Goal: Task Accomplishment & Management: Complete application form

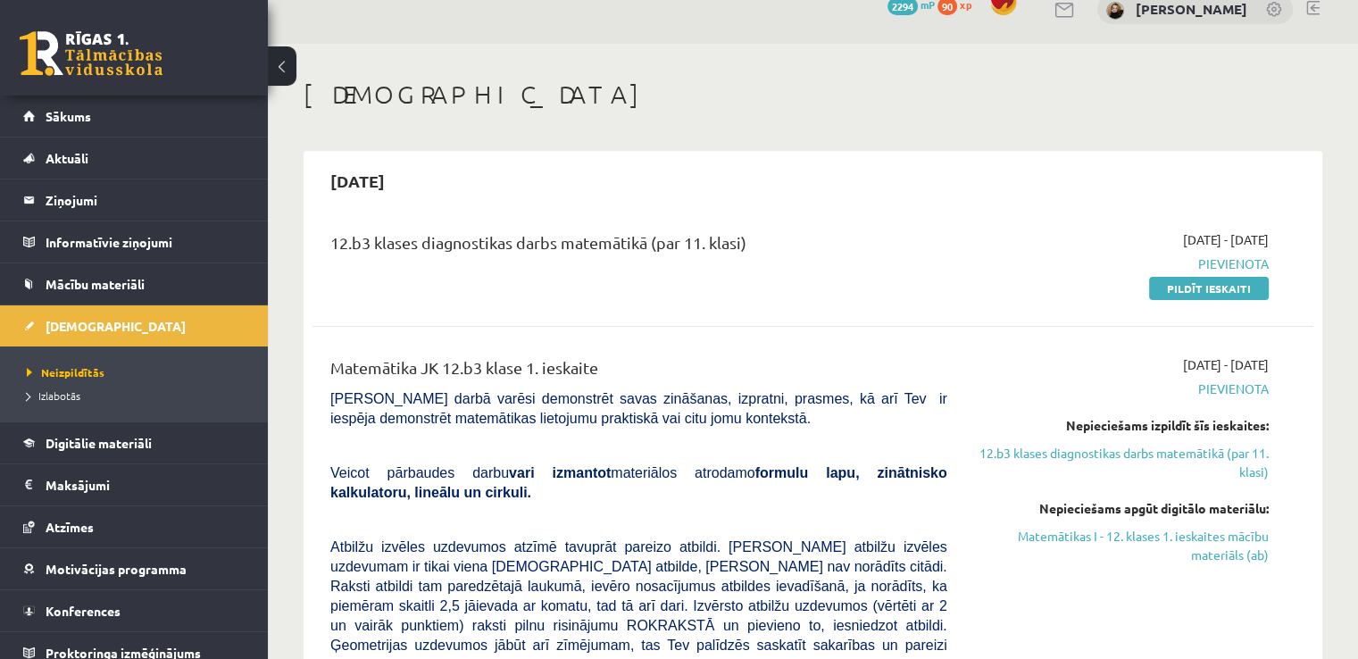
scroll to position [25, 0]
click at [74, 191] on legend "Ziņojumi 0" at bounding box center [146, 200] width 200 height 41
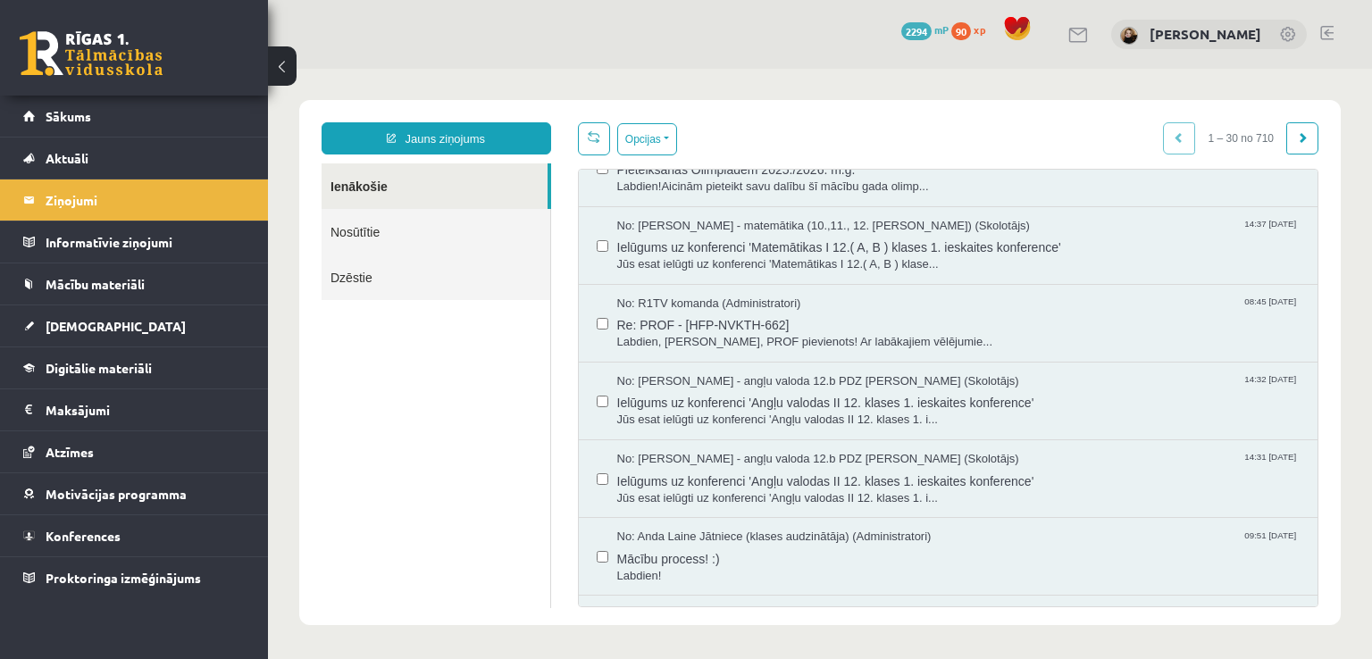
scroll to position [464, 0]
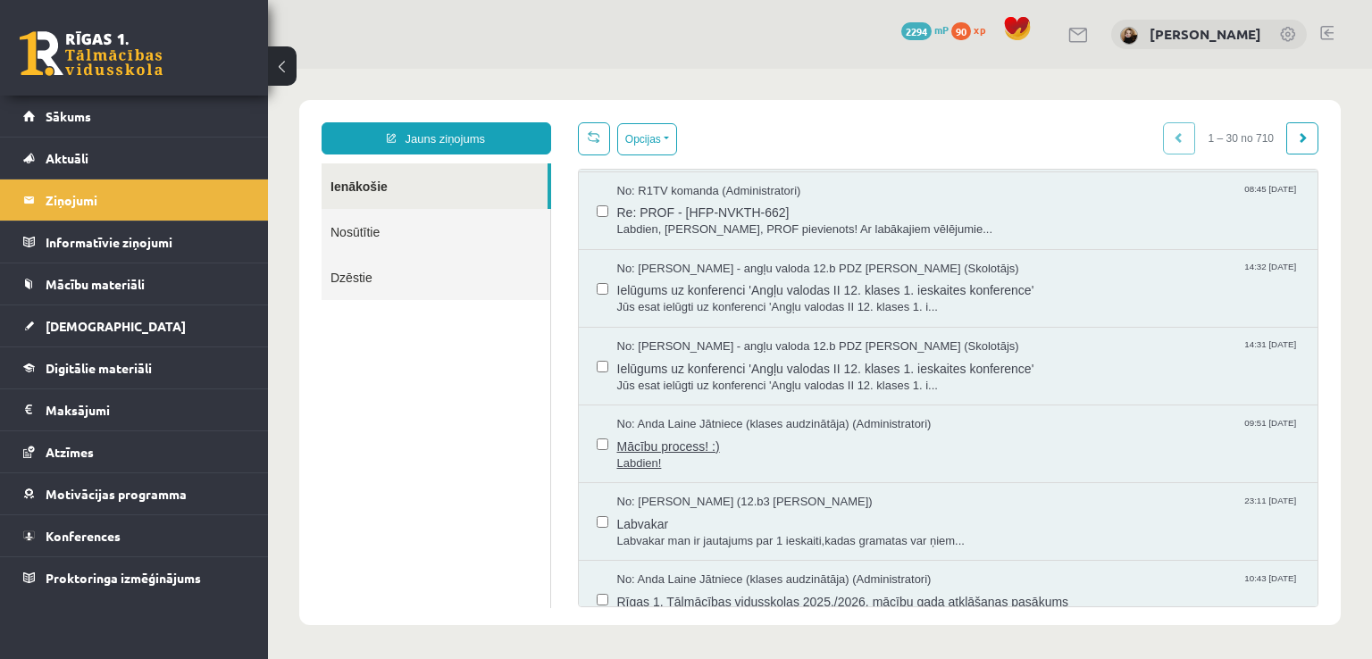
click at [689, 444] on span "Mācību process! :)" at bounding box center [958, 444] width 683 height 22
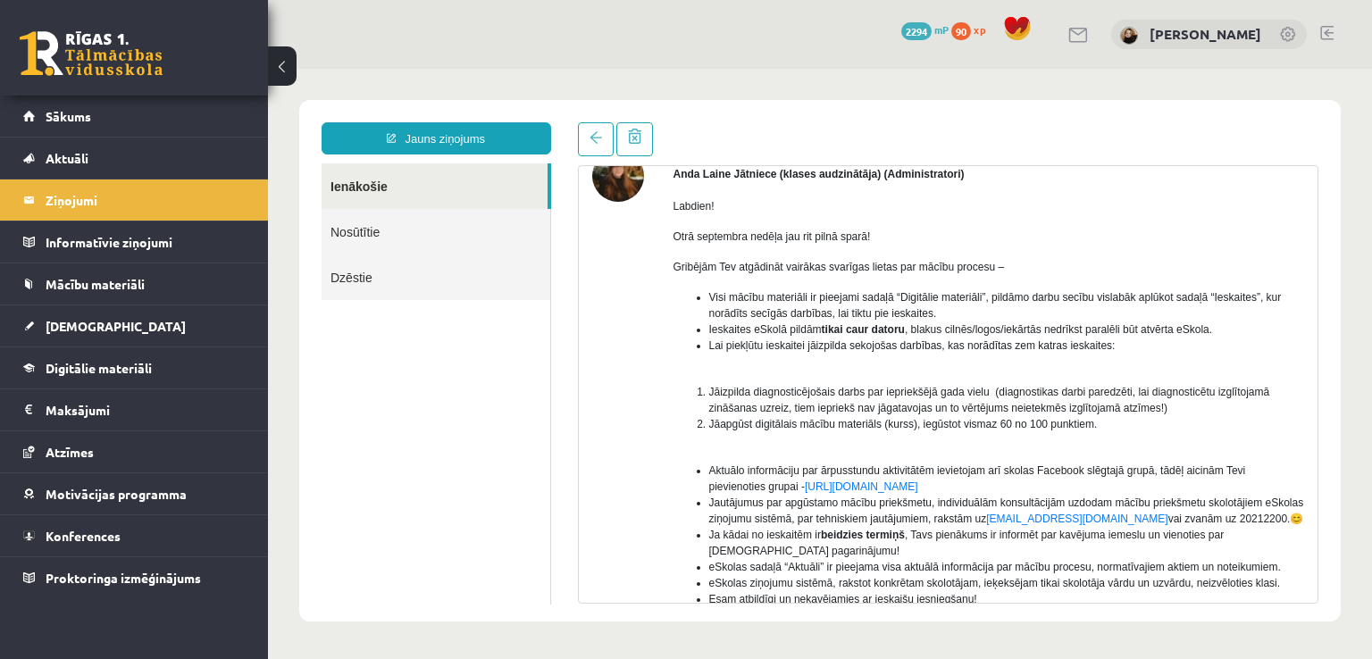
scroll to position [111, 0]
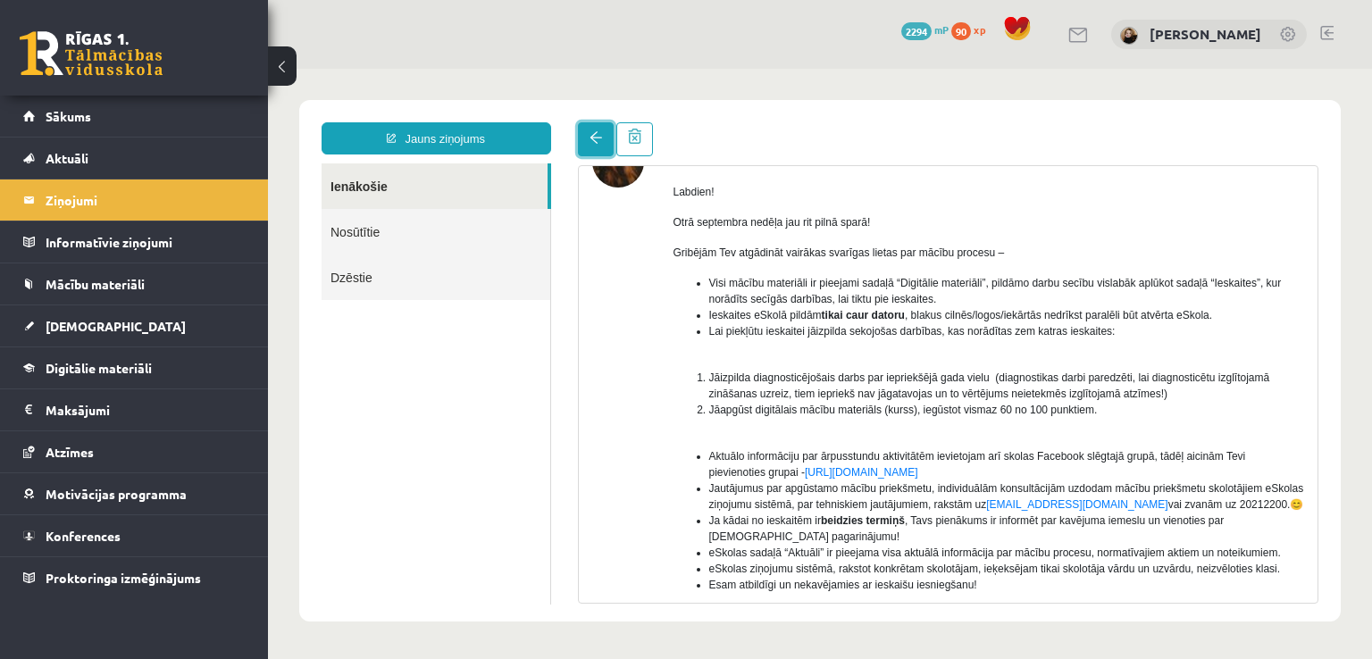
click at [590, 133] on span at bounding box center [595, 137] width 13 height 13
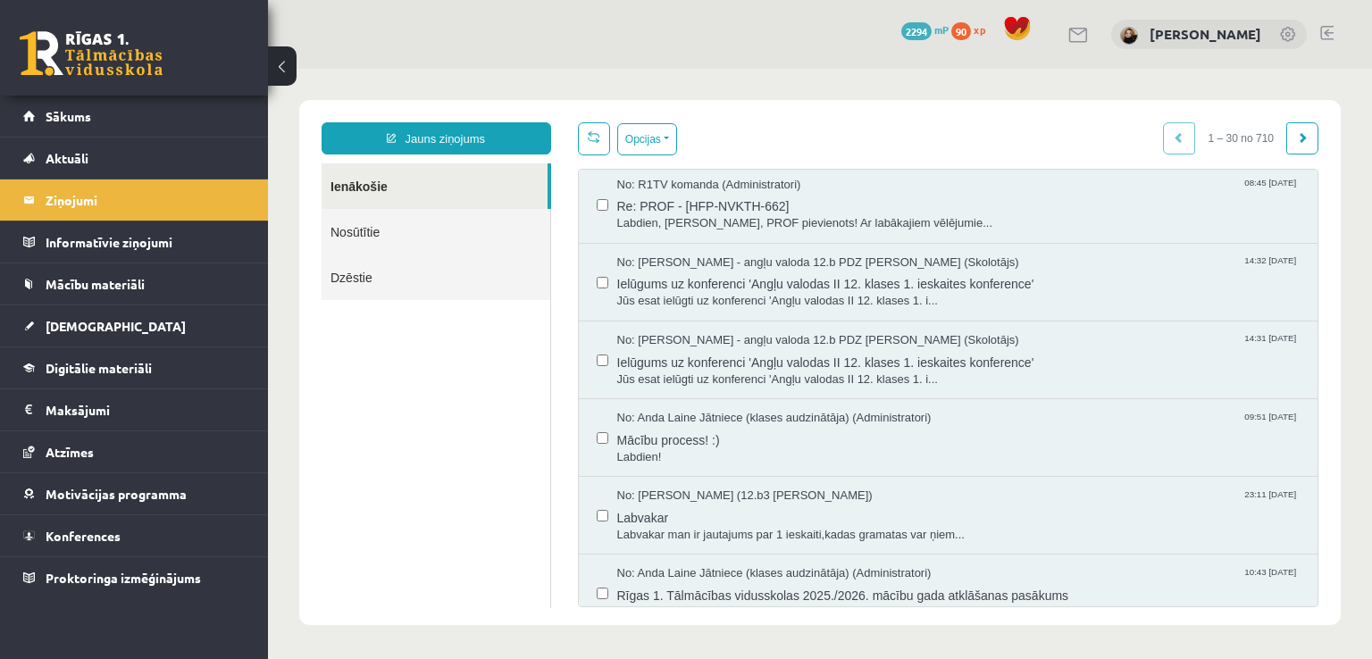
scroll to position [472, 0]
click at [675, 437] on span "Mācību process! :)" at bounding box center [958, 437] width 683 height 22
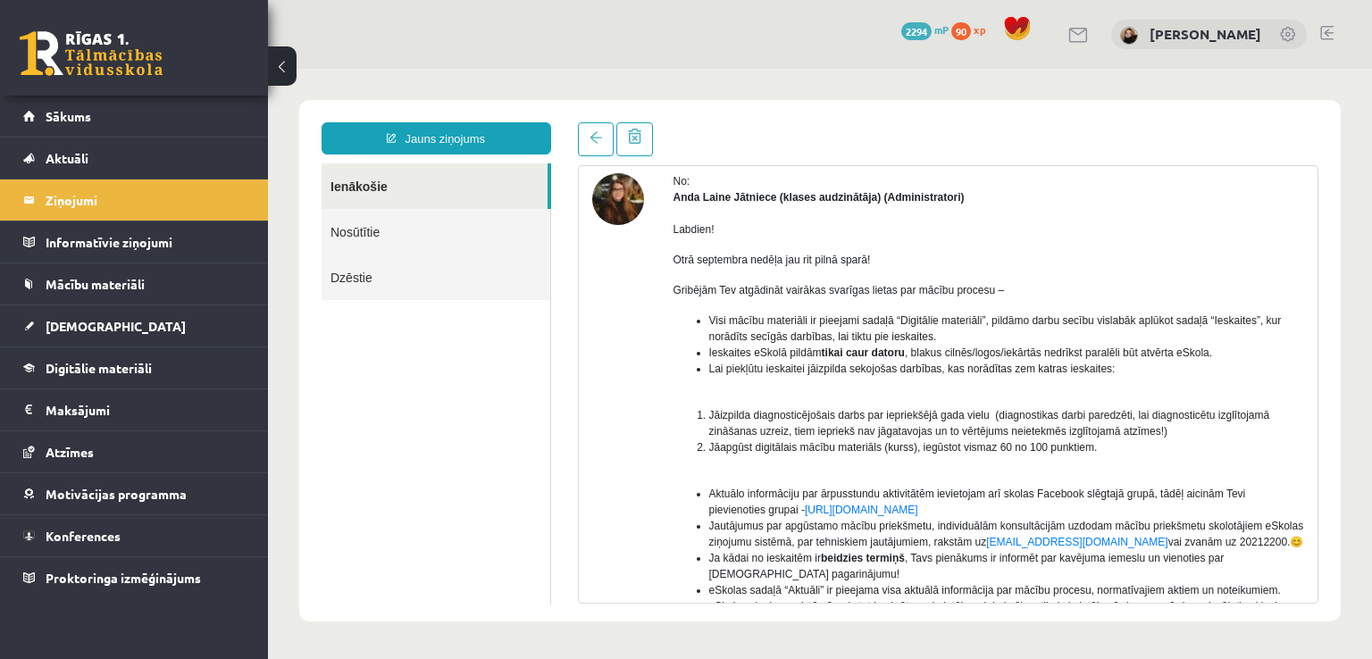
scroll to position [75, 0]
click at [593, 140] on span at bounding box center [595, 137] width 13 height 13
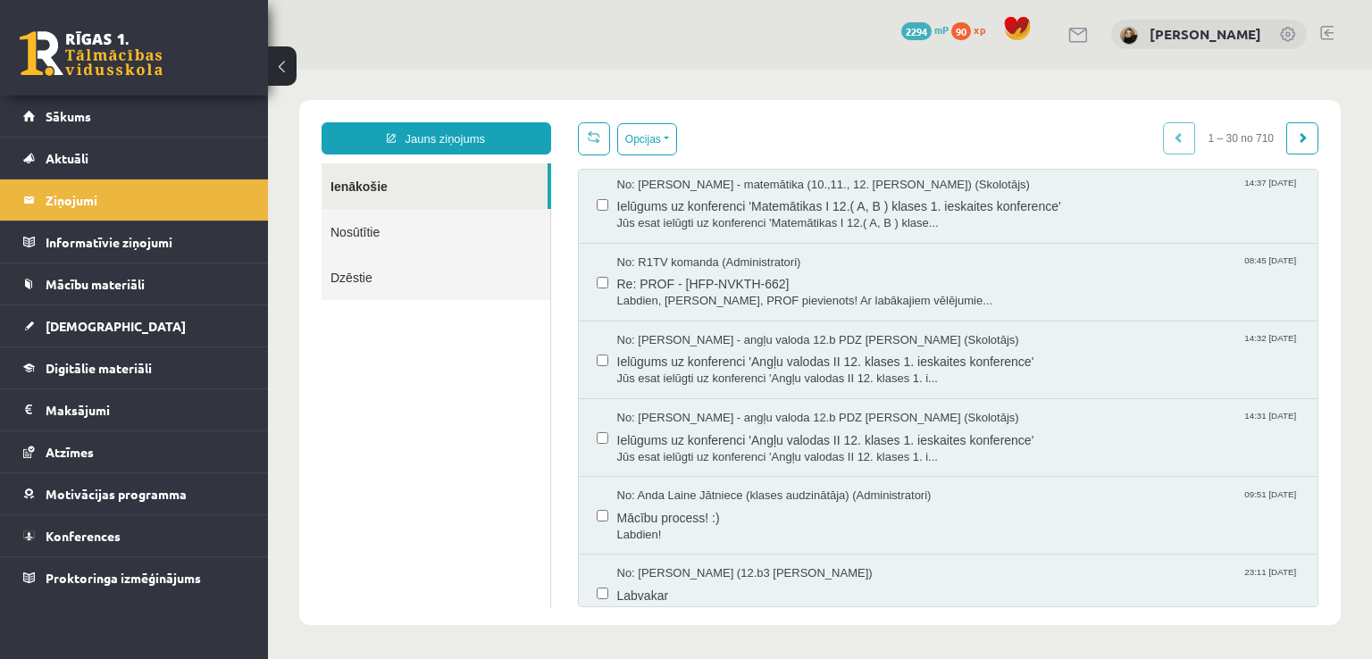
scroll to position [392, 0]
click at [107, 126] on link "Sākums" at bounding box center [134, 116] width 222 height 41
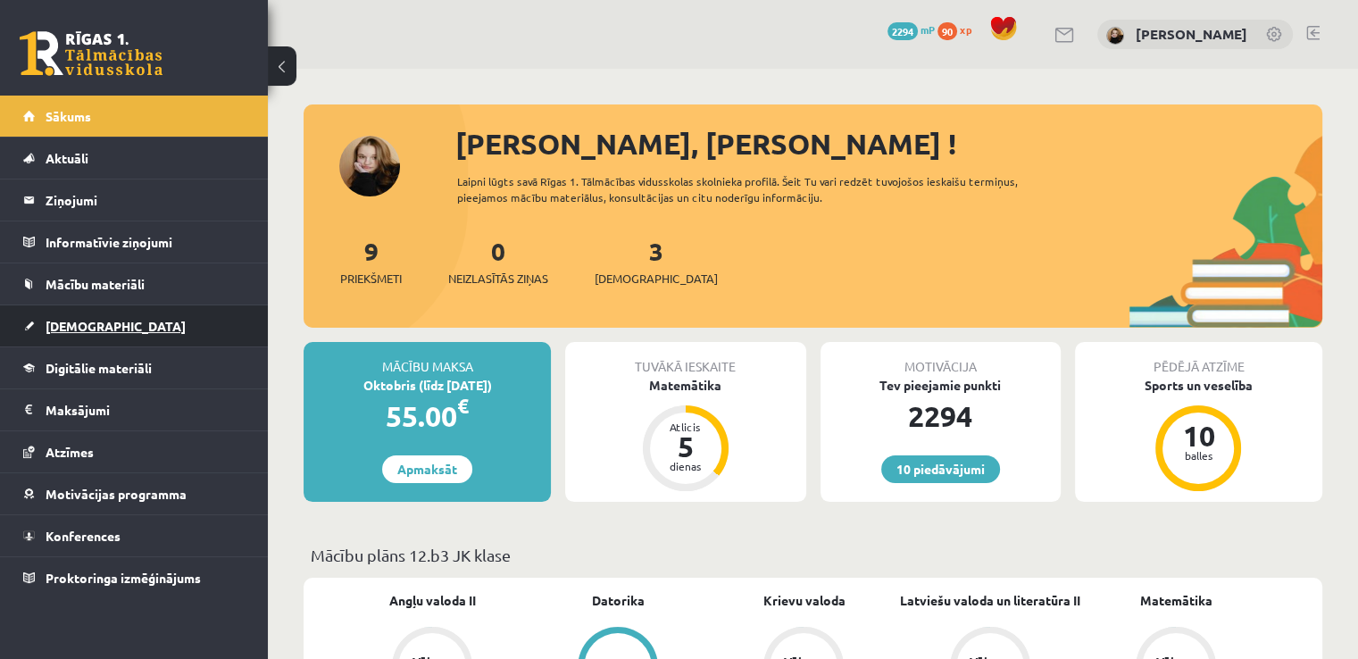
click at [75, 318] on span "[DEMOGRAPHIC_DATA]" at bounding box center [116, 326] width 140 height 16
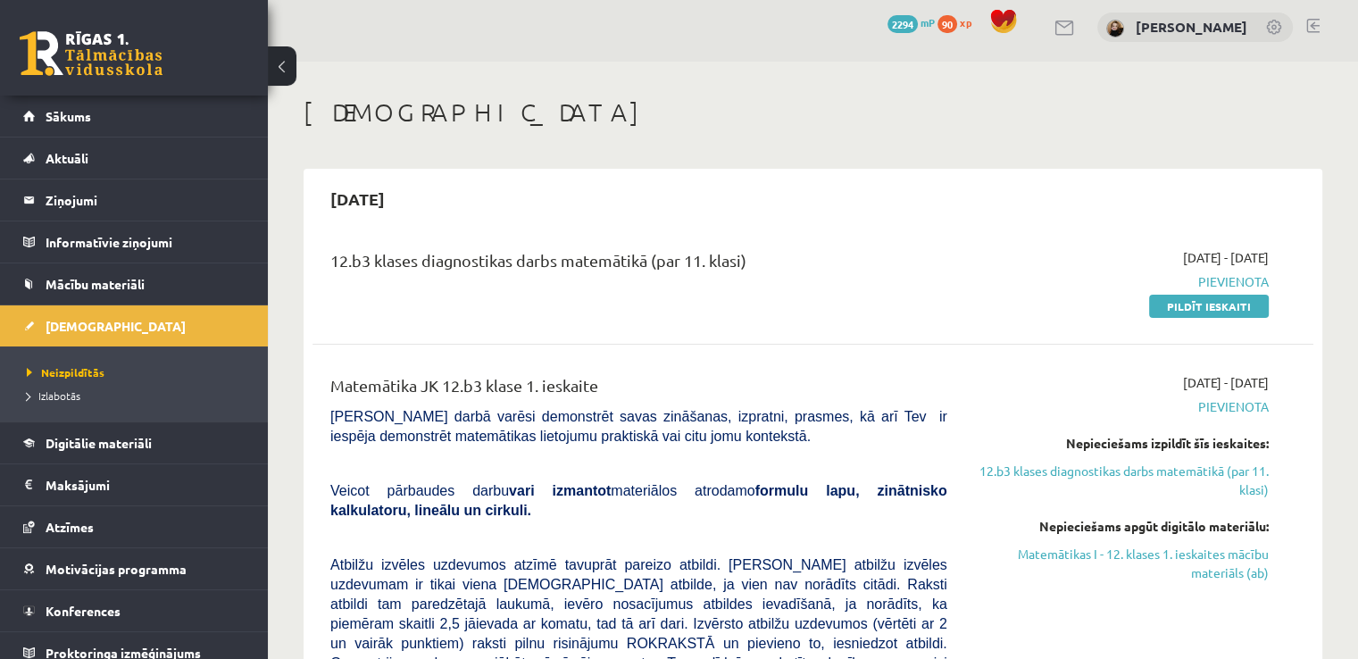
scroll to position [10, 0]
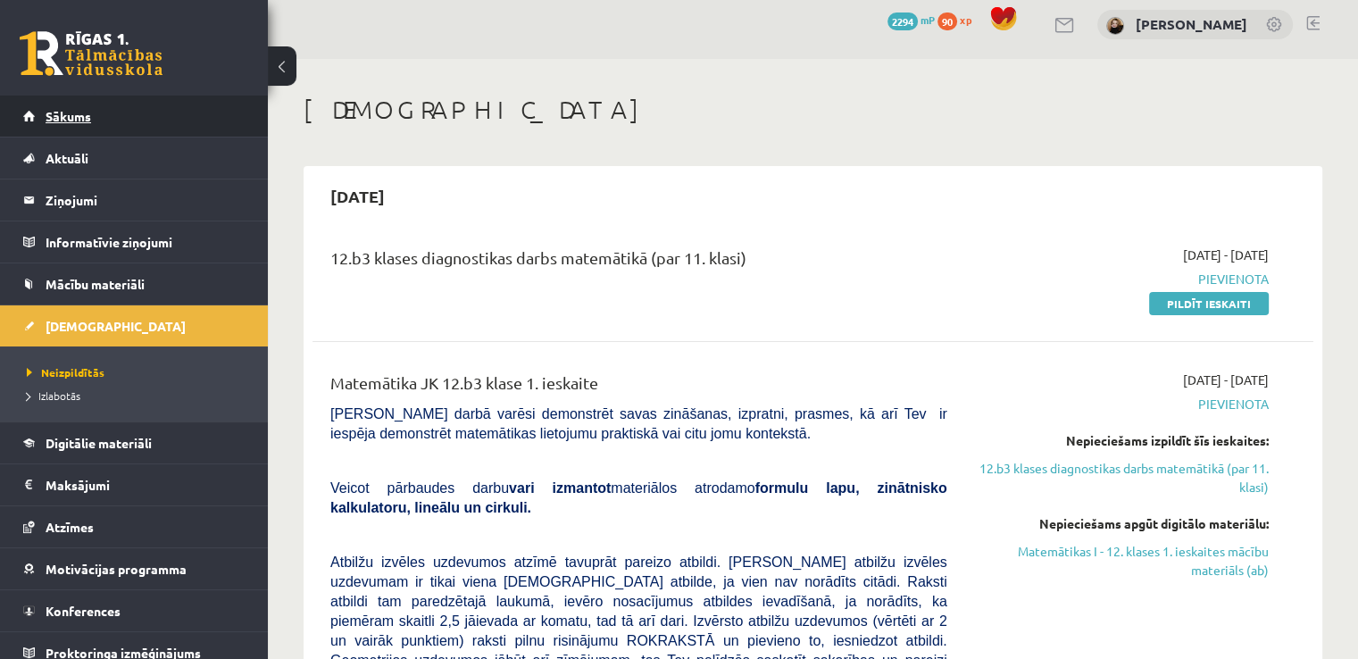
click at [71, 113] on span "Sākums" at bounding box center [69, 116] width 46 height 16
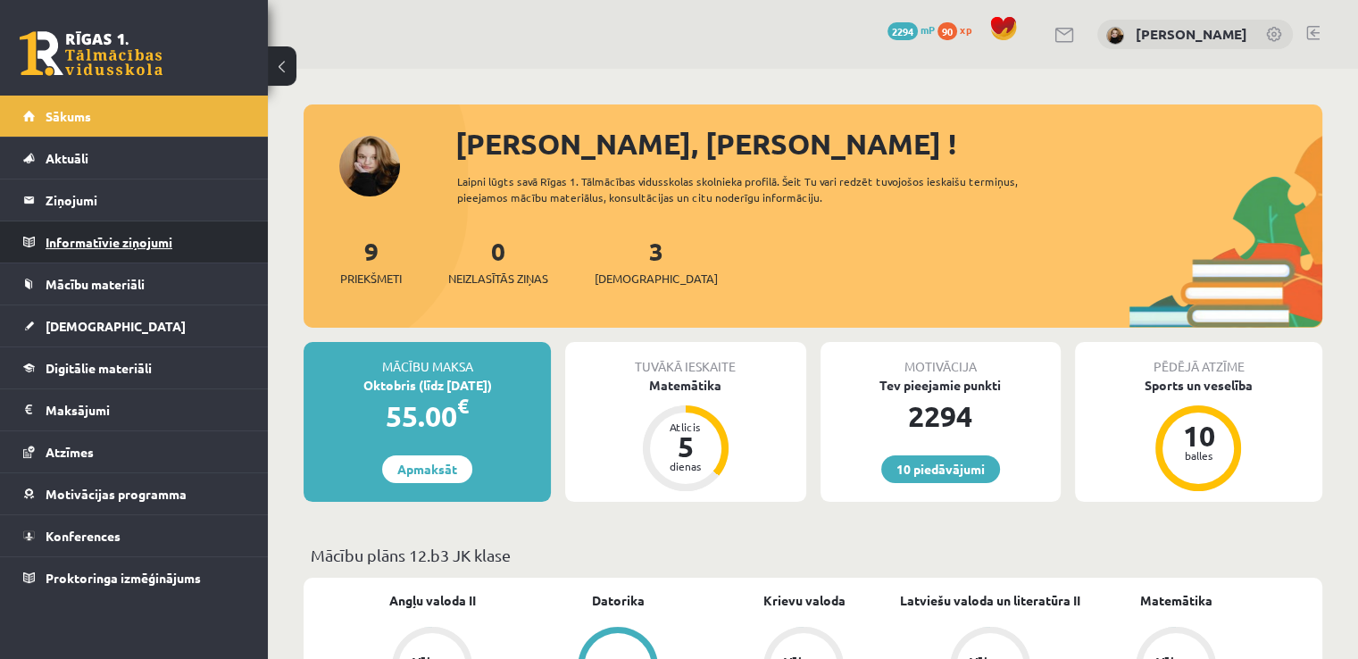
click at [147, 239] on legend "Informatīvie ziņojumi 0" at bounding box center [146, 241] width 200 height 41
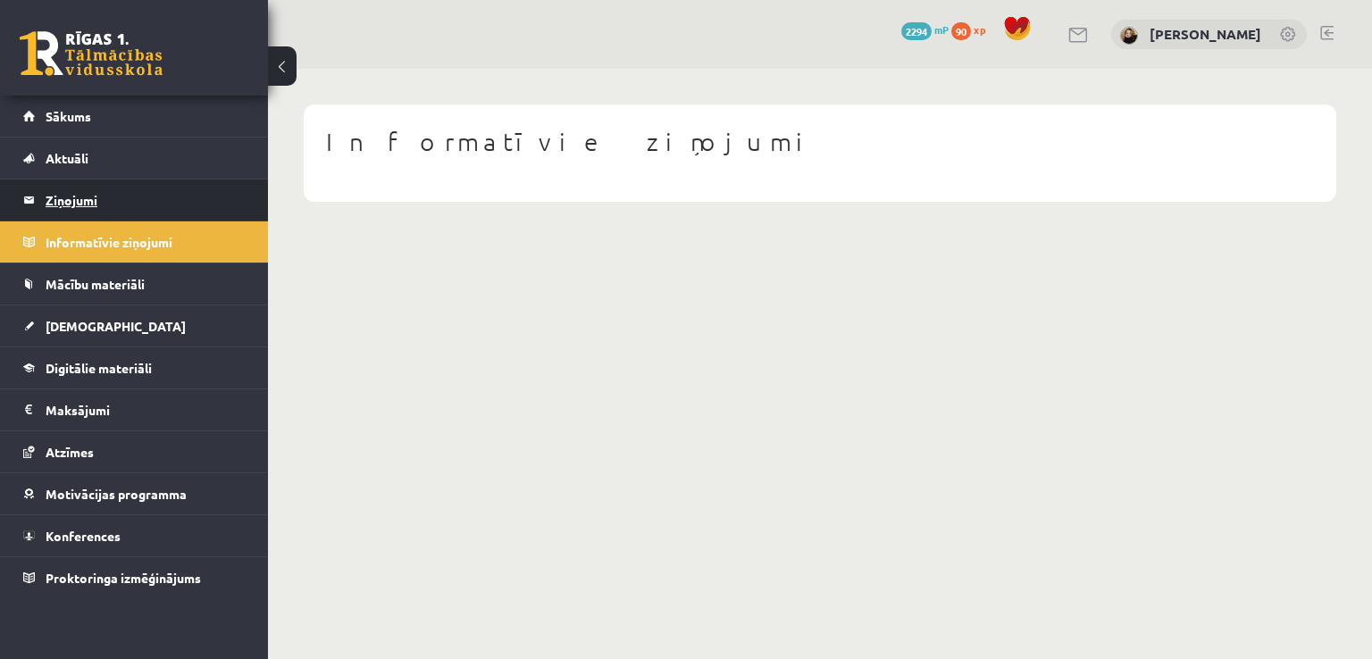
click at [85, 199] on legend "Ziņojumi 0" at bounding box center [146, 200] width 200 height 41
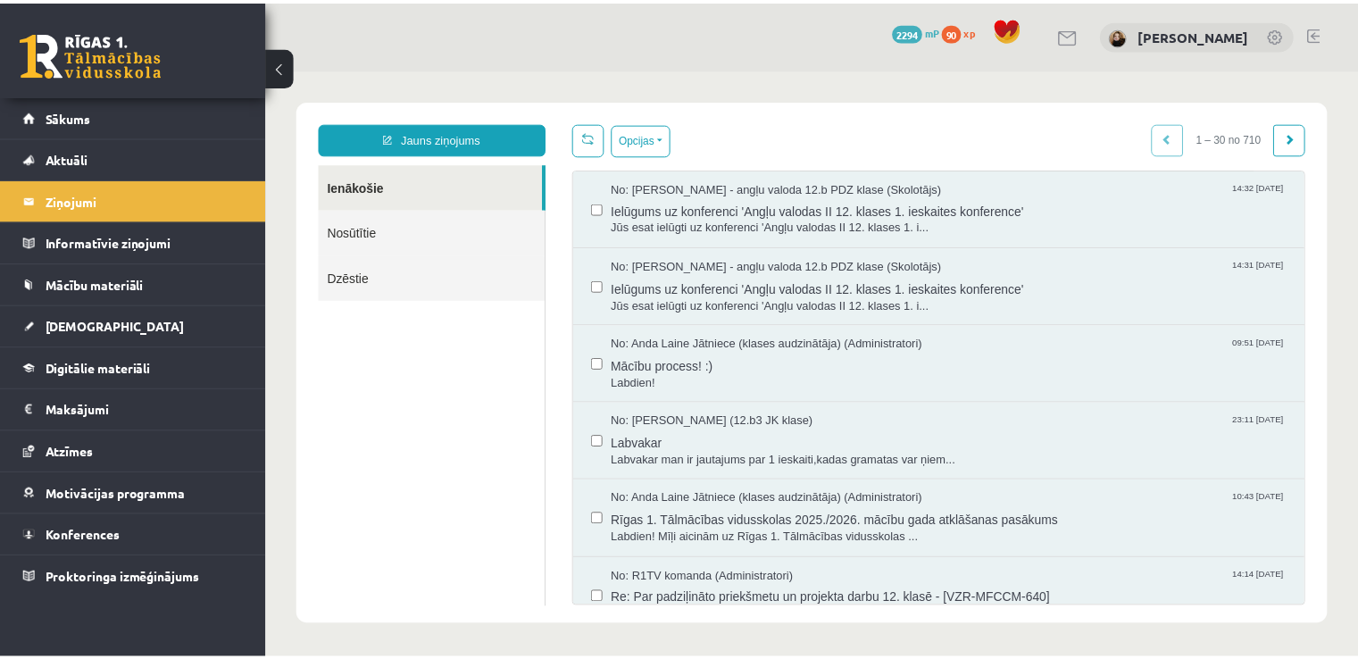
scroll to position [547, 0]
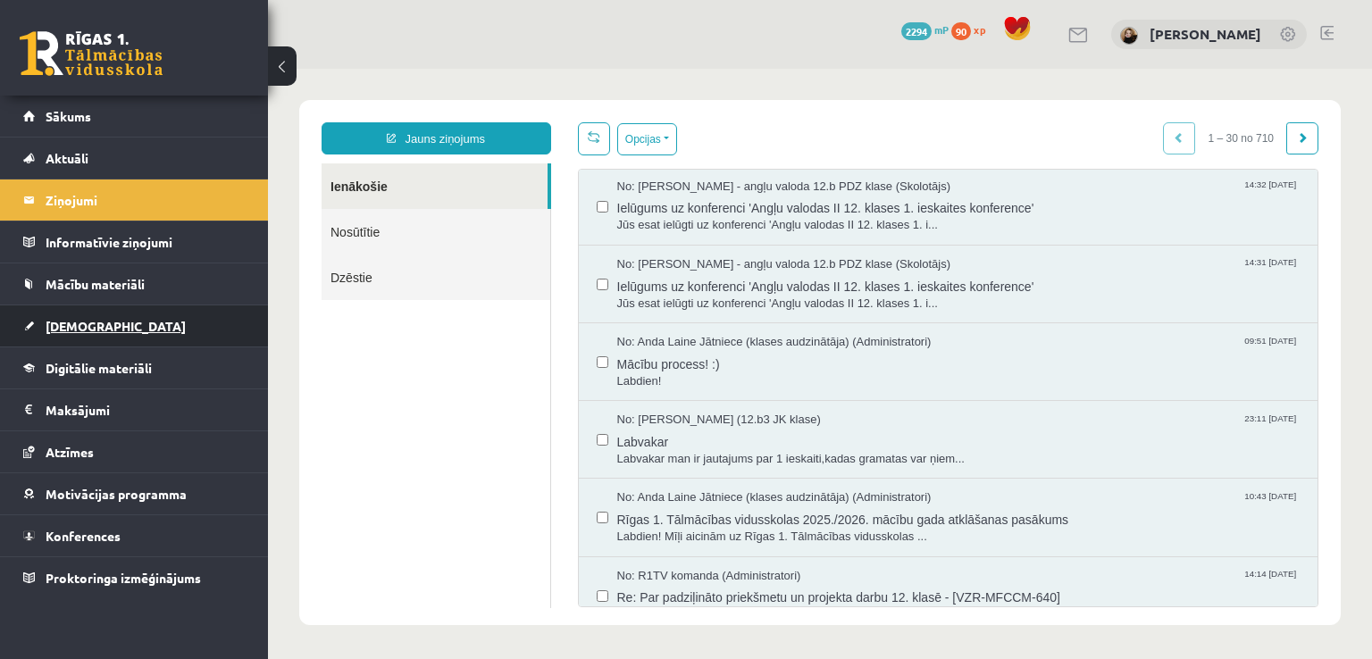
click at [77, 323] on span "[DEMOGRAPHIC_DATA]" at bounding box center [116, 326] width 140 height 16
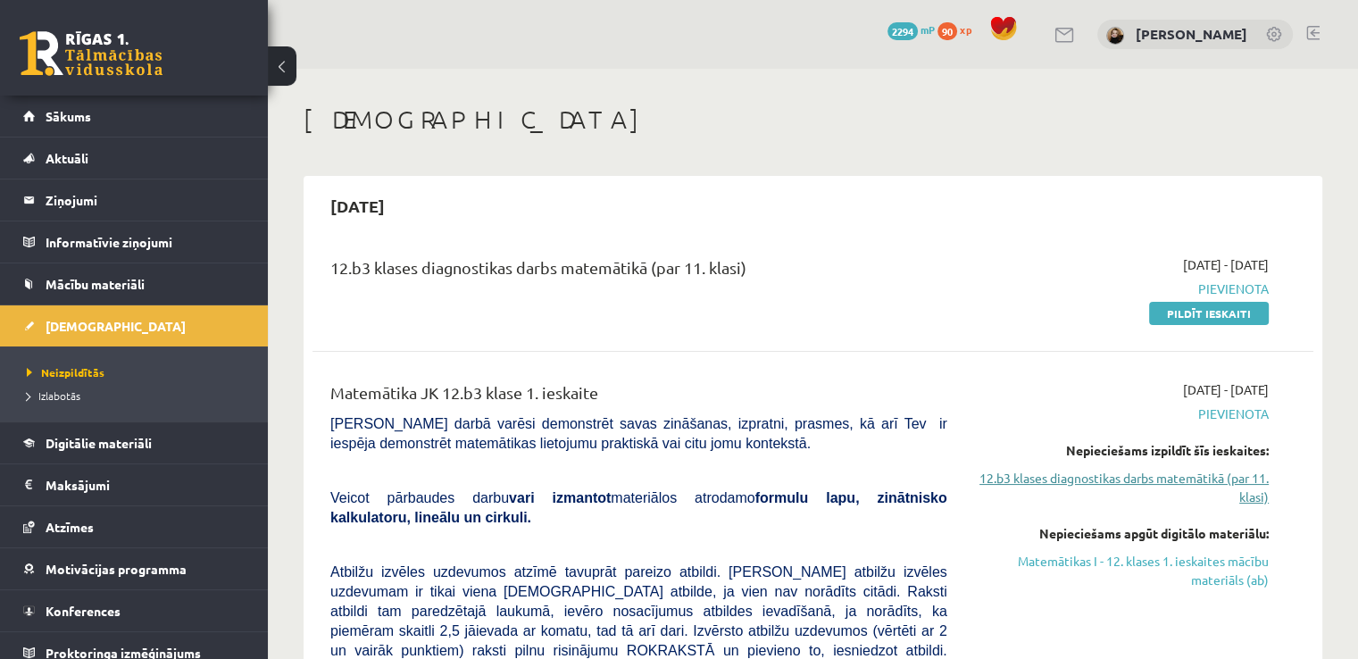
click at [1136, 479] on link "12.b3 klases diagnostikas darbs matemātikā (par 11. klasi)" at bounding box center [1121, 488] width 295 height 38
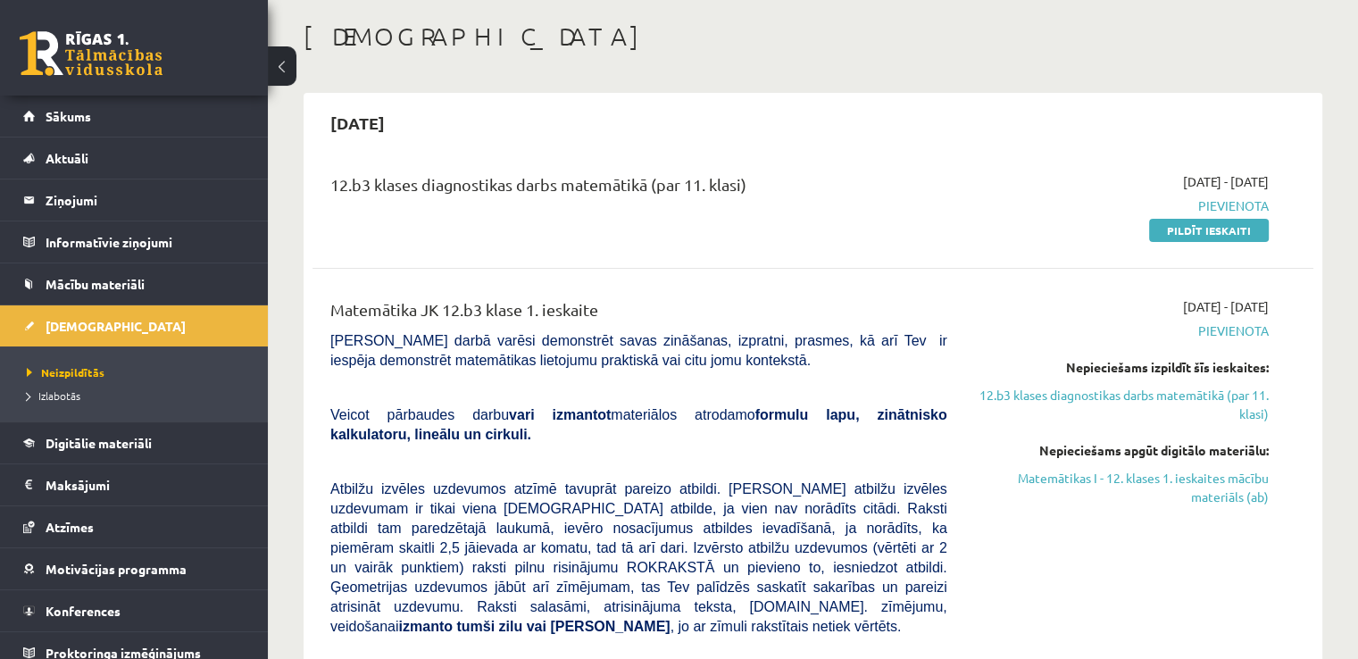
scroll to position [82, 0]
click at [1218, 234] on link "Pildīt ieskaiti" at bounding box center [1209, 231] width 120 height 23
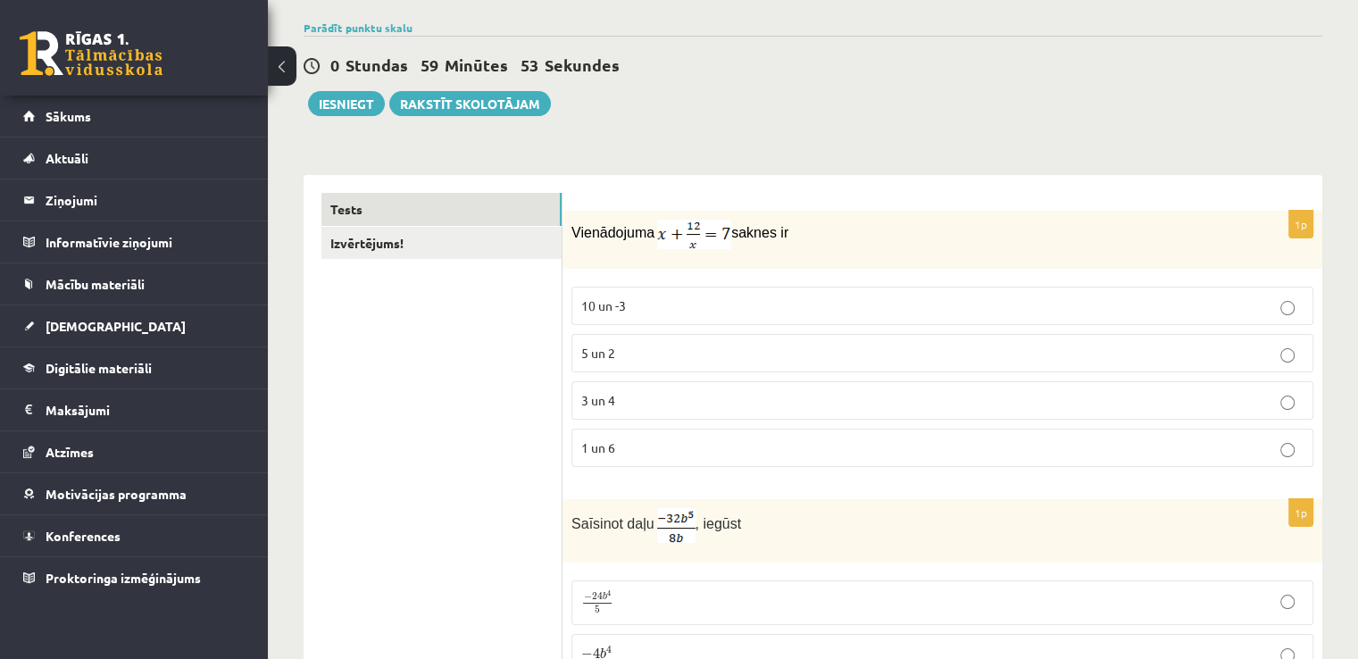
scroll to position [129, 0]
click at [774, 402] on p "3 un 4" at bounding box center [942, 399] width 723 height 19
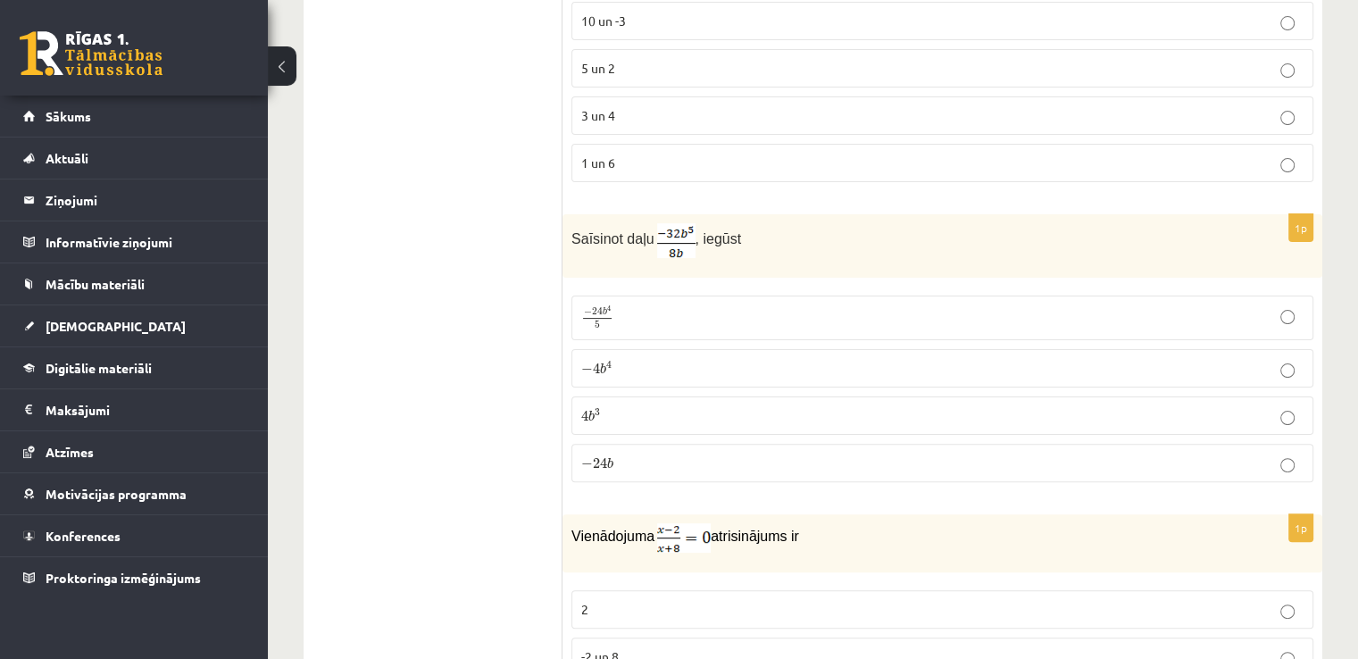
scroll to position [414, 0]
click at [668, 367] on p "− 4 b 4 − 4 b 4" at bounding box center [942, 367] width 723 height 19
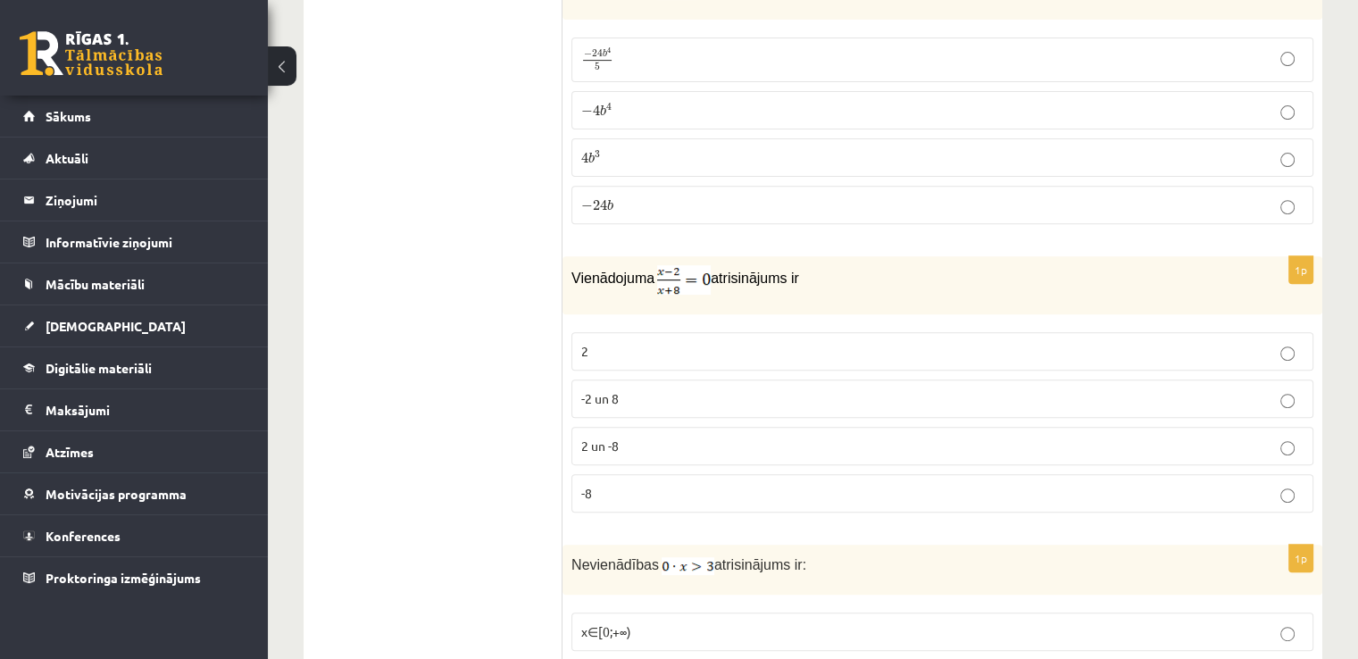
scroll to position [675, 0]
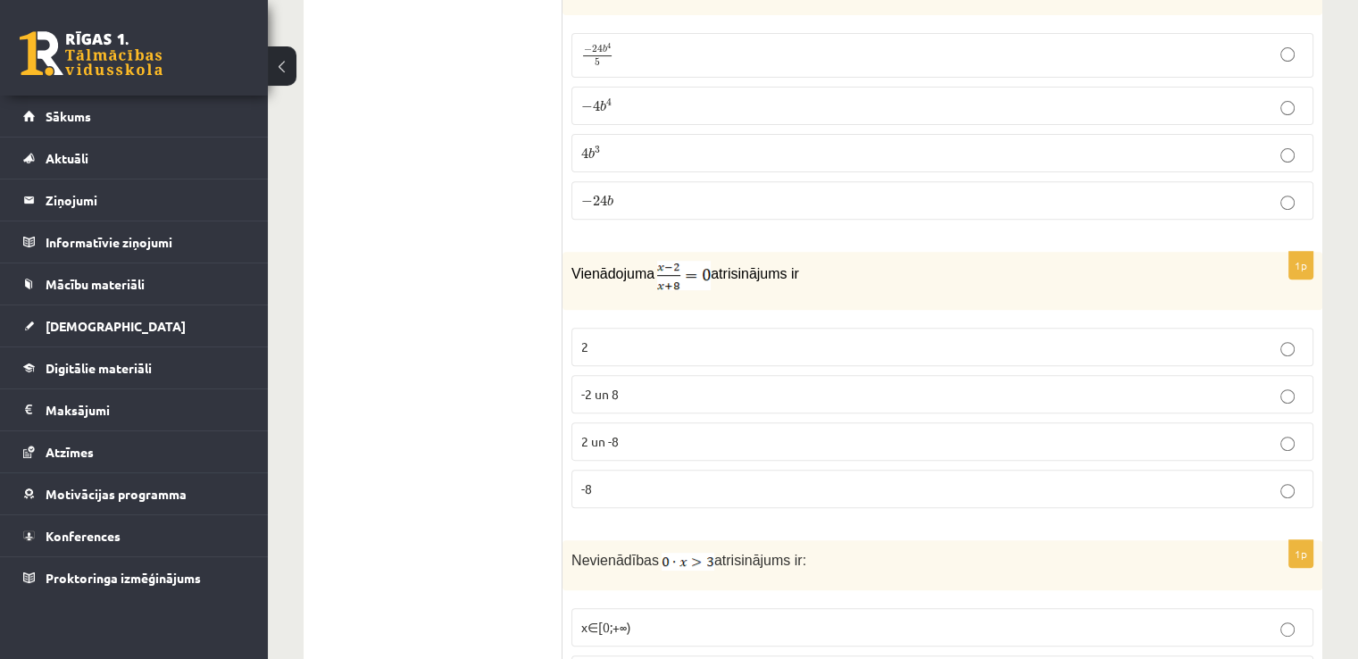
click at [637, 347] on p "2" at bounding box center [942, 347] width 723 height 19
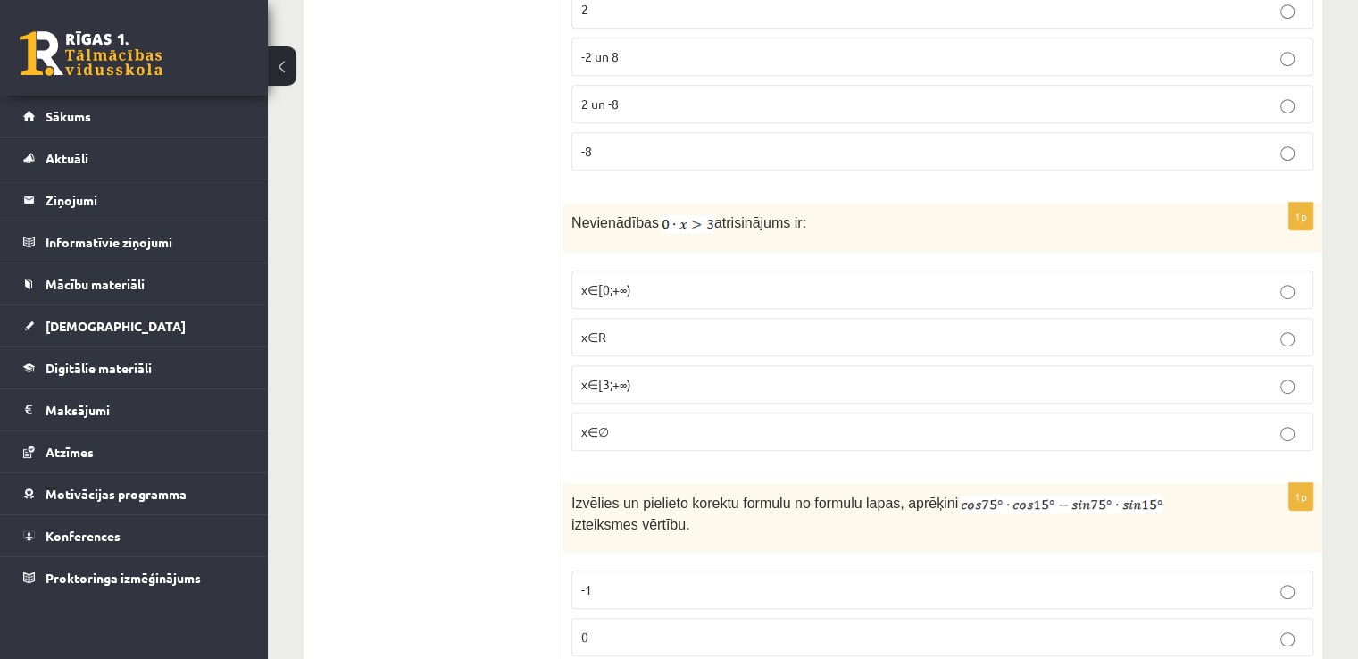
scroll to position [1015, 0]
click at [636, 411] on label "x∈∅" at bounding box center [943, 430] width 742 height 38
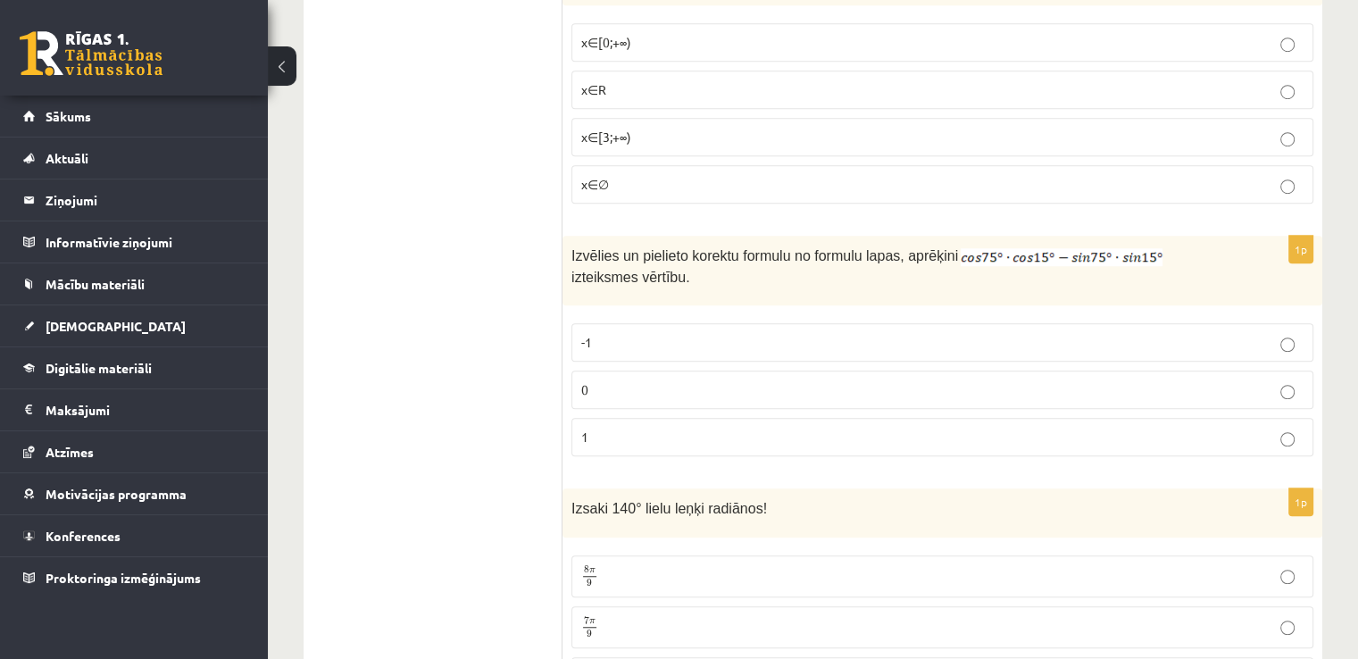
scroll to position [1261, 0]
click at [658, 390] on p "0" at bounding box center [942, 389] width 723 height 19
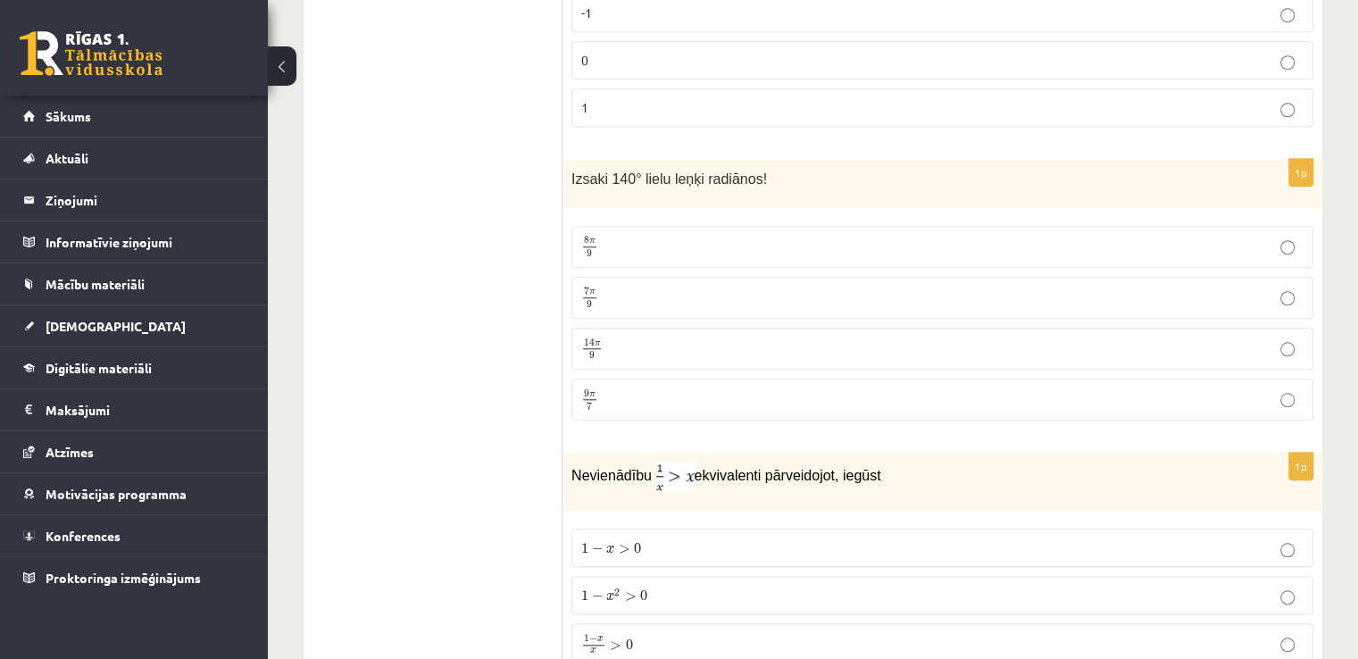
scroll to position [1590, 0]
click at [623, 290] on p "7 π 9 7 π 9" at bounding box center [942, 298] width 723 height 22
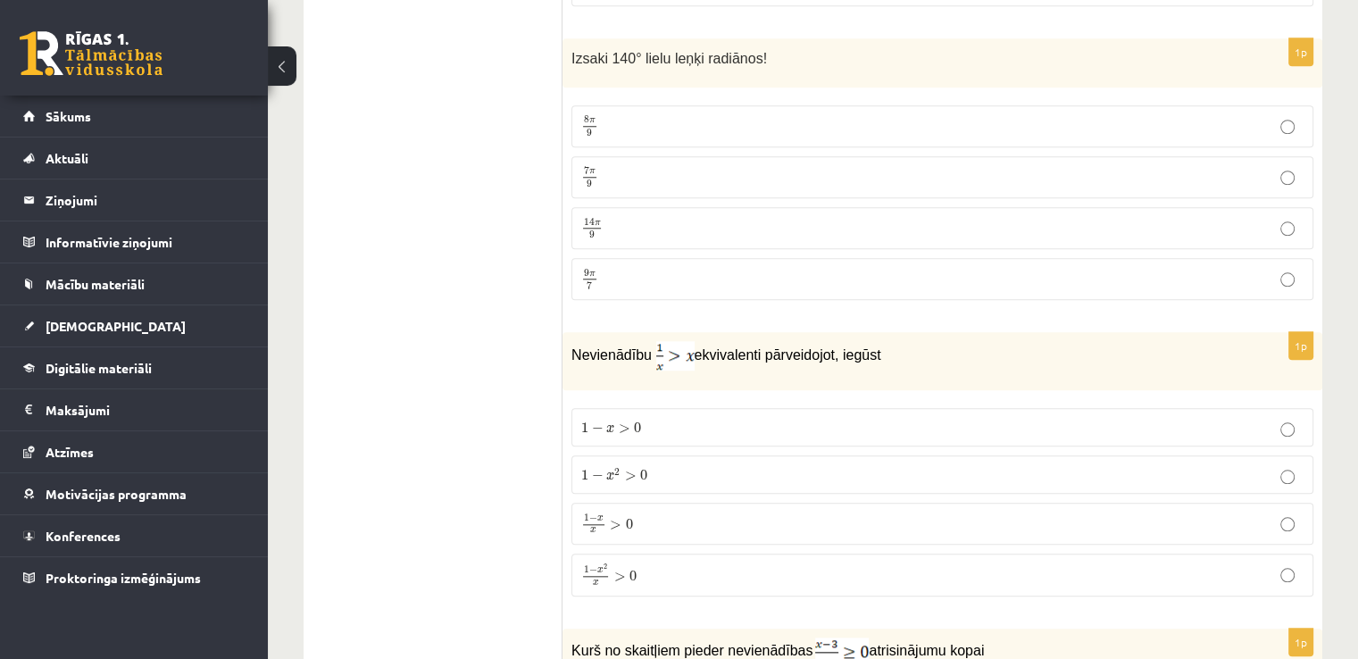
scroll to position [1711, 0]
click at [798, 569] on p "1 − x 2 x > 0 1 − x 2 x > 0" at bounding box center [942, 574] width 723 height 23
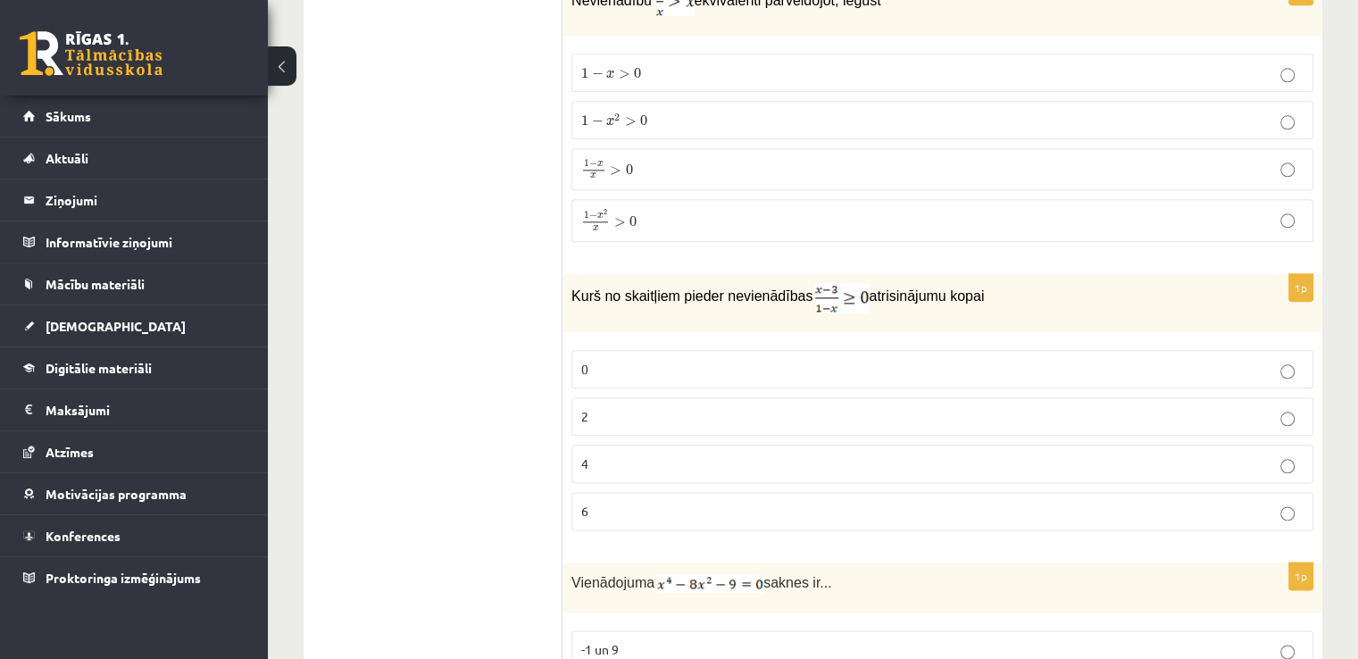
scroll to position [2083, 0]
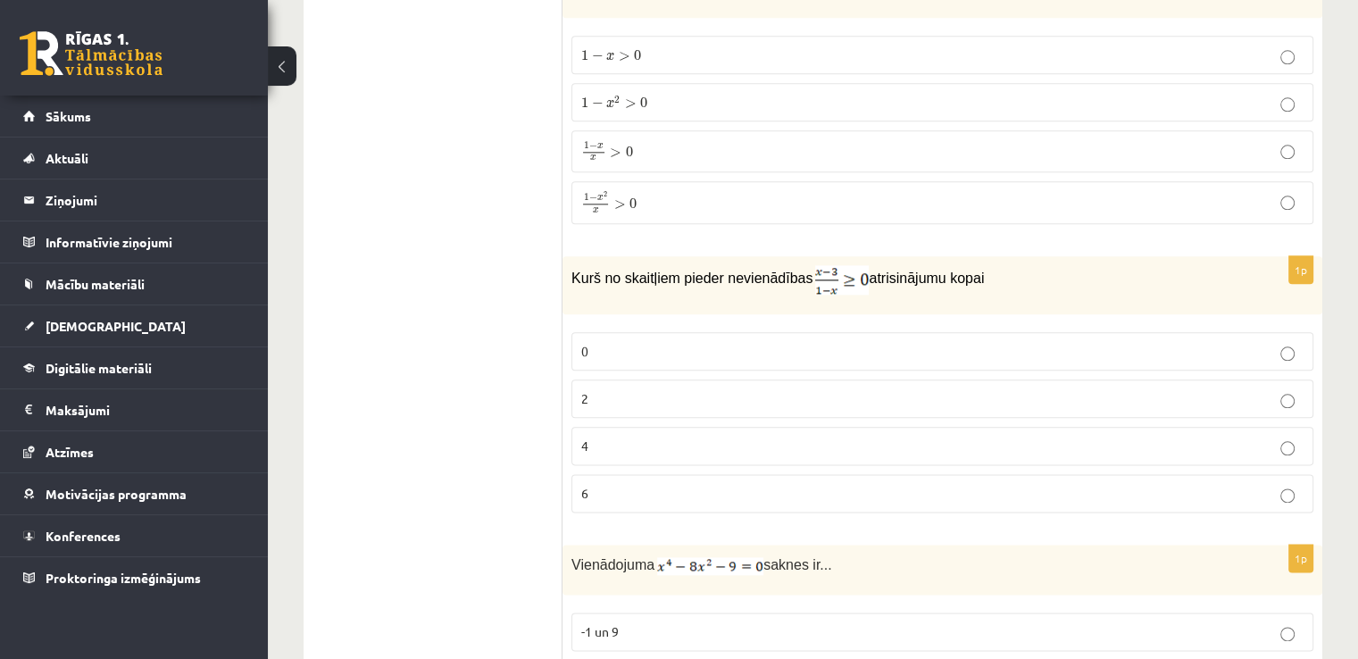
click at [700, 389] on p "2" at bounding box center [942, 398] width 723 height 19
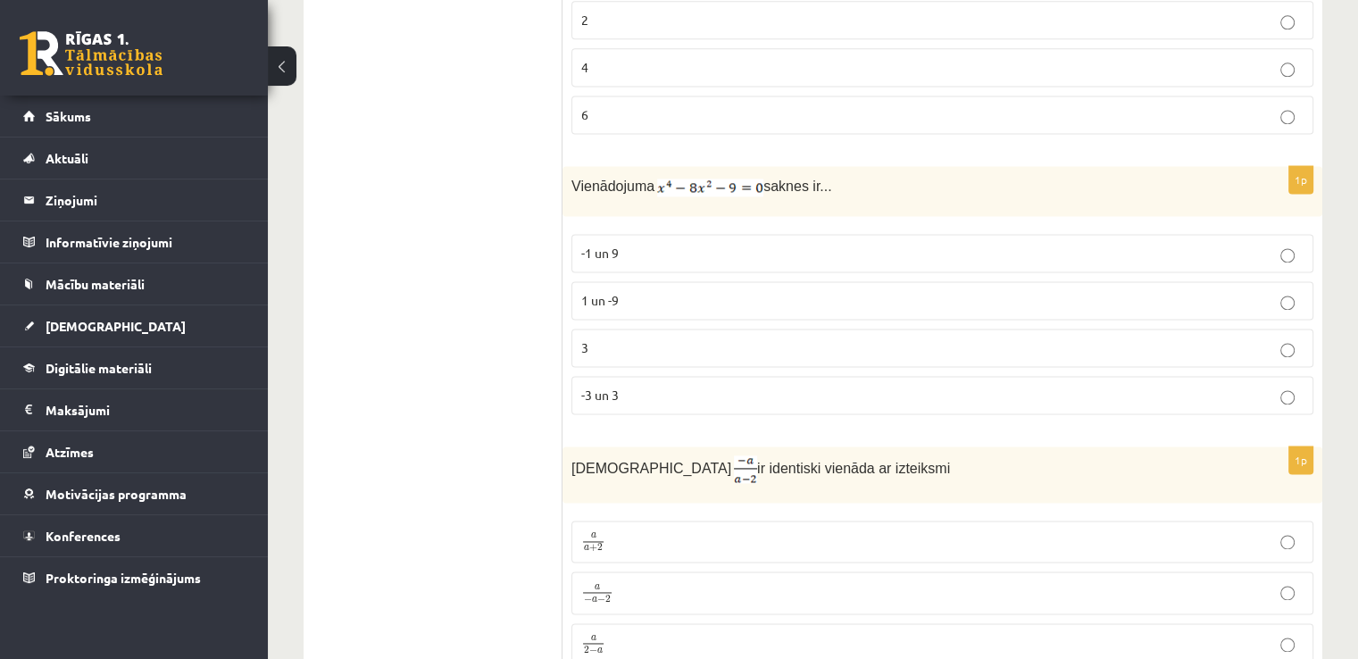
scroll to position [2461, 0]
click at [654, 386] on p "-3 un 3" at bounding box center [942, 395] width 723 height 19
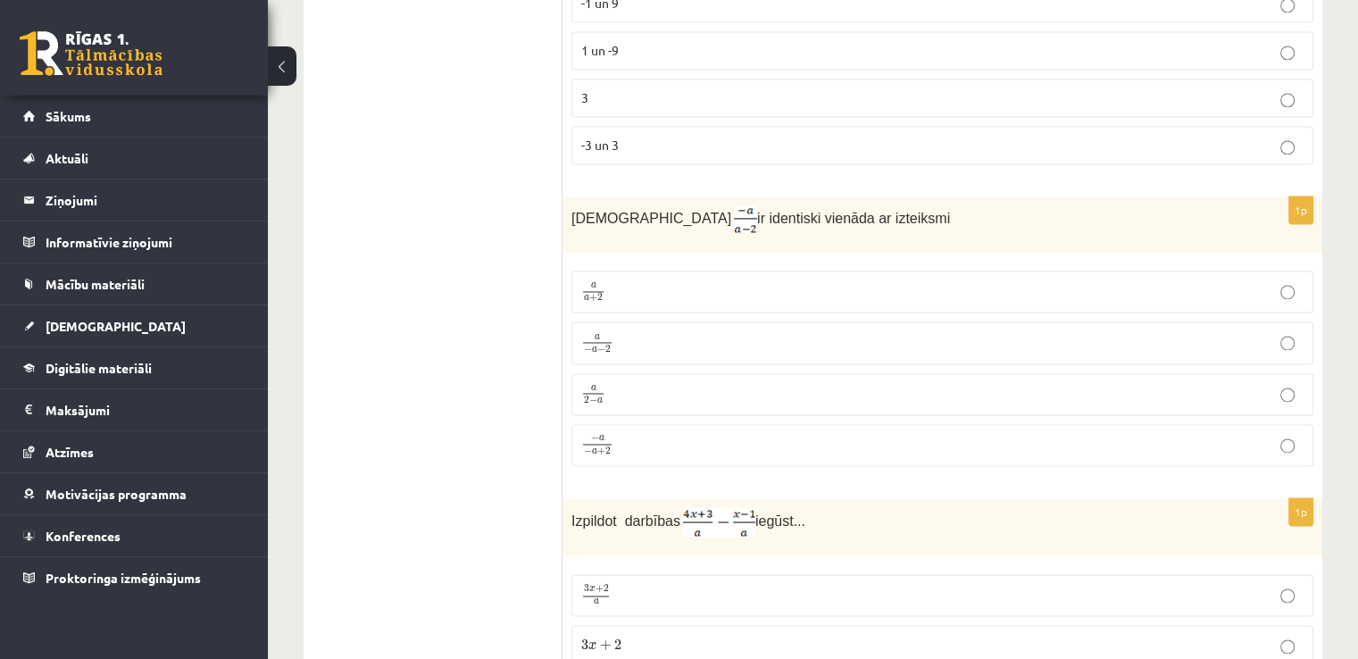
scroll to position [2712, 0]
click at [652, 434] on p "− a − a + 2 − a − a + 2" at bounding box center [942, 445] width 723 height 23
click at [627, 331] on p "a − a − 2 a − a − 2" at bounding box center [942, 342] width 723 height 22
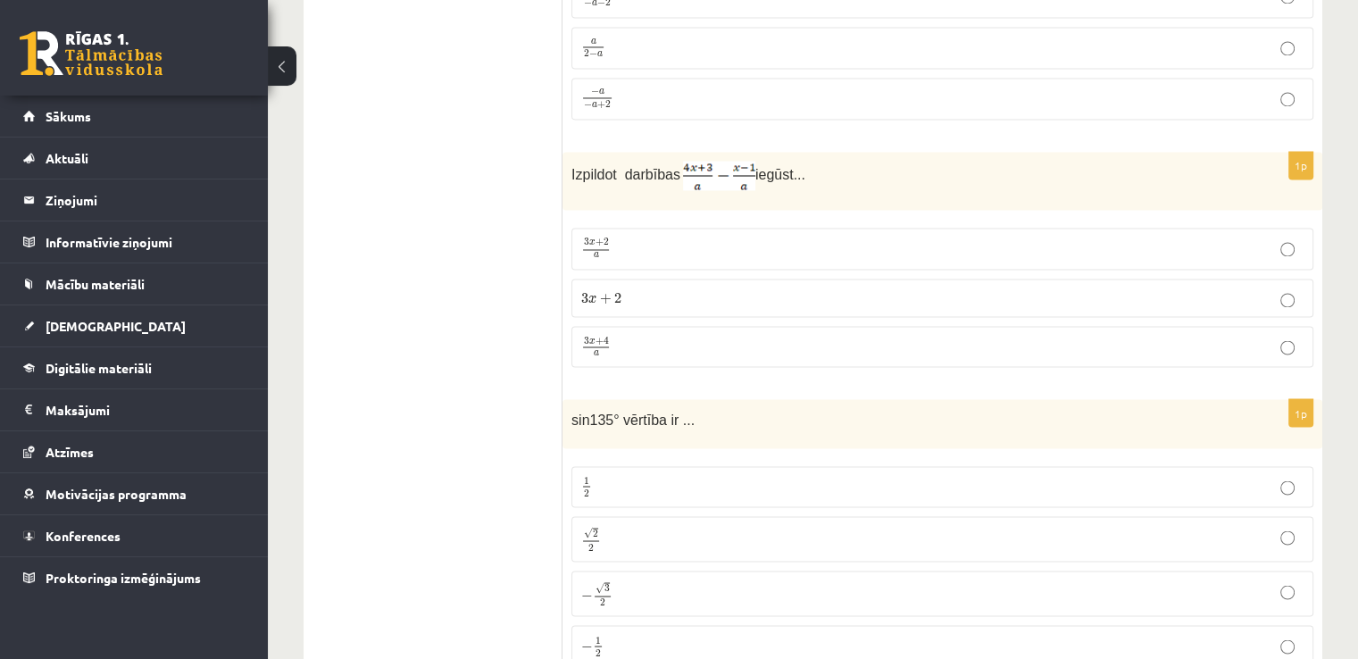
scroll to position [3061, 0]
click at [681, 333] on p "3 x + 4 a 3 x + 4 a" at bounding box center [942, 344] width 723 height 22
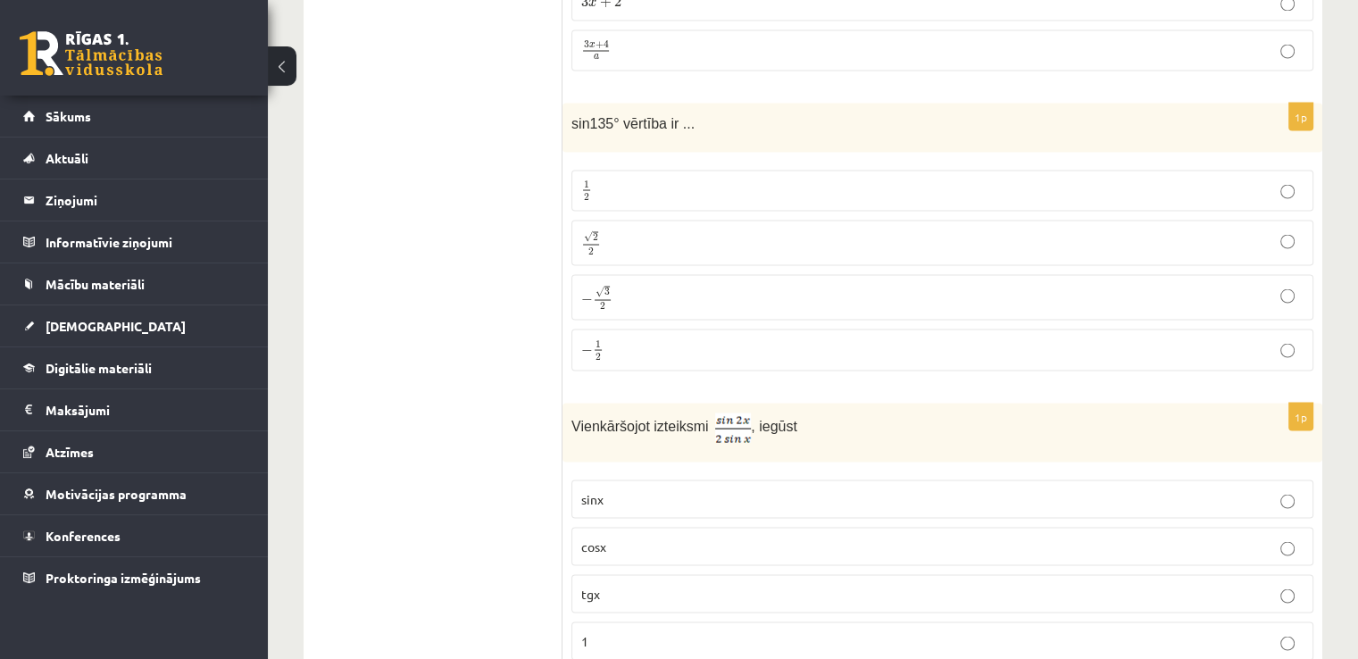
scroll to position [3357, 0]
click at [689, 336] on p "− 1 2 − 1 2" at bounding box center [942, 347] width 723 height 22
click at [648, 227] on p "√ 2 2 2 2" at bounding box center [942, 240] width 723 height 26
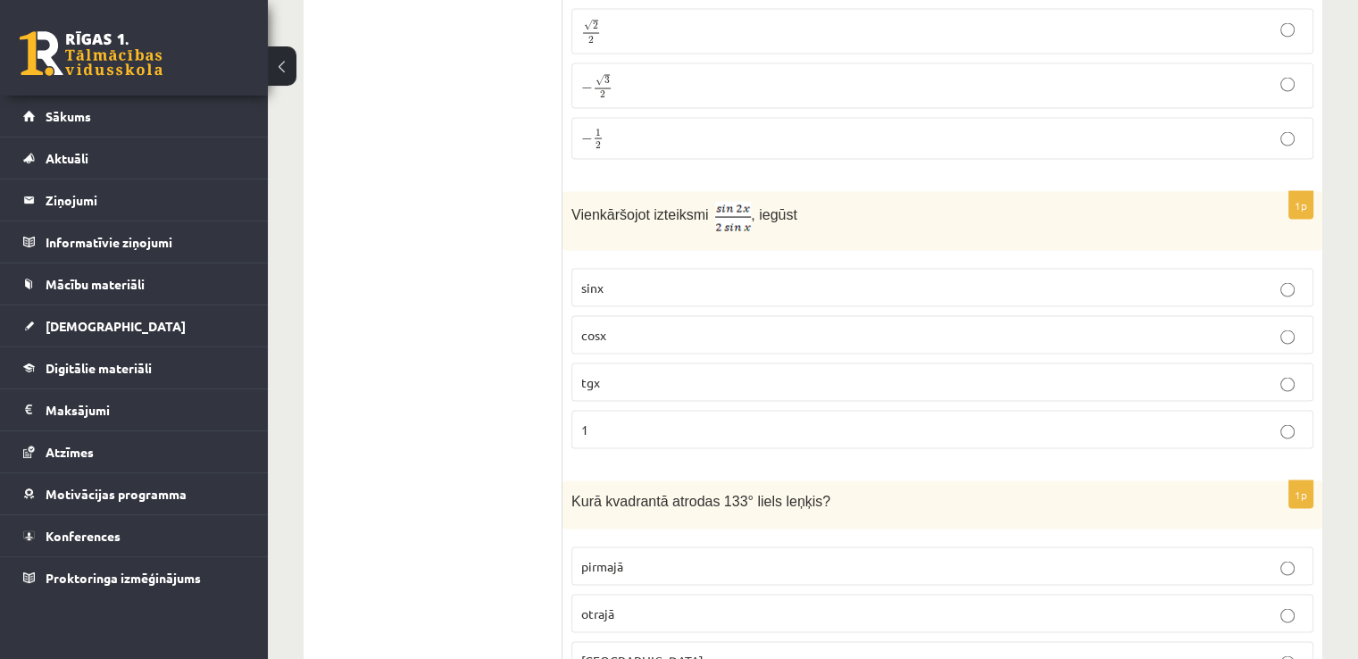
scroll to position [3567, 0]
click at [901, 322] on label "cosx" at bounding box center [943, 333] width 742 height 38
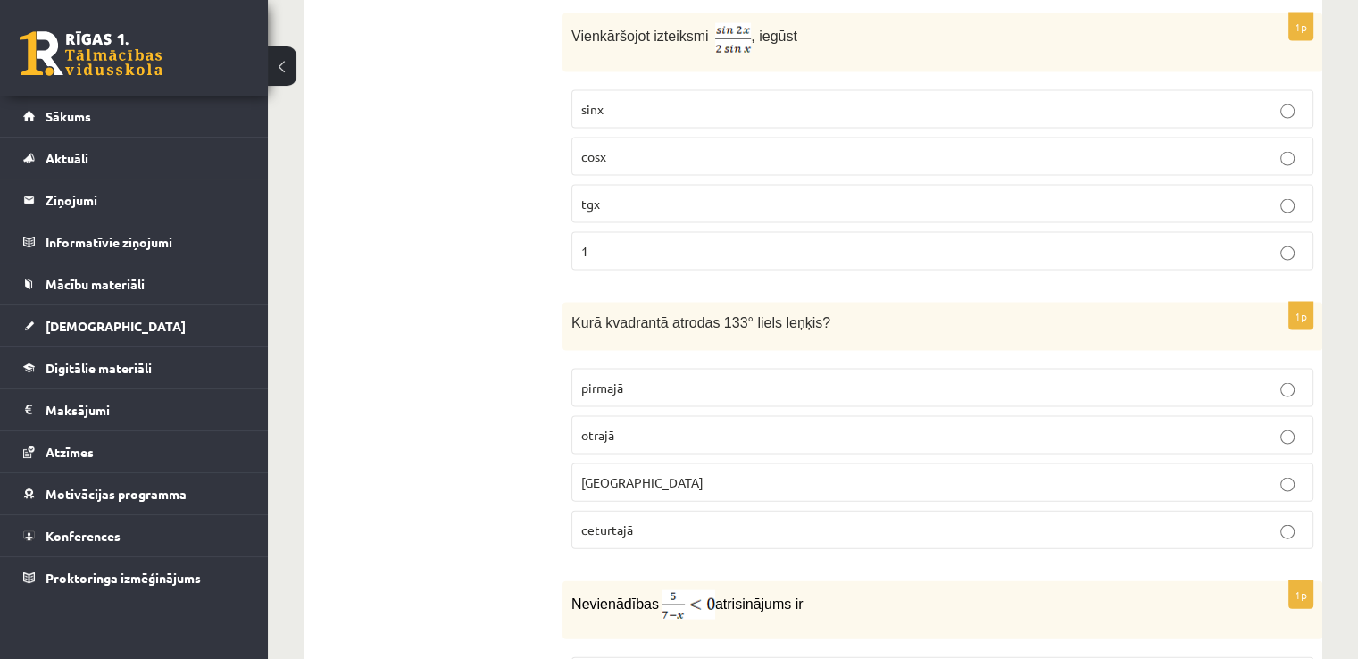
scroll to position [3746, 0]
click at [823, 421] on label "otrajā" at bounding box center [943, 433] width 742 height 38
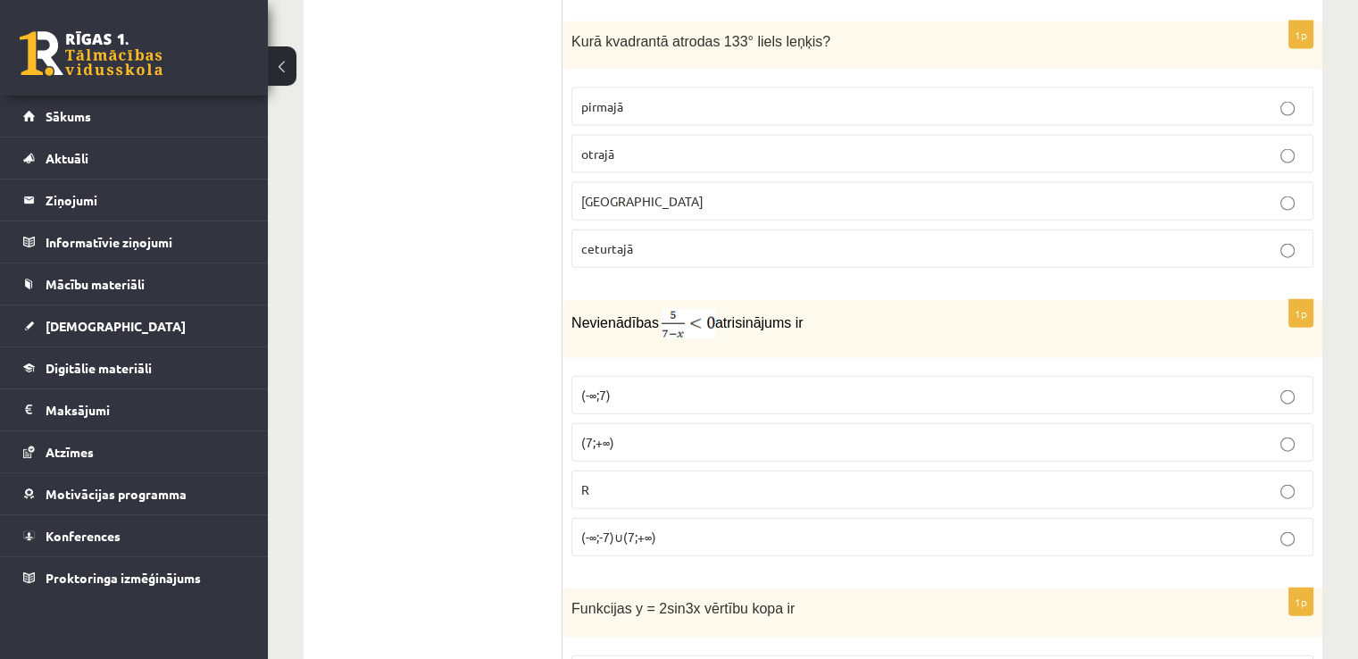
scroll to position [4028, 0]
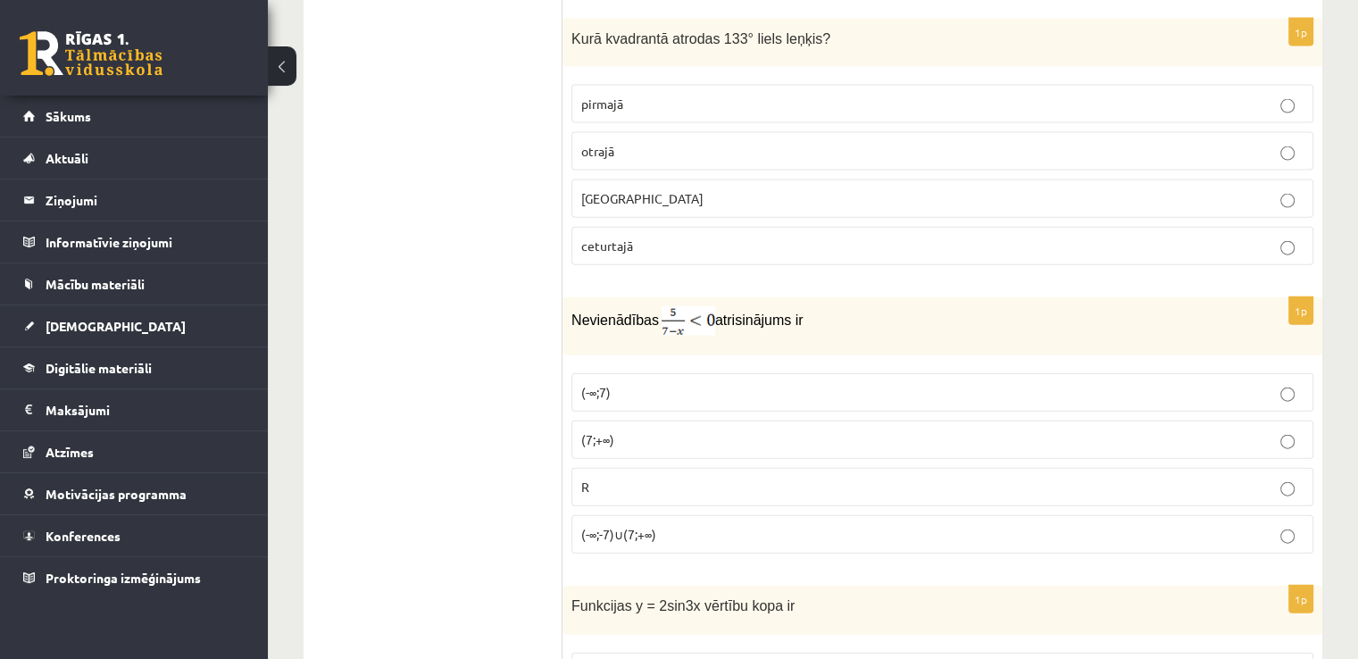
click at [683, 430] on p "(7;+∞)" at bounding box center [942, 439] width 723 height 19
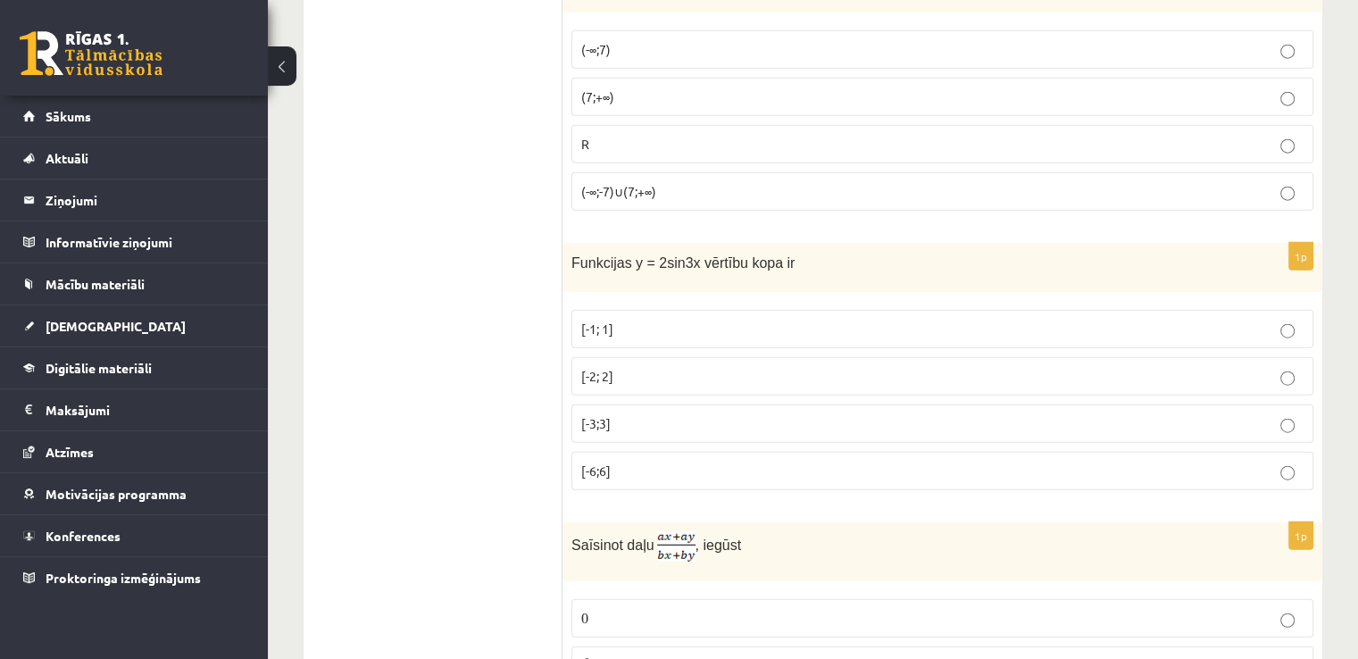
scroll to position [4372, 0]
click at [674, 366] on p "[-2; 2]" at bounding box center [942, 375] width 723 height 19
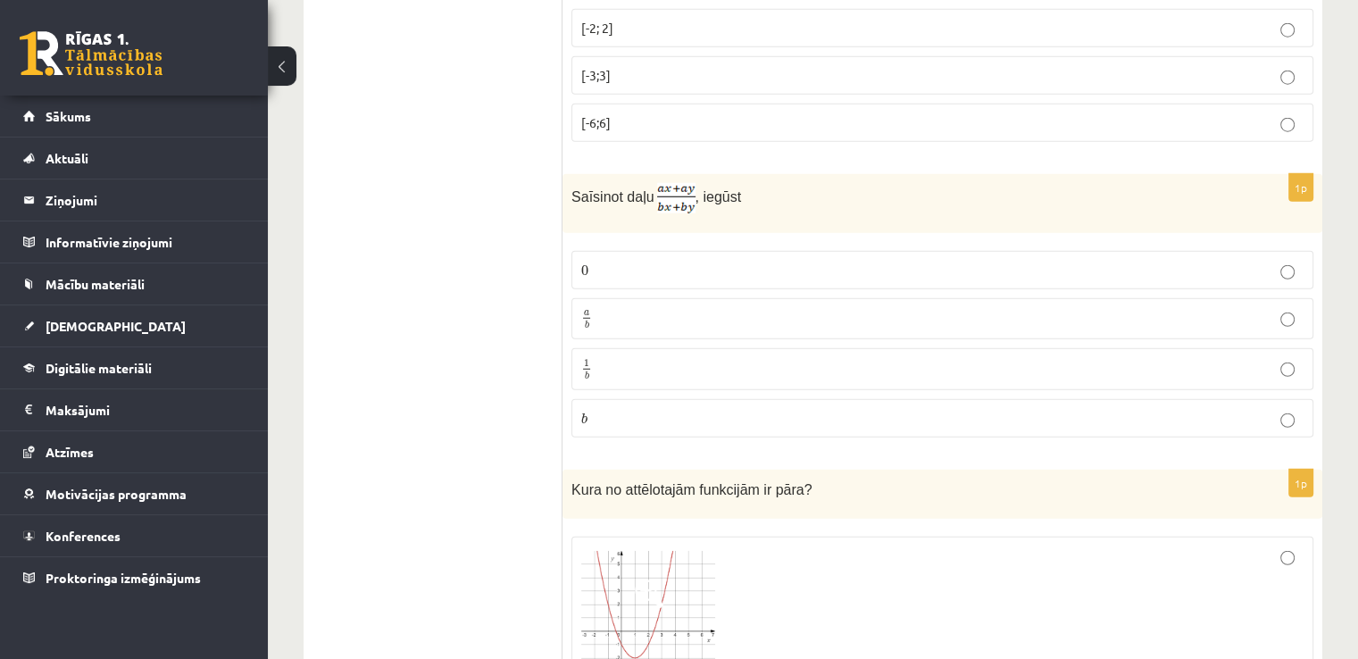
scroll to position [4721, 0]
click at [731, 306] on p "a b a b" at bounding box center [942, 317] width 723 height 22
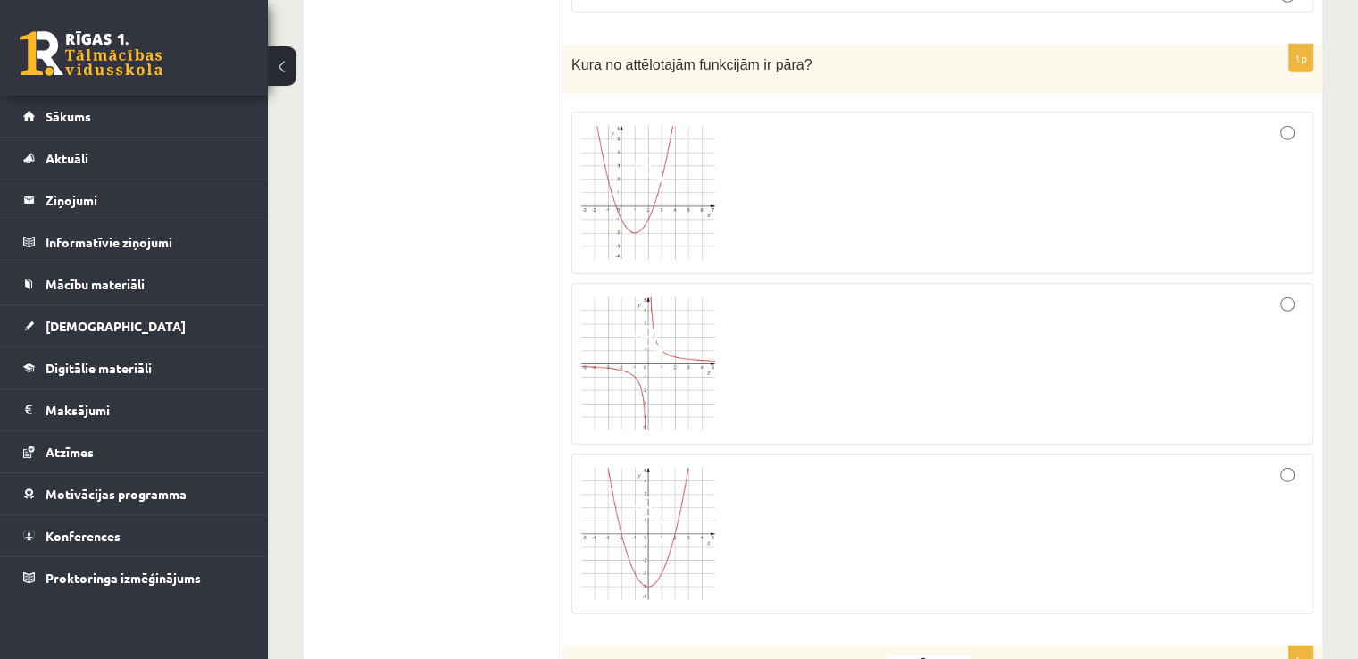
scroll to position [5144, 0]
click at [818, 497] on div at bounding box center [942, 534] width 723 height 141
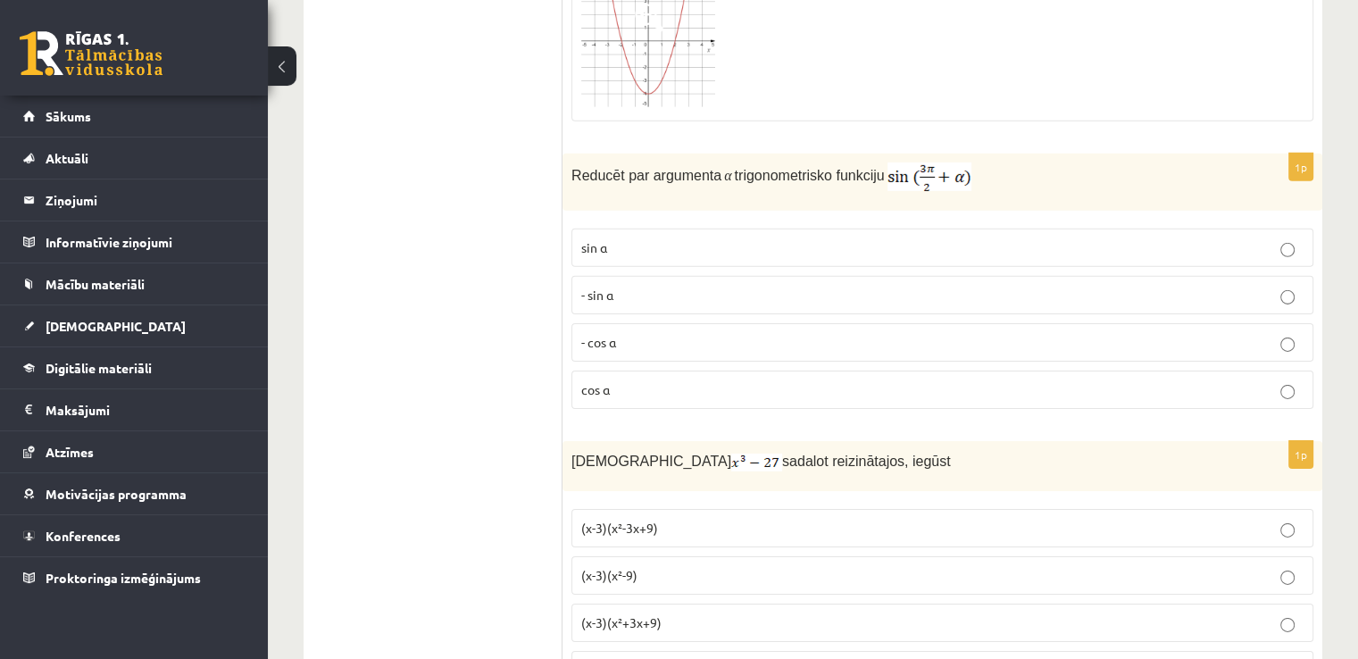
scroll to position [5648, 0]
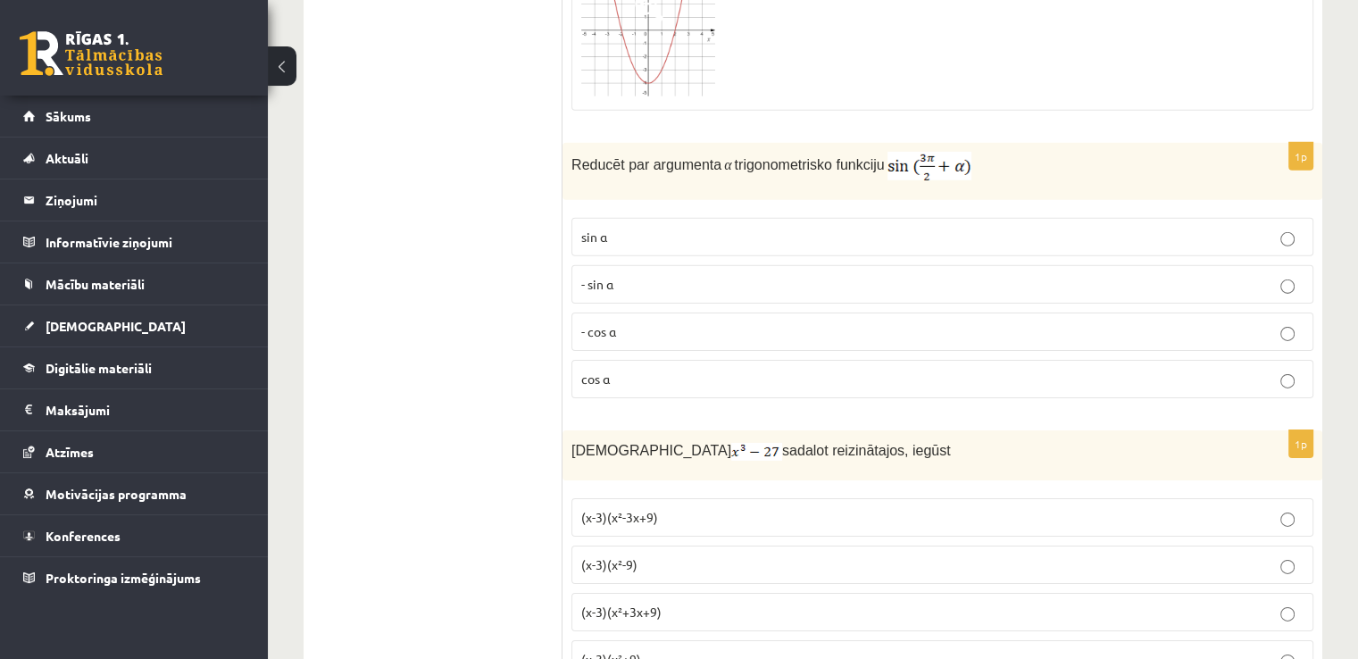
click at [727, 322] on p "- cos ⁡α" at bounding box center [942, 331] width 723 height 19
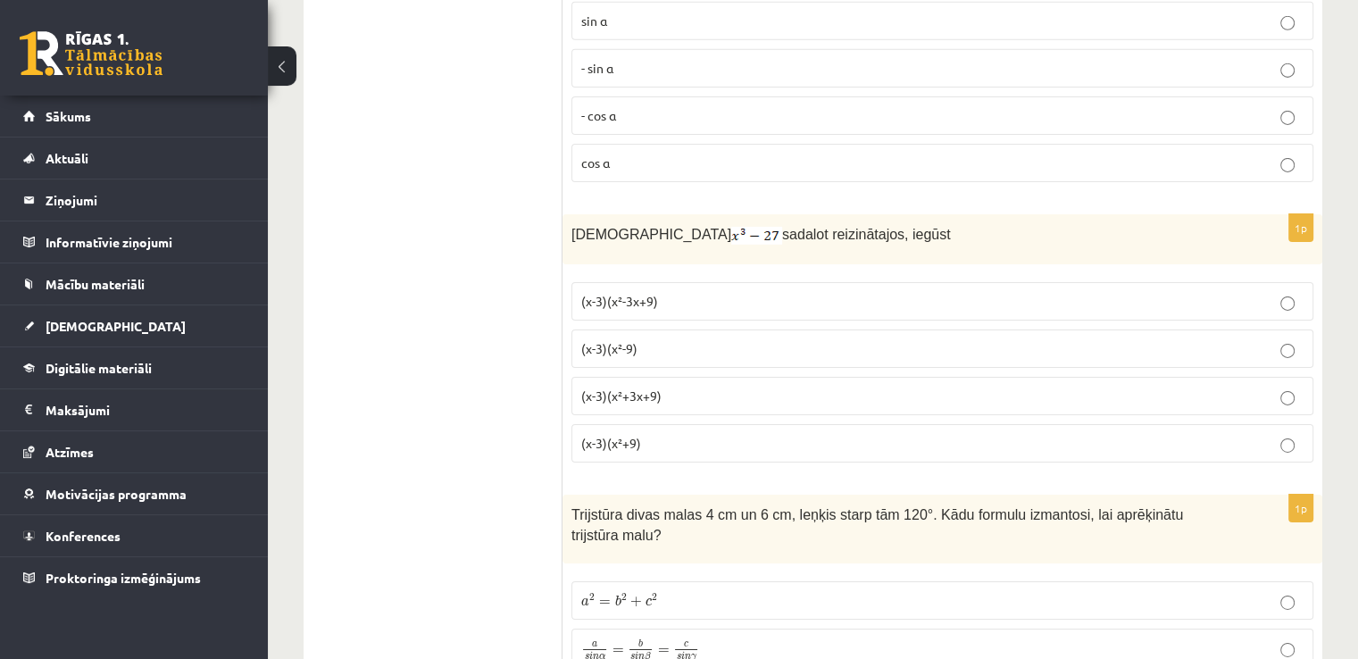
scroll to position [5870, 0]
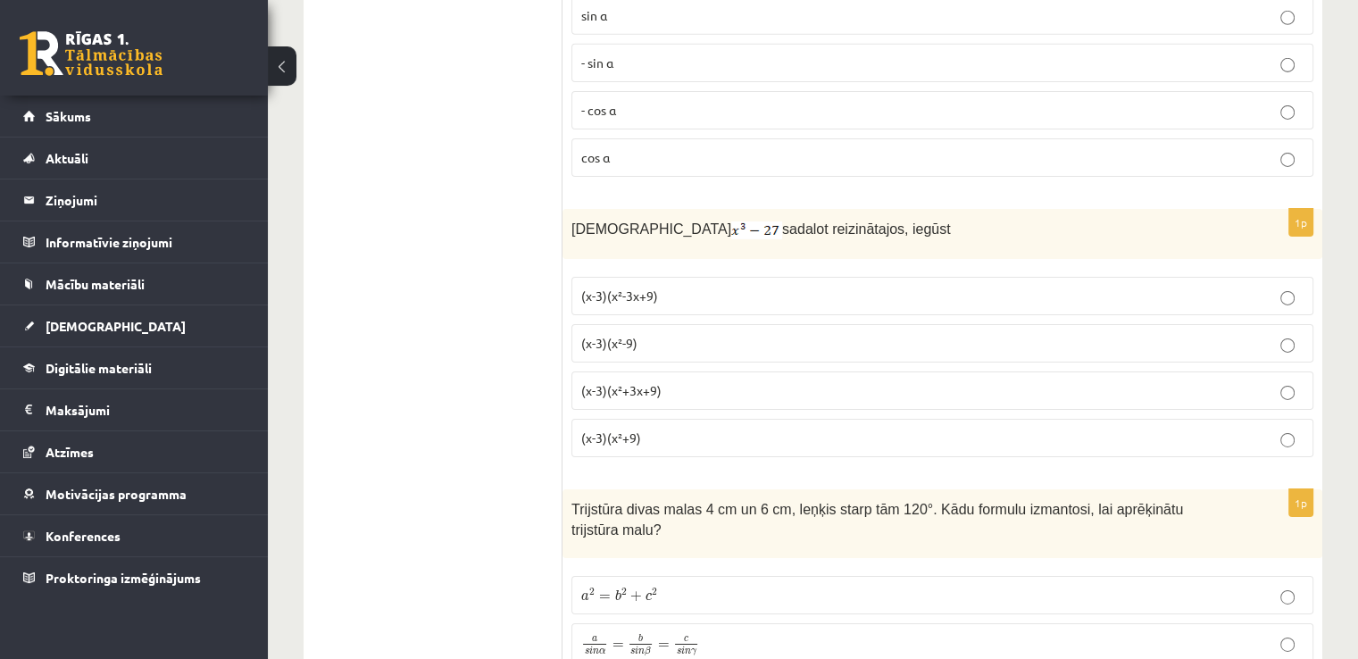
click at [664, 381] on p "(x-3)(x²+3x+9)" at bounding box center [942, 390] width 723 height 19
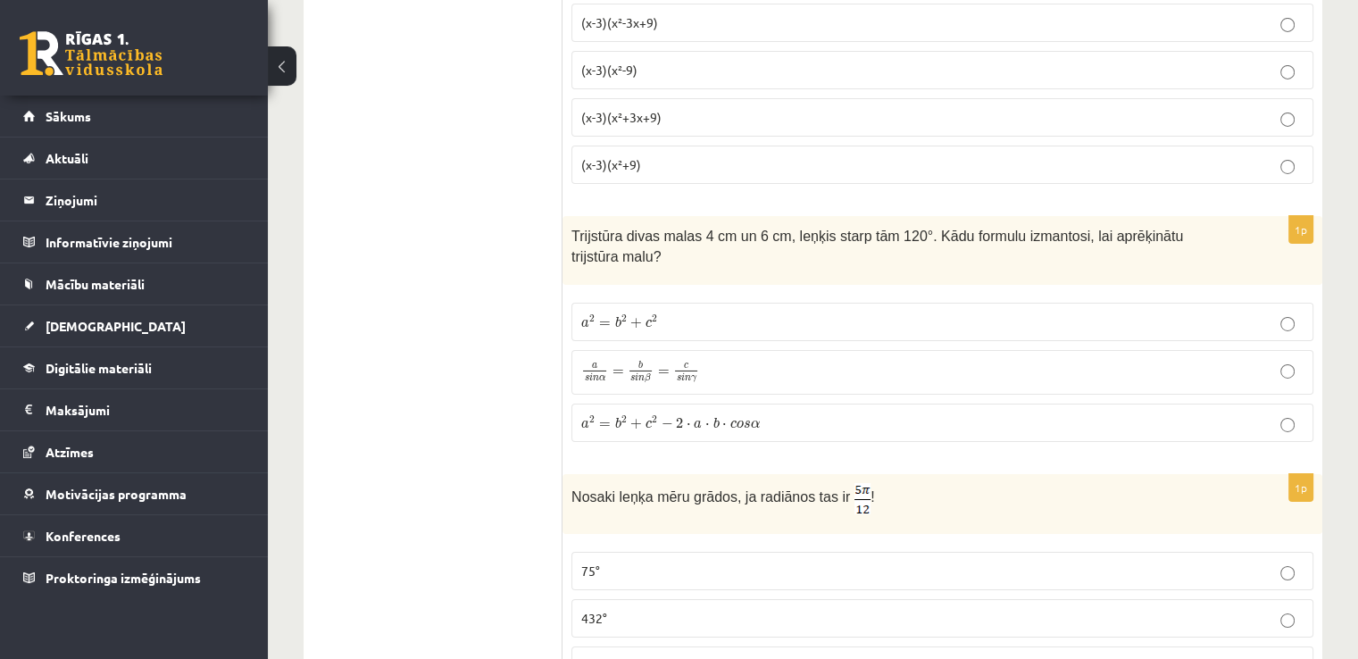
scroll to position [6145, 0]
click at [689, 402] on label "a 2 = b 2 + c 2 − 2 ⋅ a ⋅ b ⋅ c o s α a 2 = b 2 + c 2 − 2 ⋅ a ⋅ b ⋅ c o s α" at bounding box center [943, 421] width 742 height 38
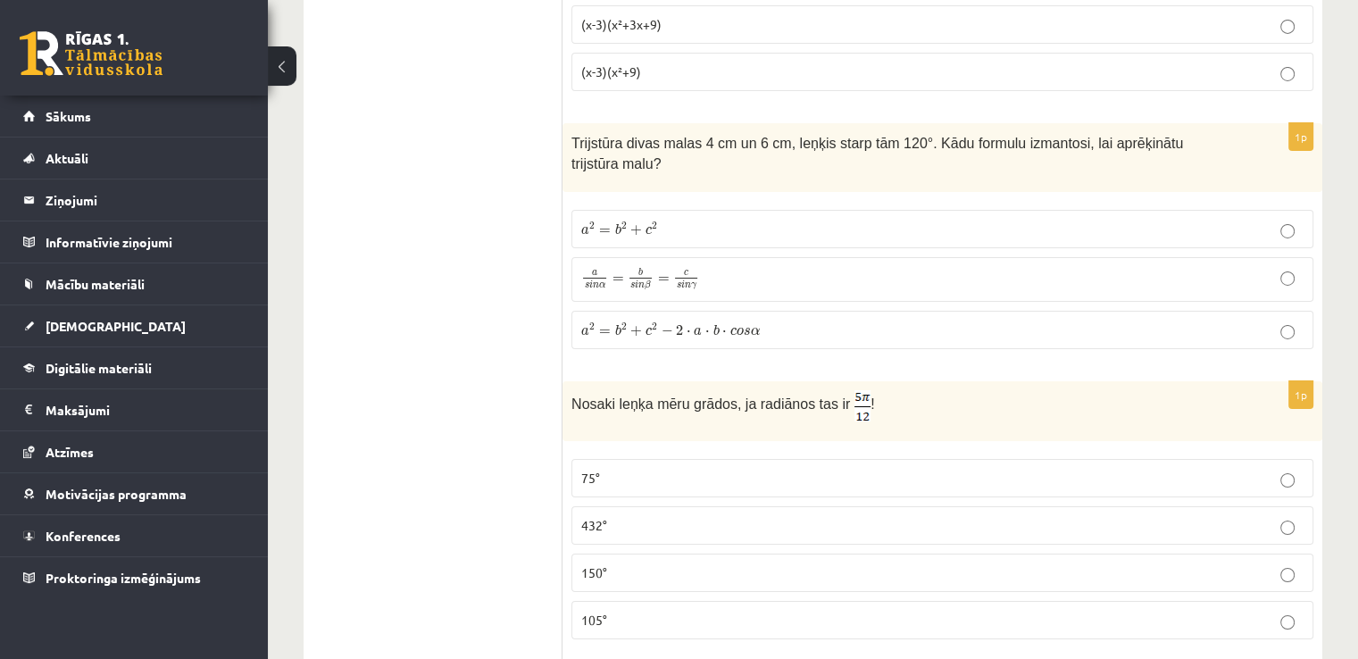
scroll to position [6259, 0]
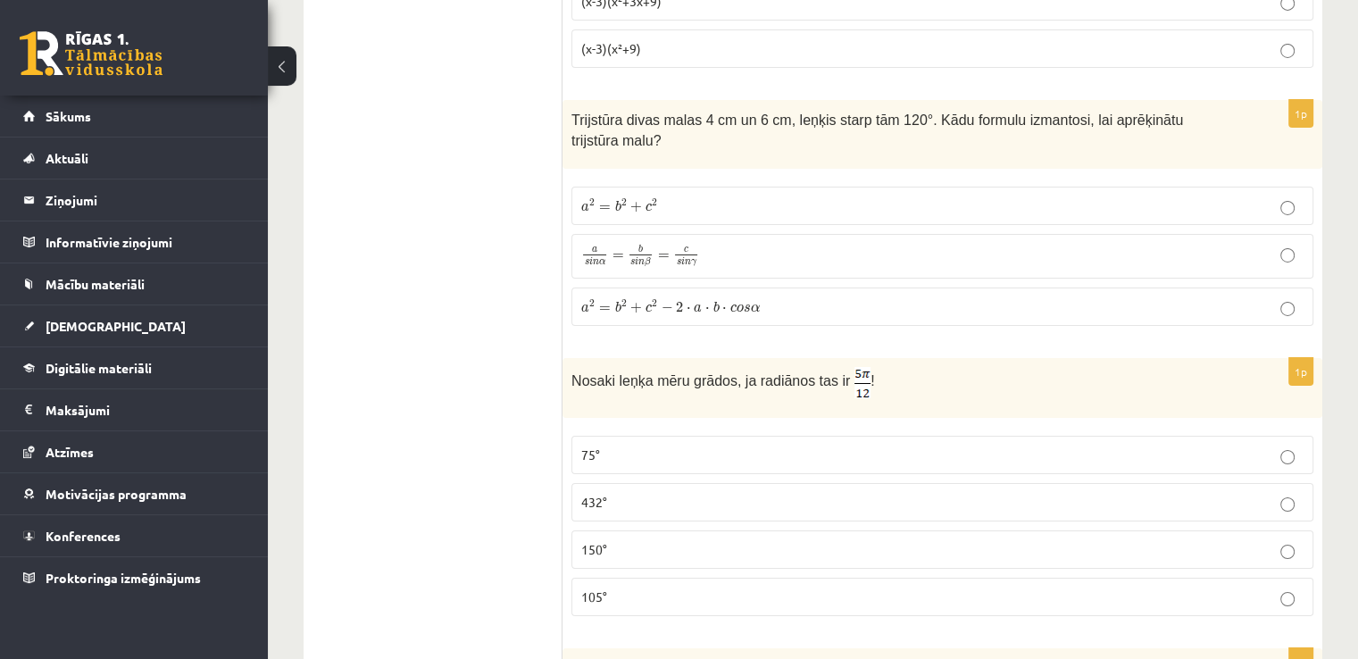
click at [715, 588] on p "105°" at bounding box center [942, 597] width 723 height 19
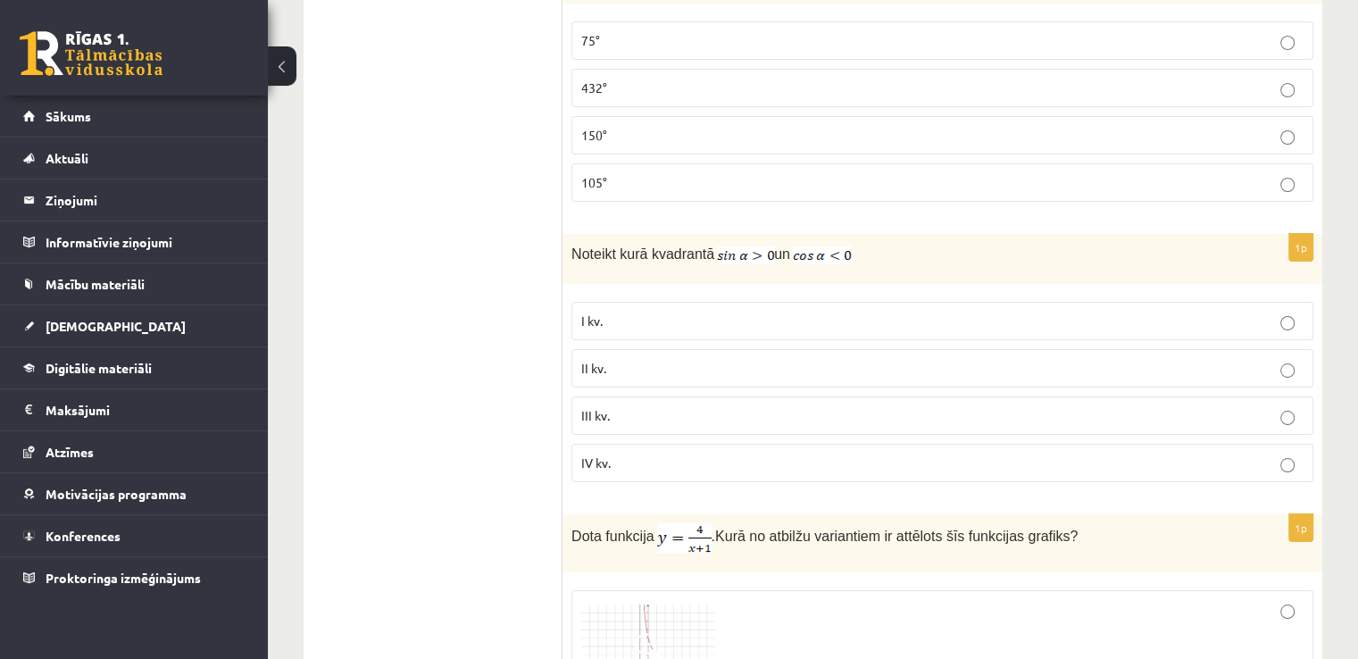
scroll to position [6683, 0]
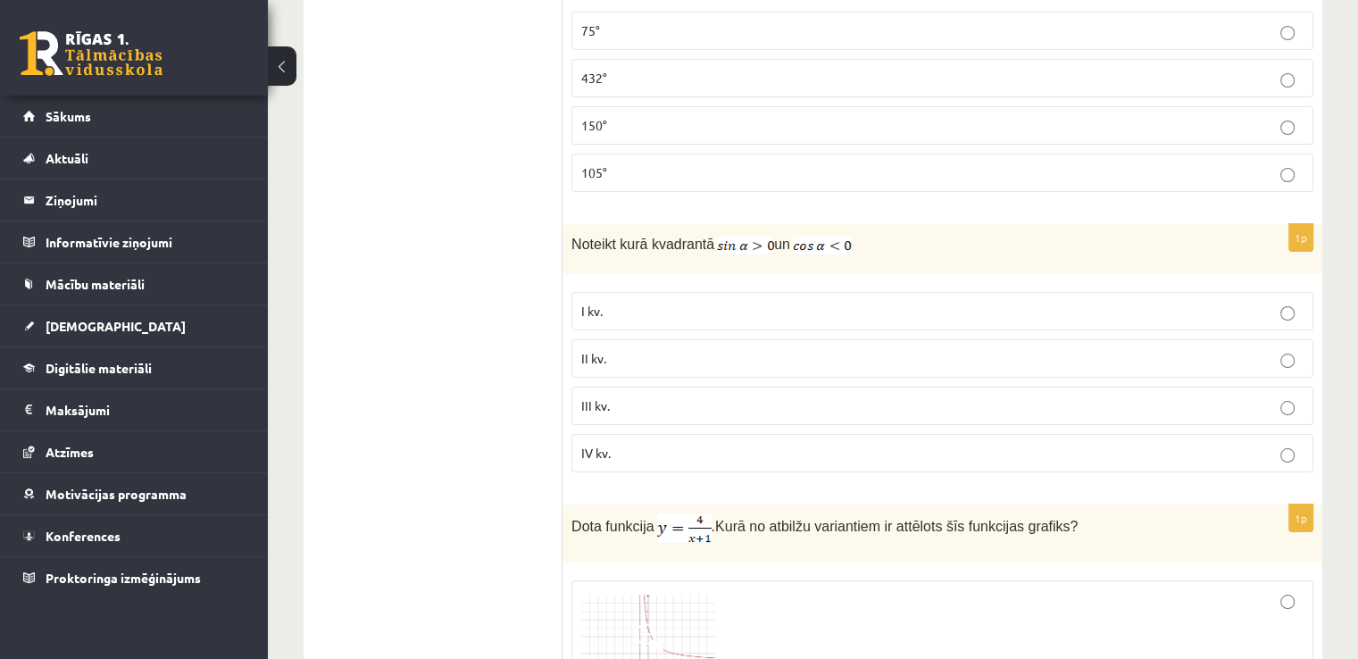
click at [726, 349] on p "II kv." at bounding box center [942, 358] width 723 height 19
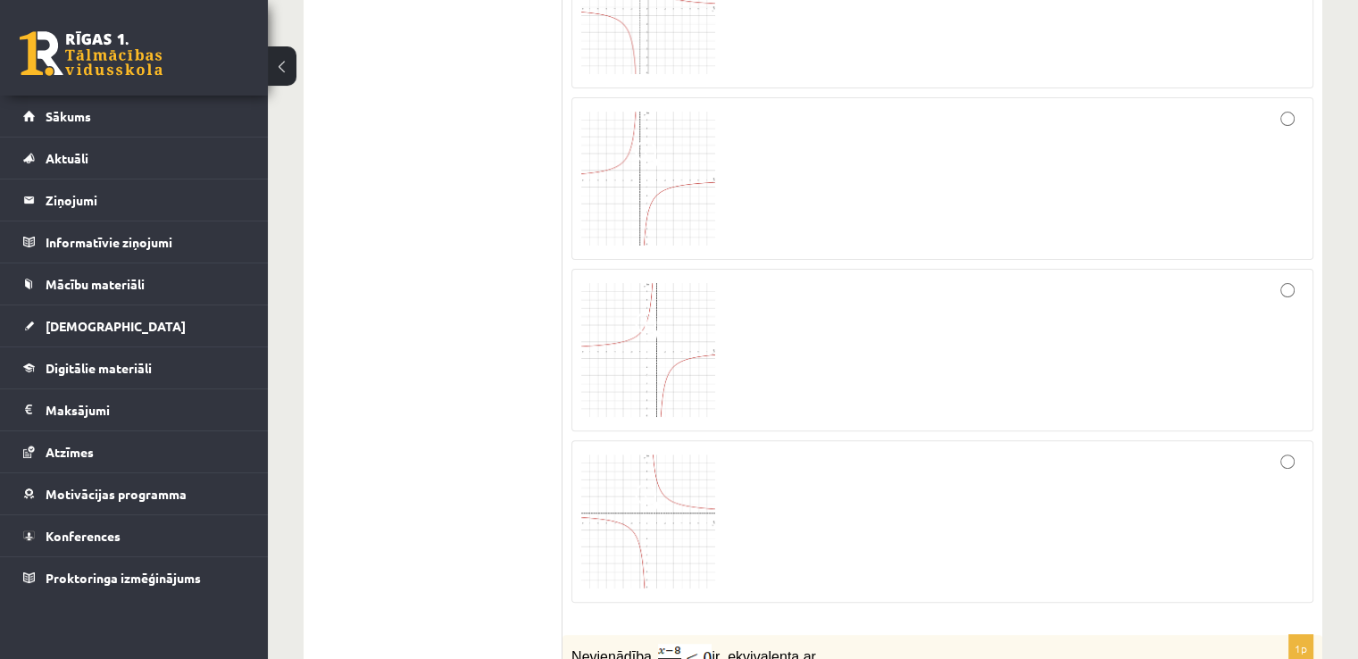
scroll to position [7342, 0]
click at [763, 276] on div at bounding box center [942, 346] width 723 height 143
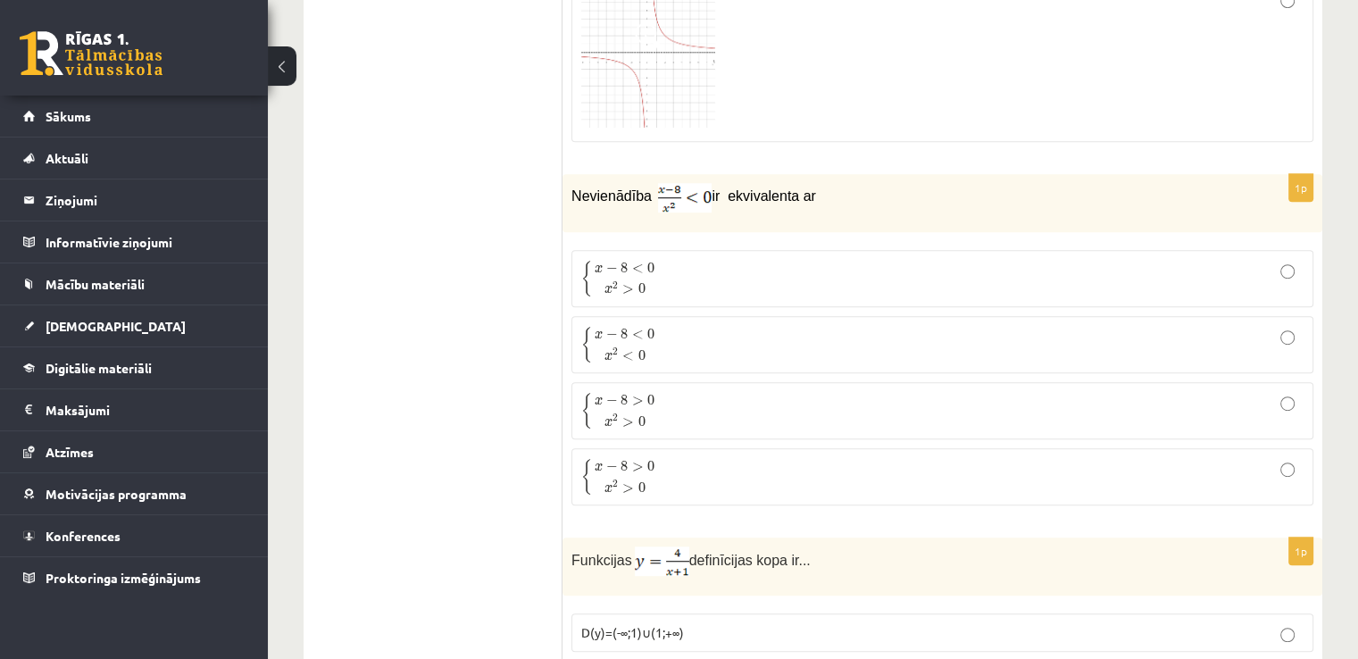
scroll to position [7801, 0]
click at [734, 390] on p "{ x − 8 > 0 x 2 > 0 { x − 8 > 0 x 2 > 0" at bounding box center [942, 409] width 723 height 38
click at [725, 258] on p "{ x − 8 < 0 x 2 > 0 { x − 8 < 0 x 2 > 0" at bounding box center [942, 277] width 723 height 38
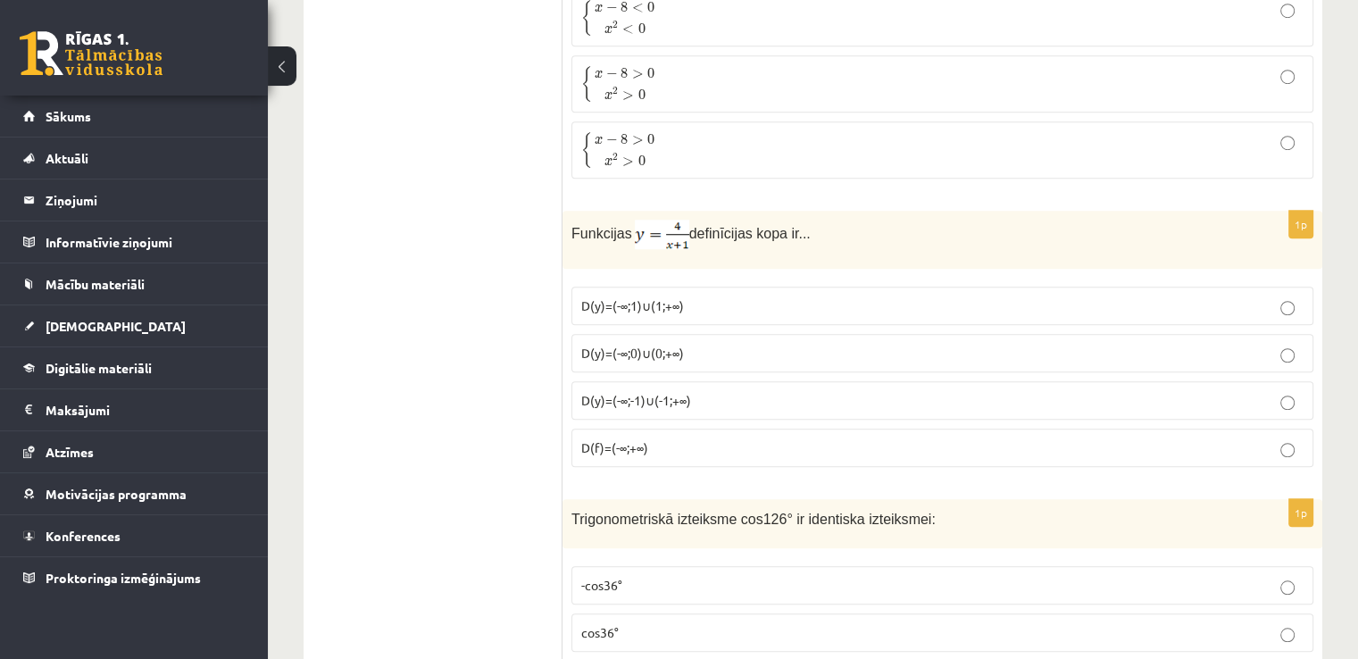
scroll to position [8127, 0]
click at [698, 342] on p "D(y)=(-∞;0)∪(0;+∞)" at bounding box center [942, 351] width 723 height 19
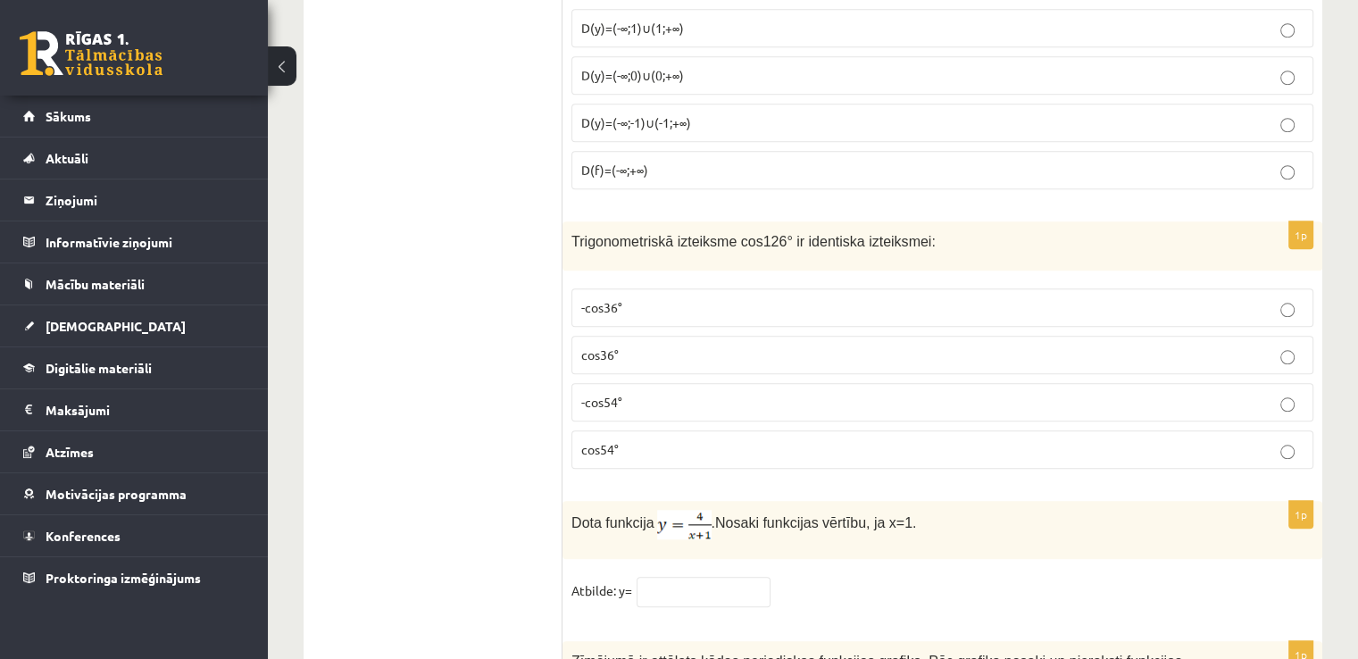
scroll to position [8436, 0]
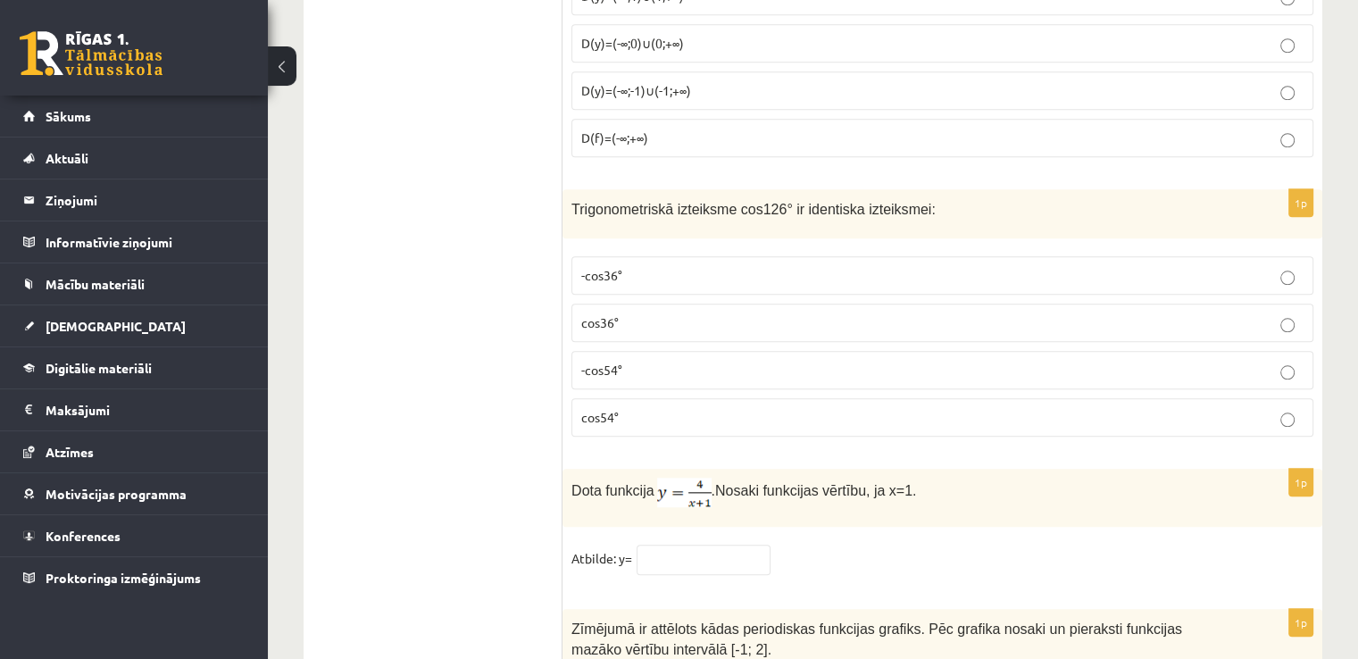
click at [848, 361] on p "-cos54°" at bounding box center [942, 370] width 723 height 19
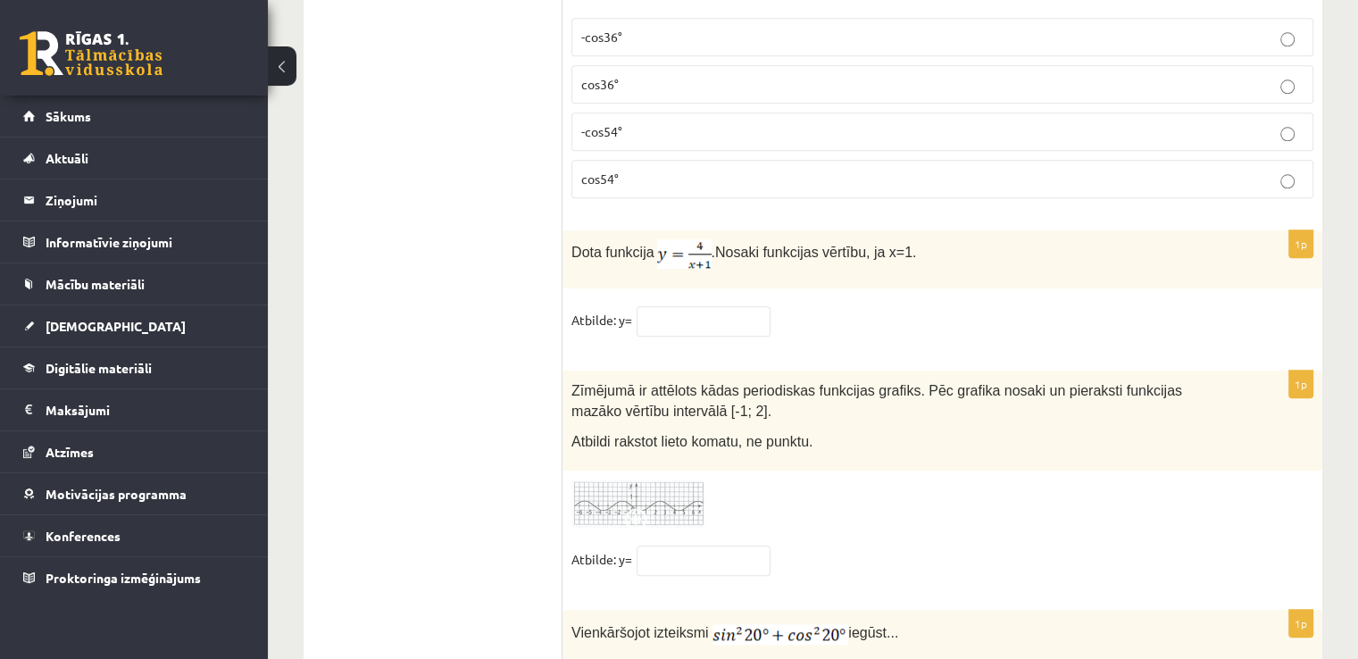
scroll to position [8674, 0]
click at [747, 306] on input "text" at bounding box center [704, 321] width 134 height 30
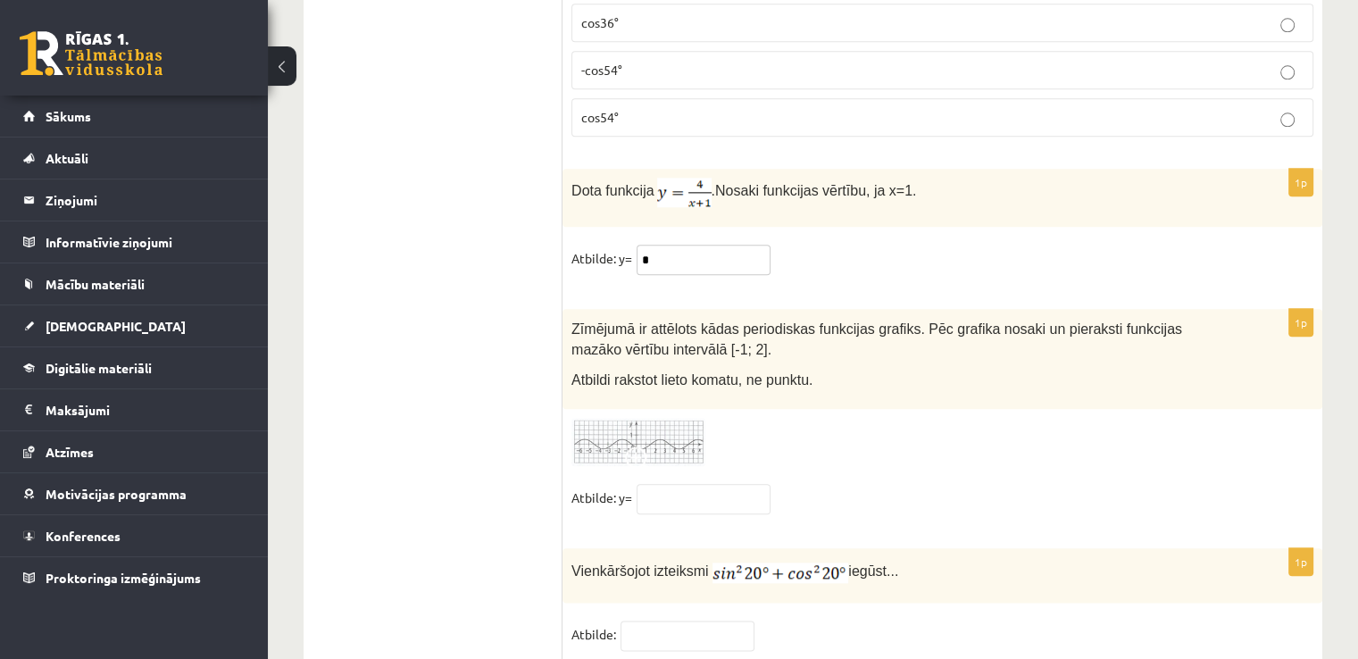
type input "*"
click at [639, 447] on span at bounding box center [639, 461] width 29 height 29
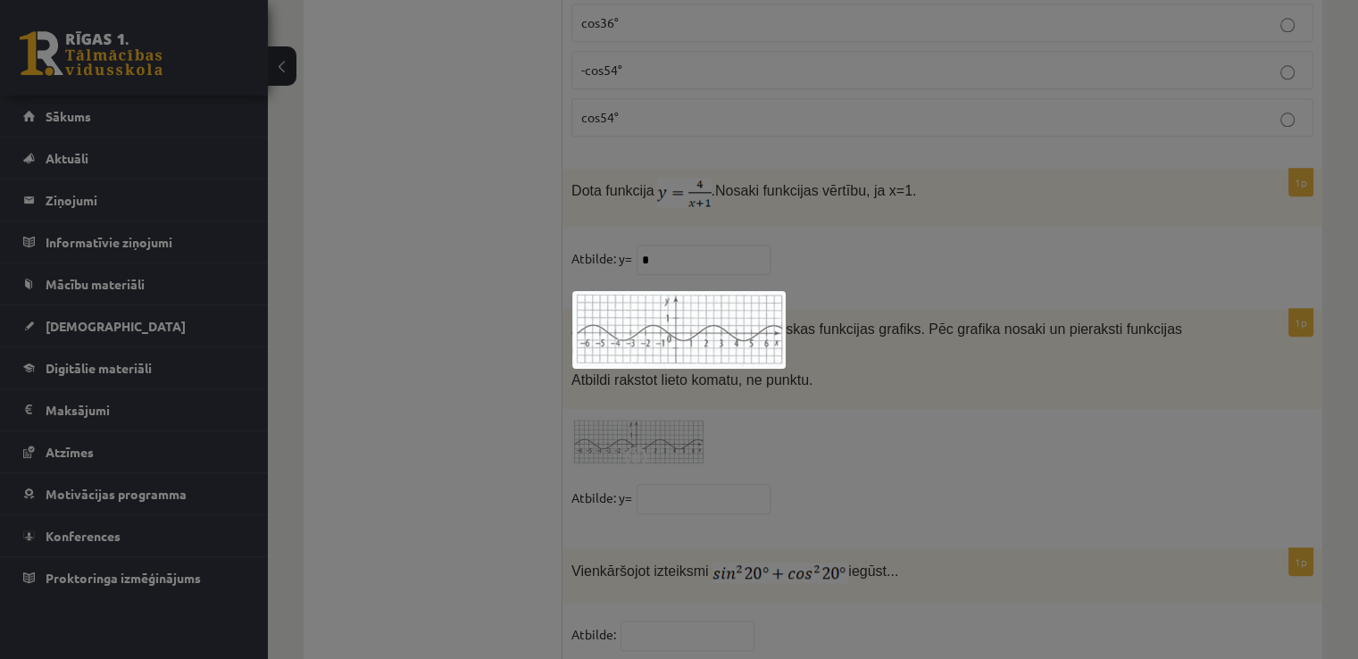
click at [841, 375] on div at bounding box center [679, 329] width 1358 height 659
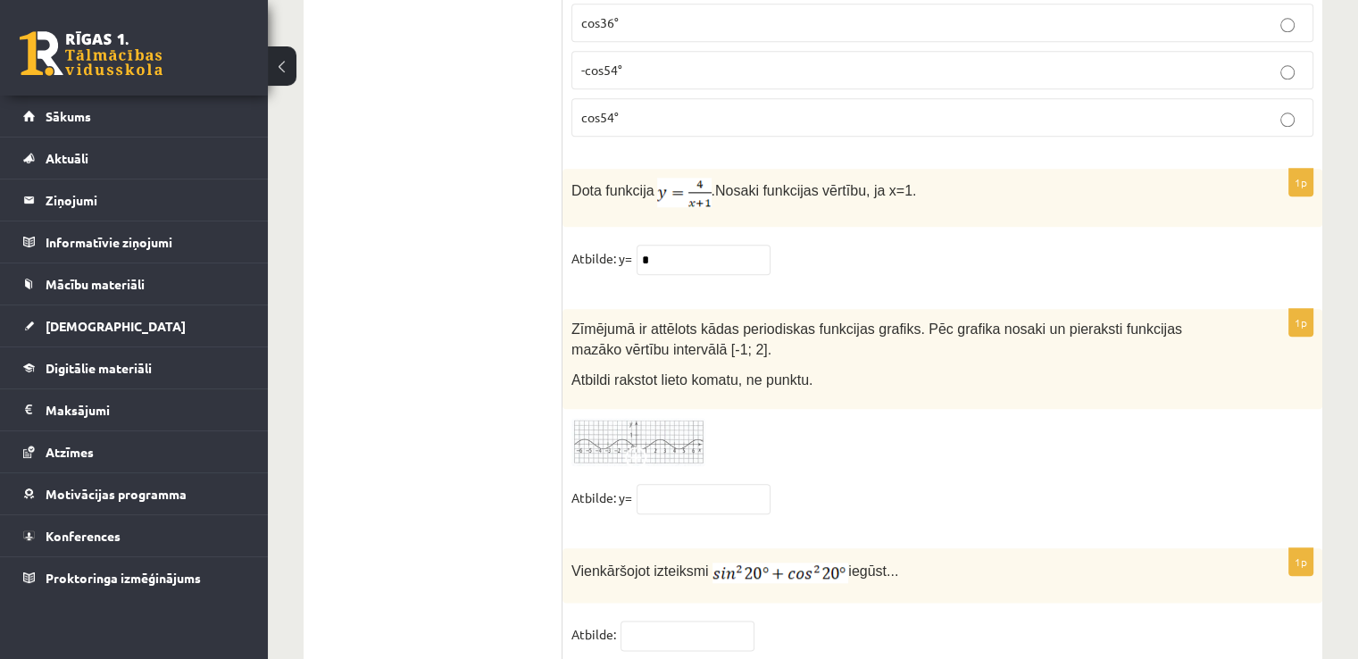
click at [646, 418] on img at bounding box center [639, 442] width 134 height 49
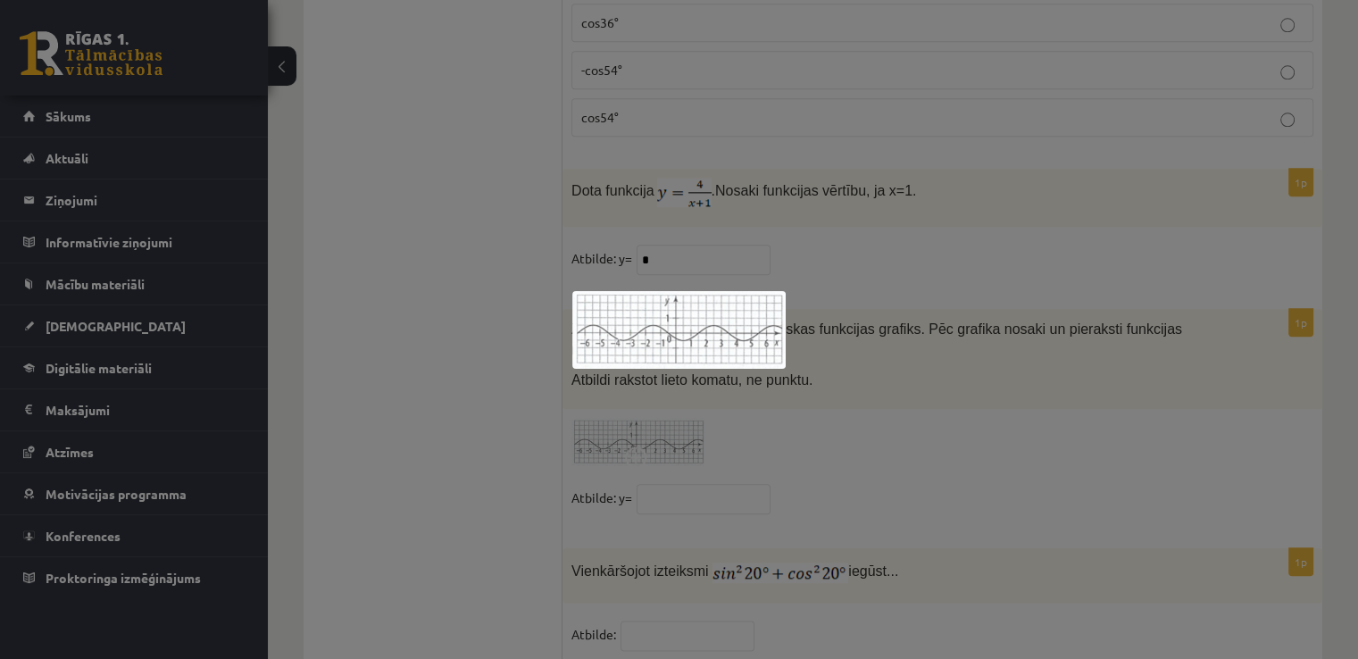
click at [789, 397] on div at bounding box center [679, 329] width 1358 height 659
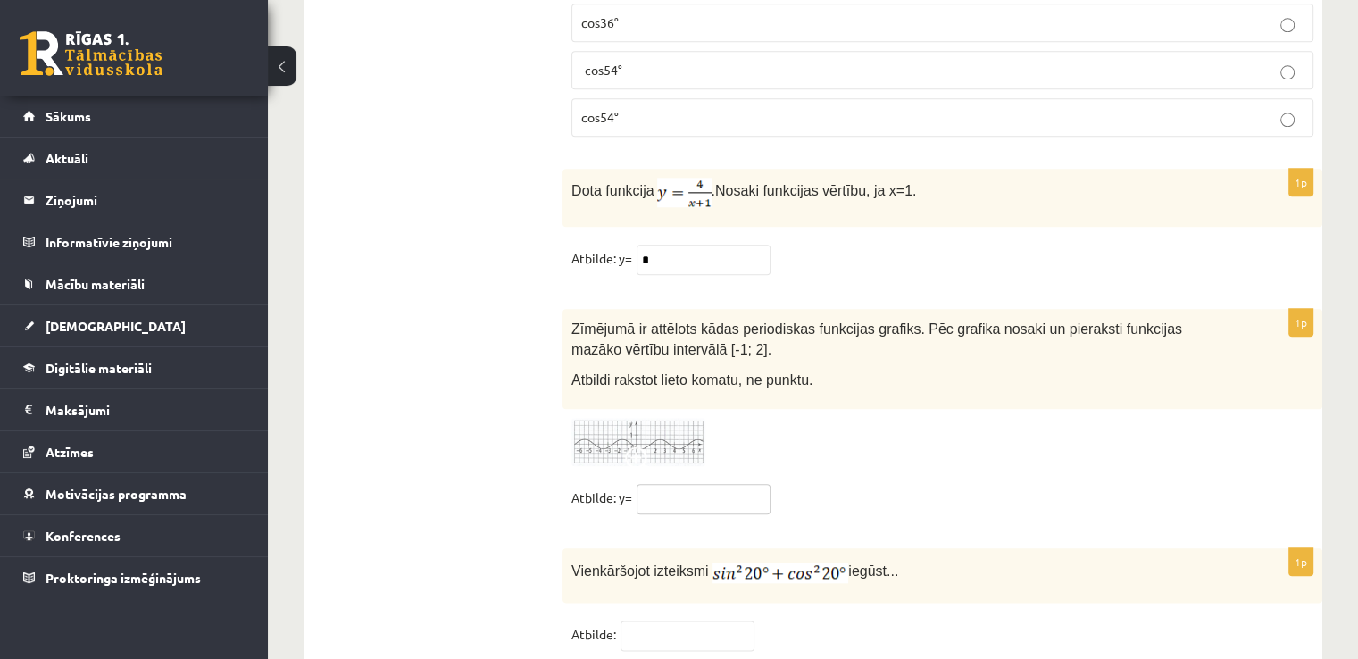
click at [701, 484] on input "text" at bounding box center [704, 499] width 134 height 30
type input "***"
click at [686, 621] on input "text" at bounding box center [688, 636] width 134 height 30
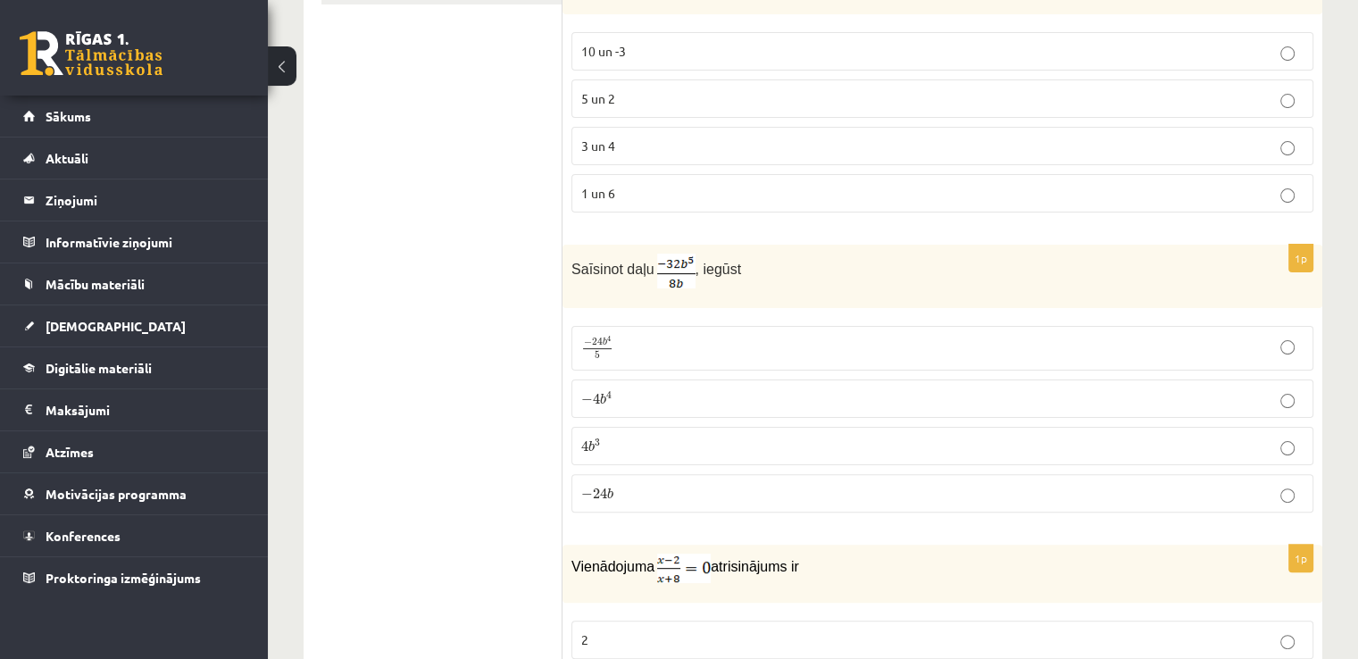
scroll to position [0, 0]
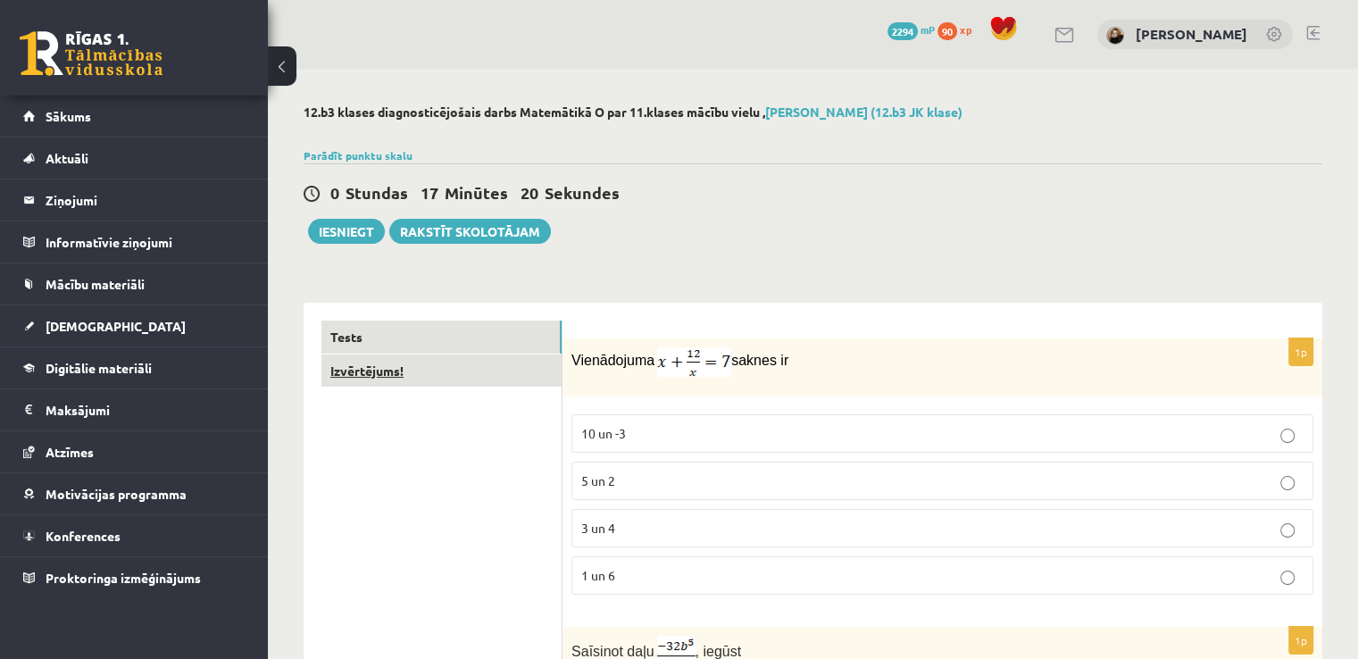
type input "*"
click at [471, 369] on link "Izvērtējums!" at bounding box center [442, 371] width 240 height 33
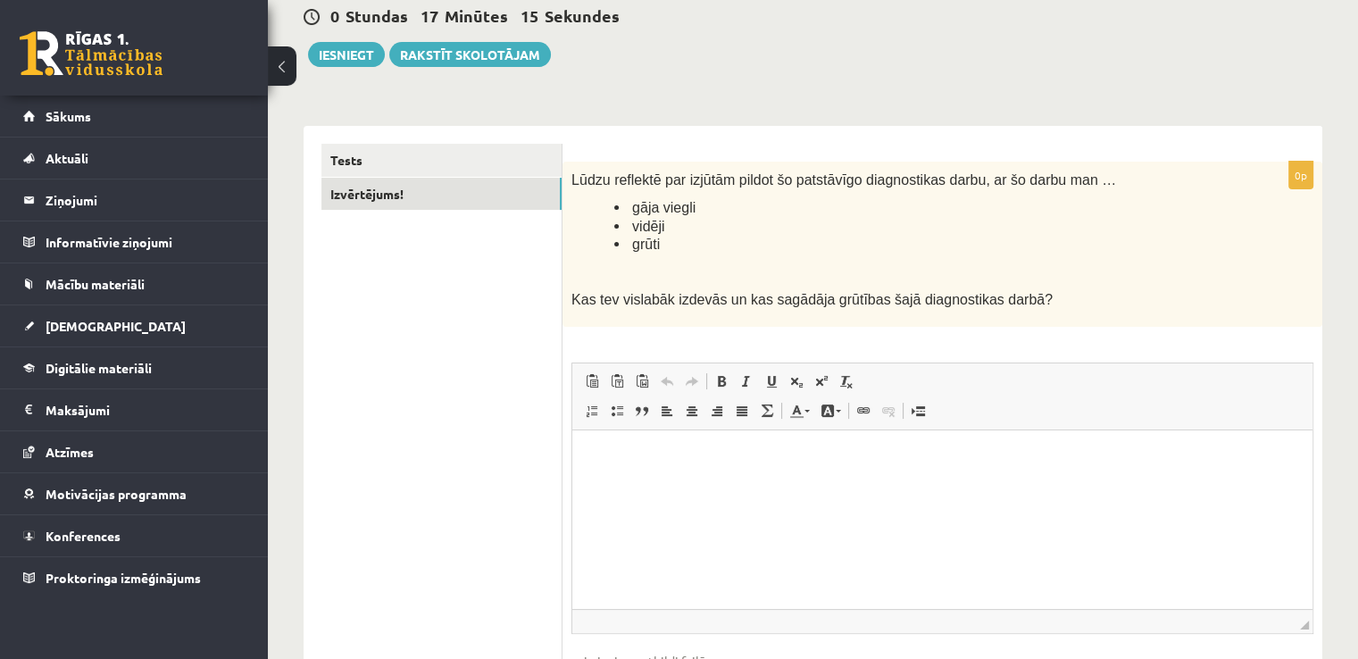
scroll to position [179, 0]
click at [726, 483] on html at bounding box center [942, 456] width 740 height 54
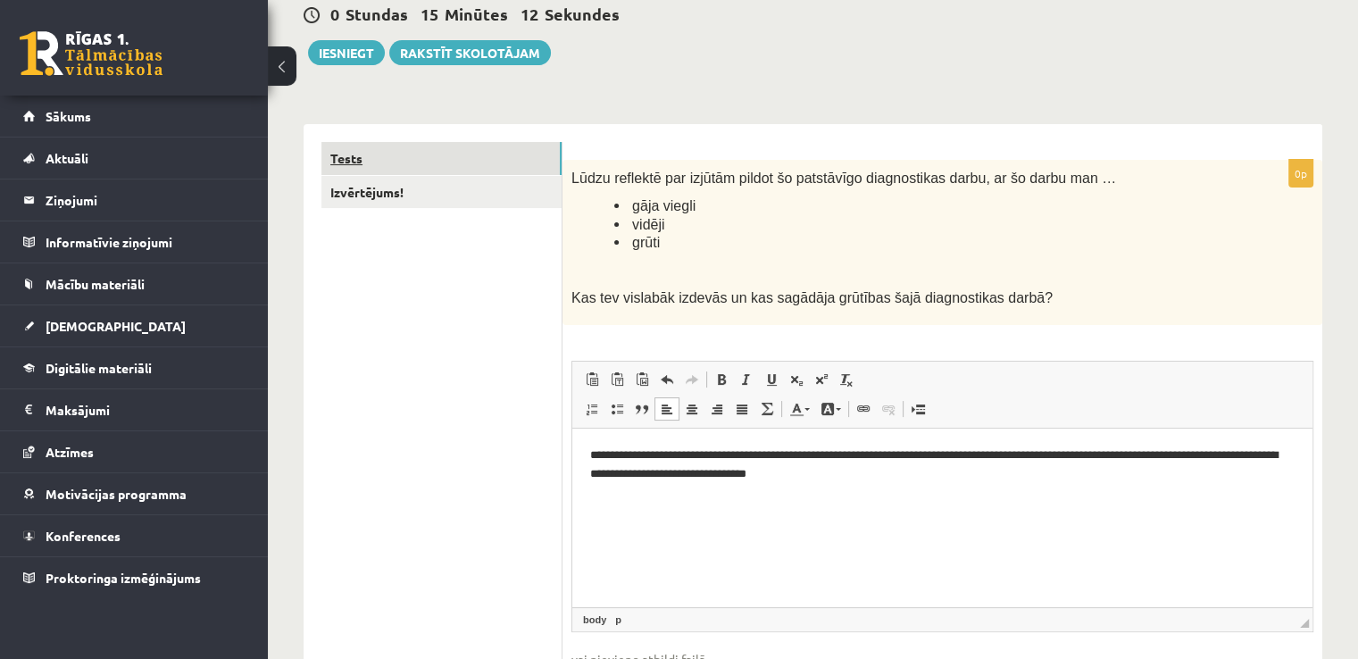
click at [393, 160] on link "Tests" at bounding box center [442, 158] width 240 height 33
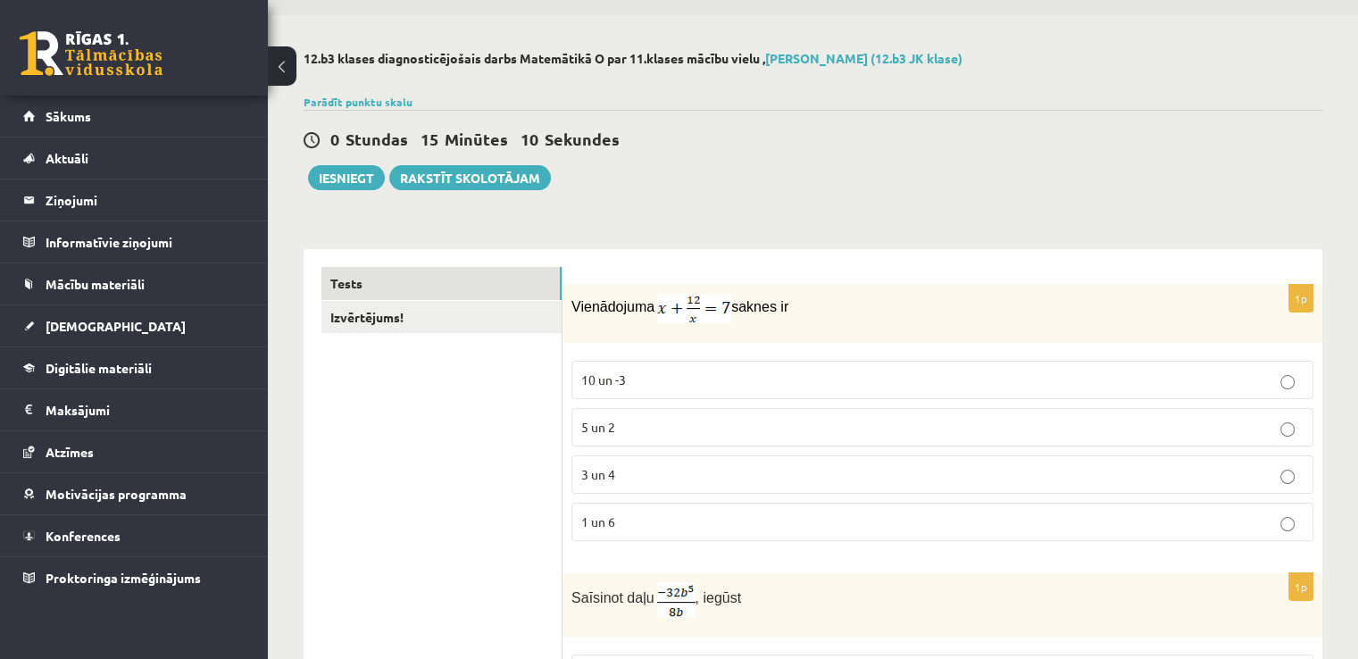
scroll to position [0, 0]
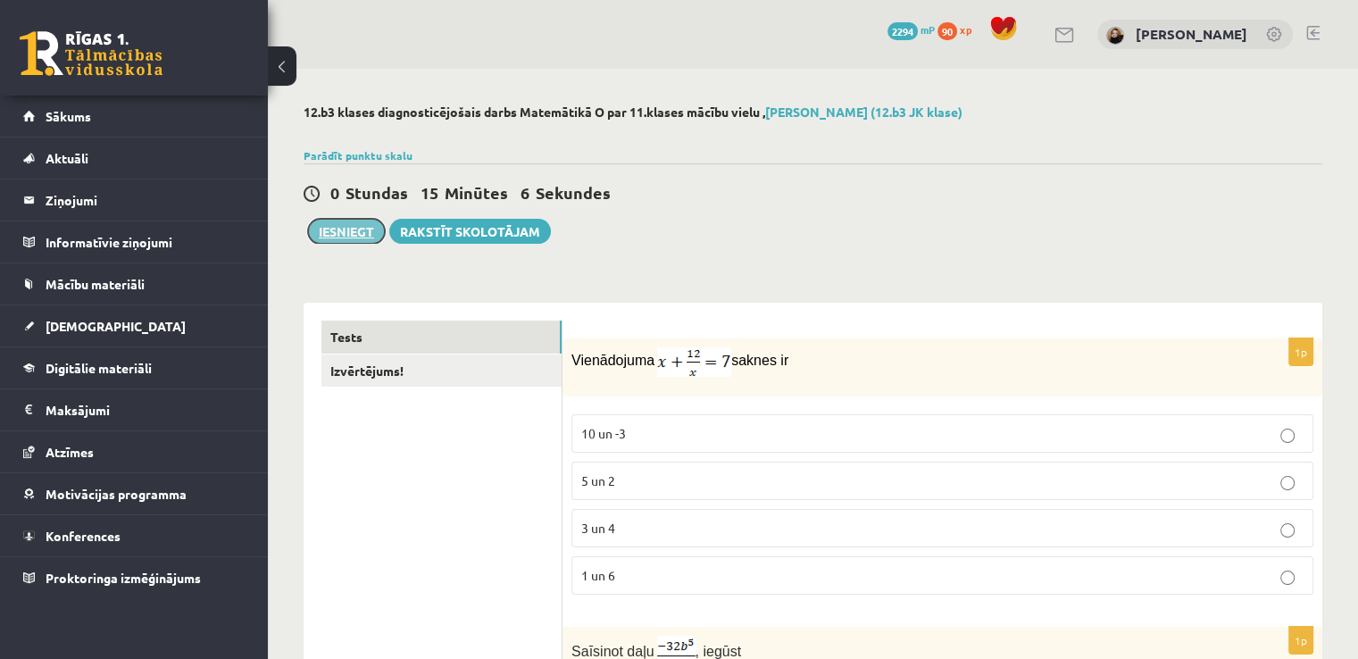
click at [372, 226] on button "Iesniegt" at bounding box center [346, 231] width 77 height 25
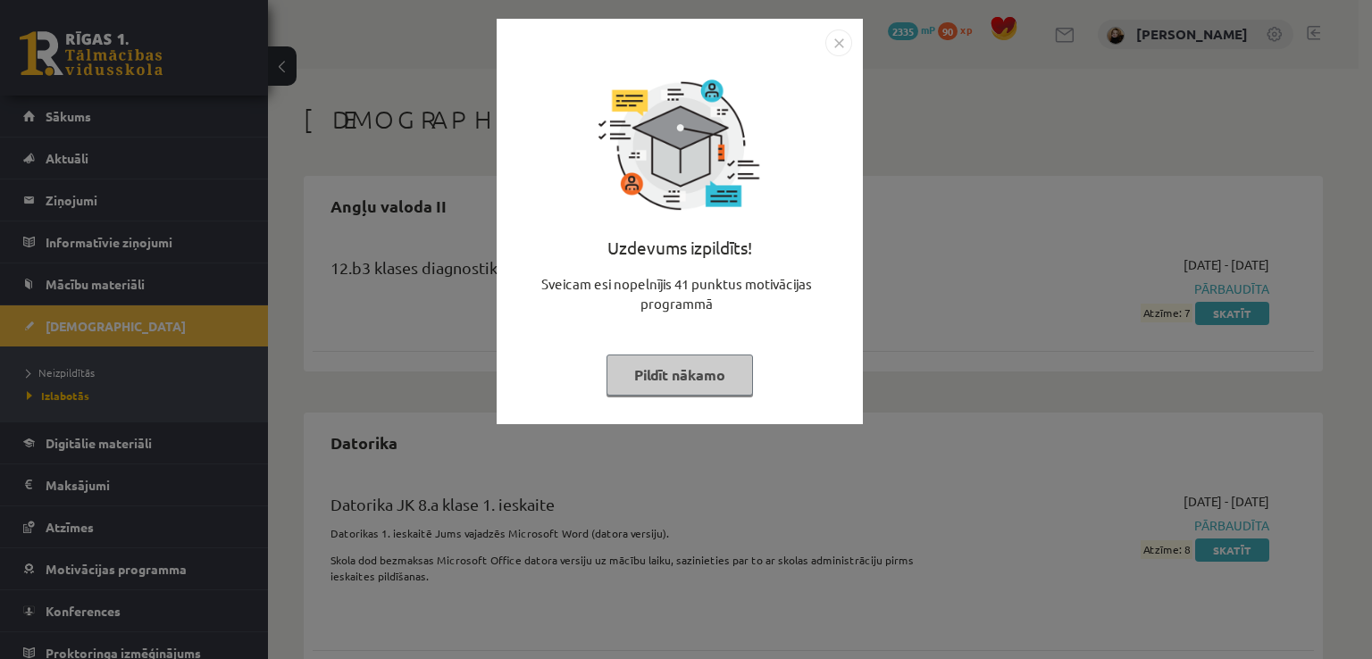
click at [718, 379] on button "Pildīt nākamo" at bounding box center [679, 375] width 146 height 41
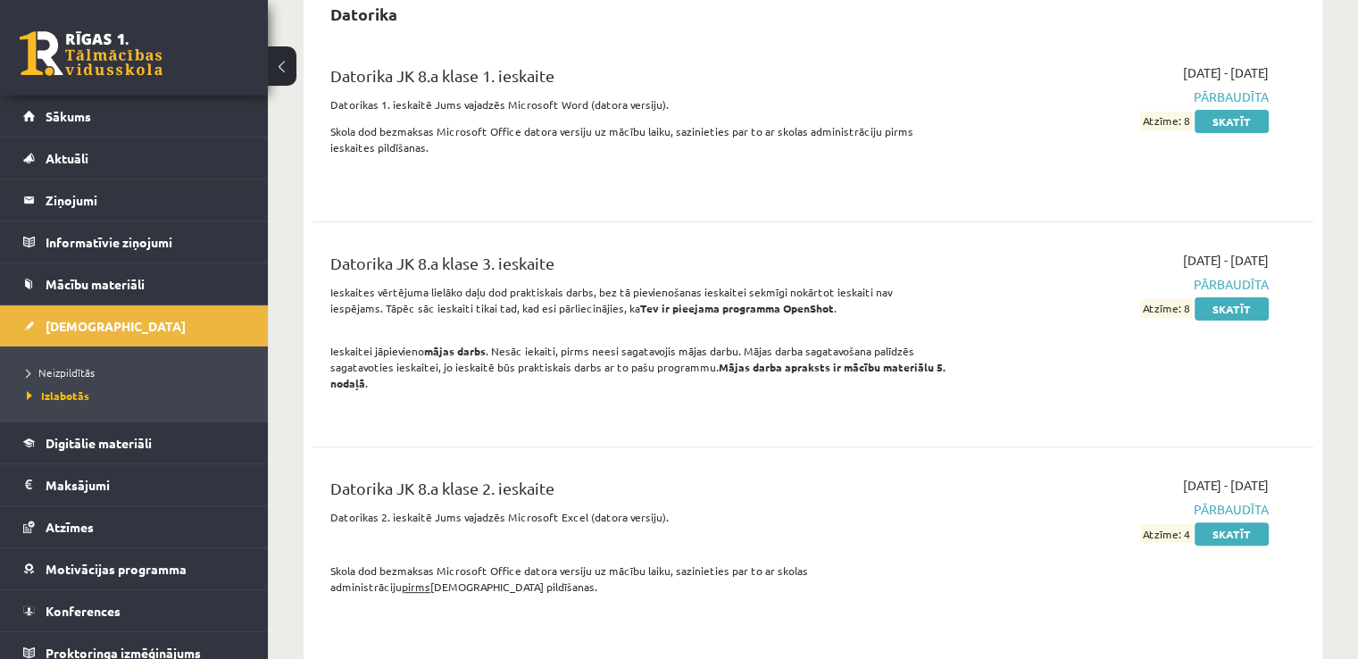
scroll to position [386, 0]
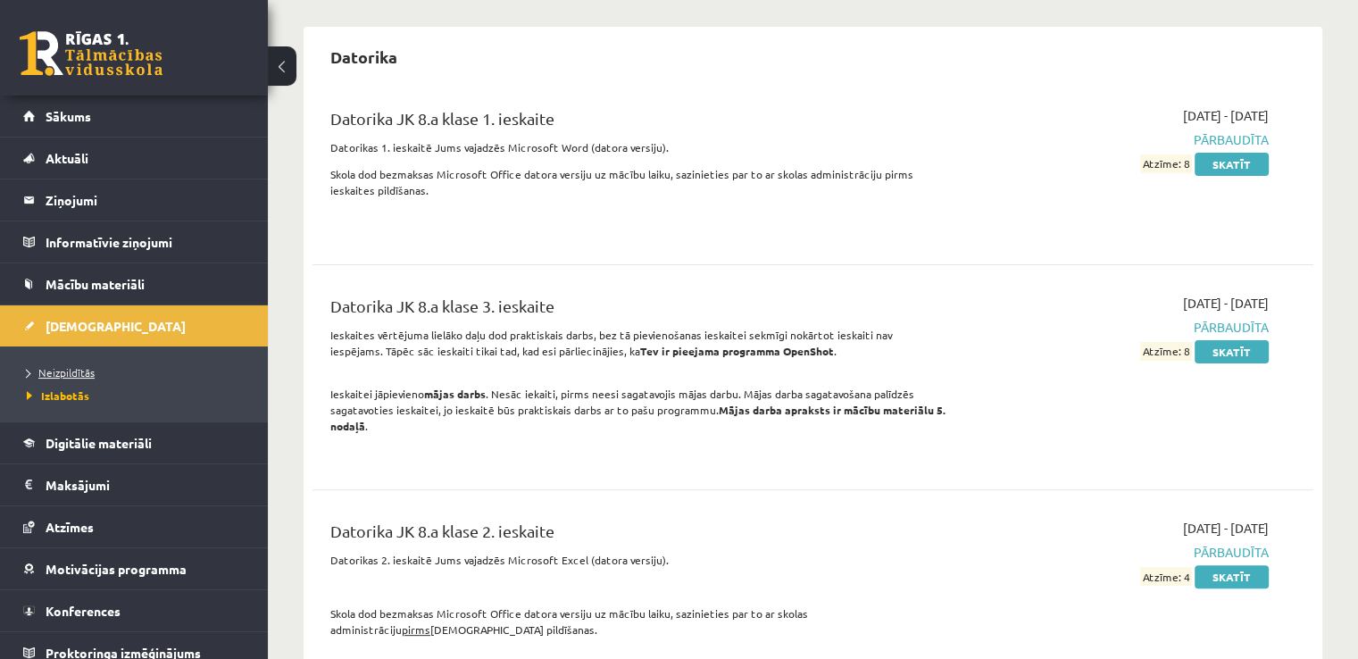
click at [68, 375] on span "Neizpildītās" at bounding box center [61, 372] width 68 height 14
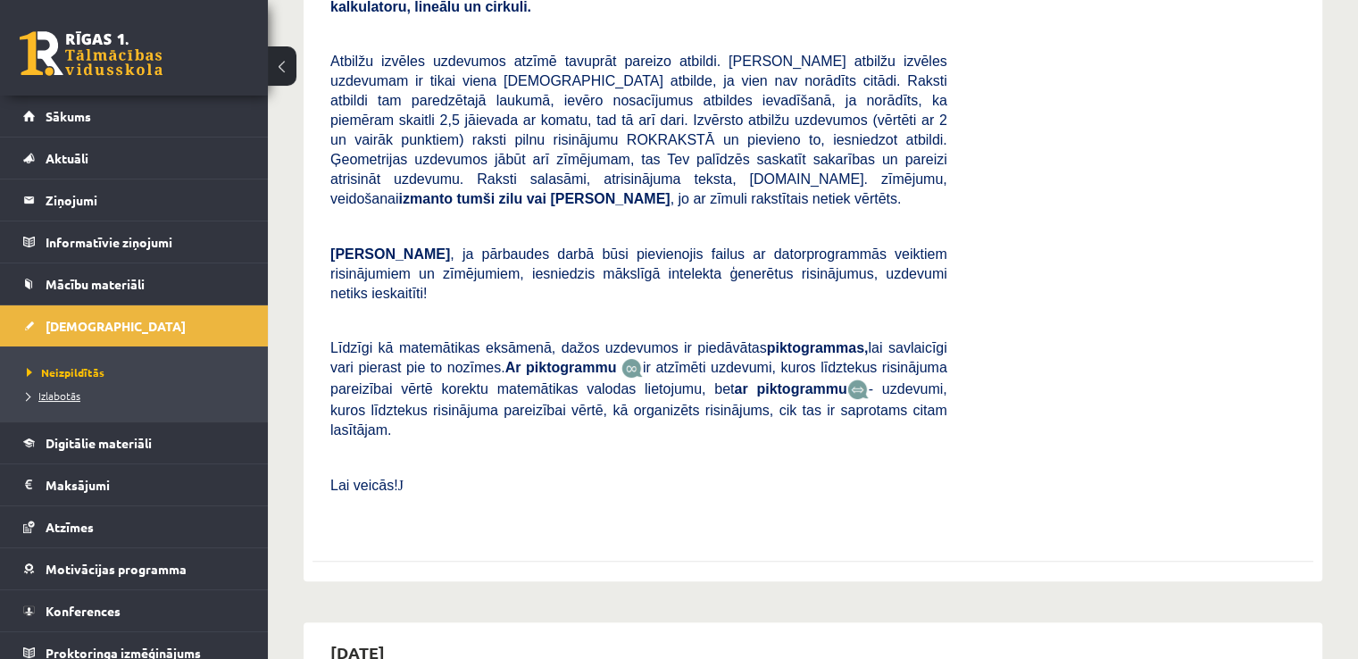
click at [58, 399] on span "Izlabotās" at bounding box center [54, 396] width 54 height 14
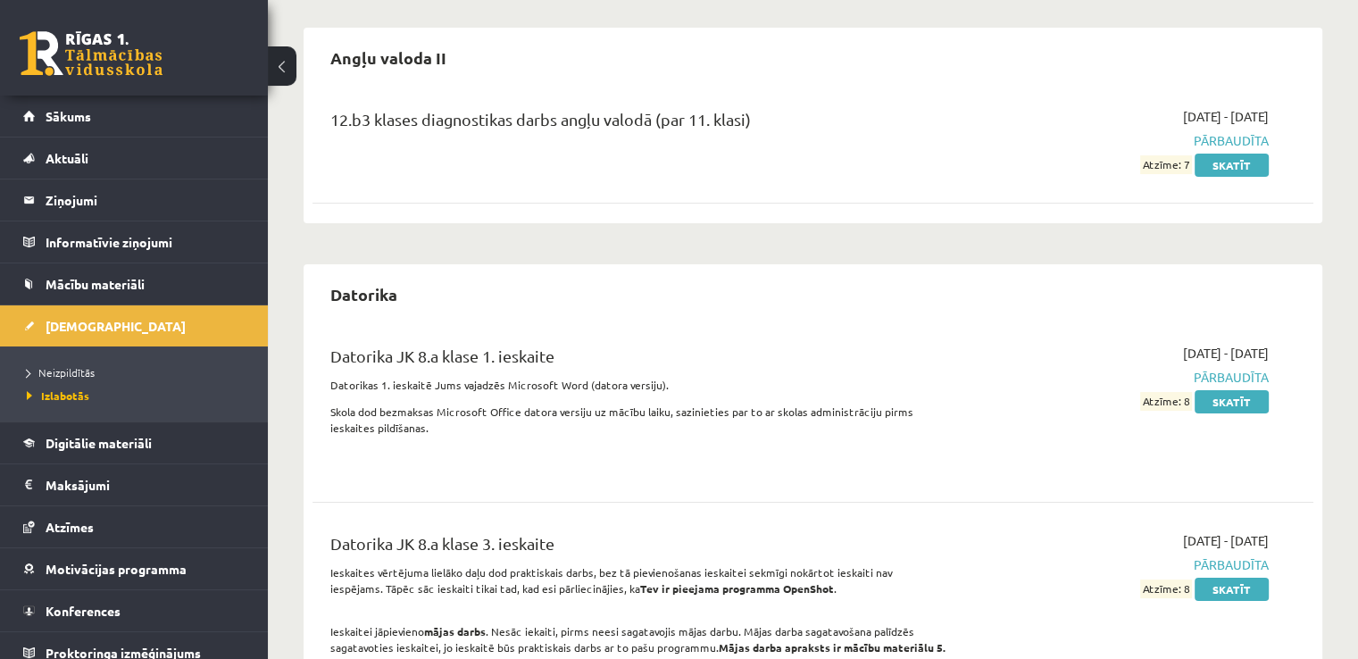
scroll to position [180, 0]
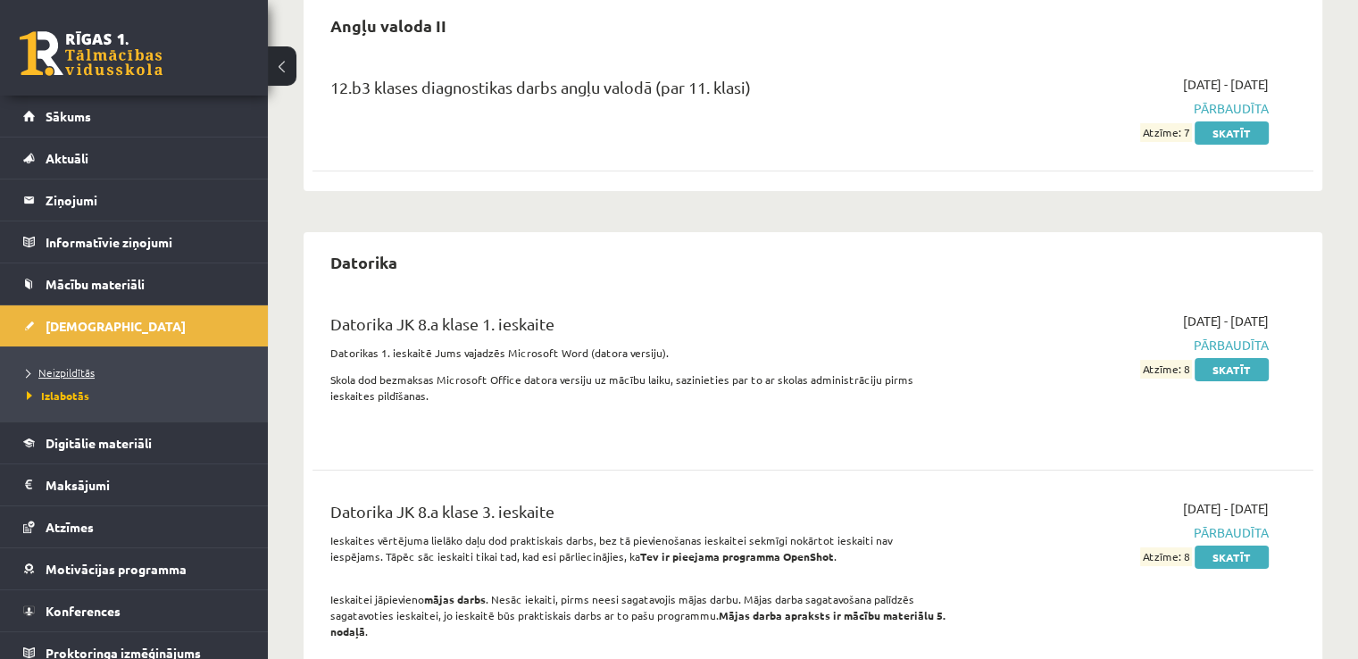
click at [77, 366] on span "Neizpildītās" at bounding box center [61, 372] width 68 height 14
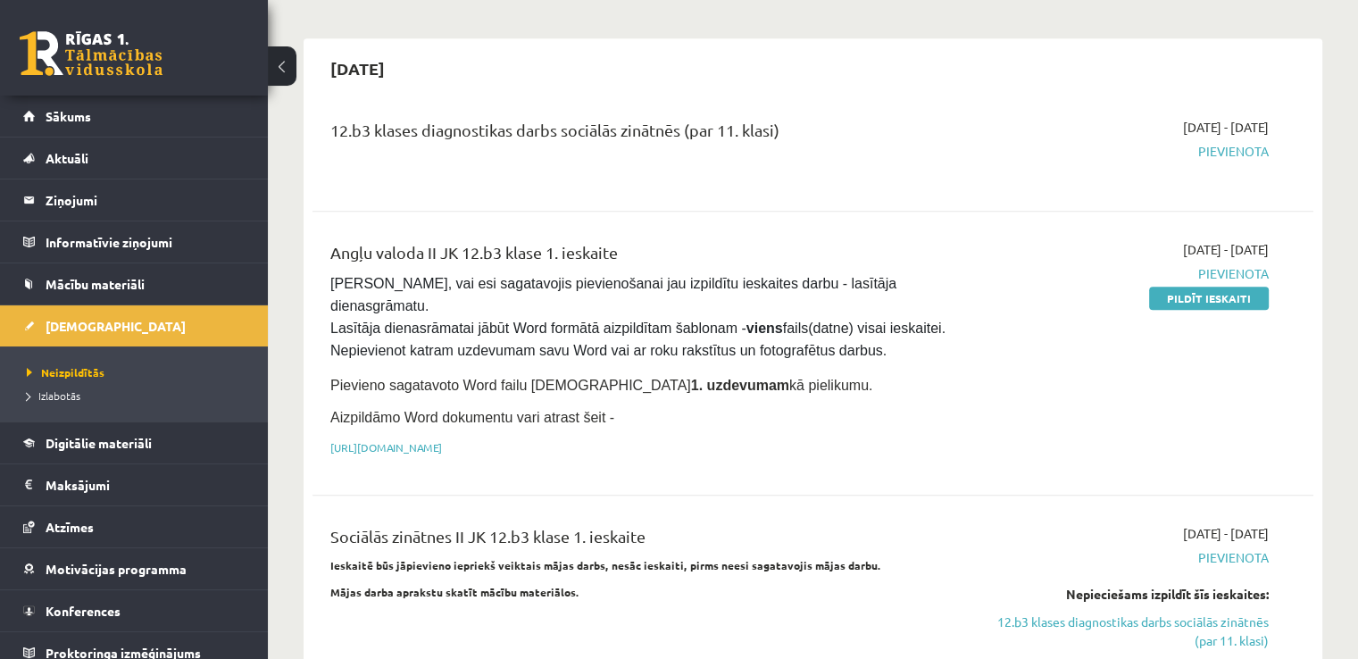
scroll to position [972, 0]
click at [66, 396] on span "Izlabotās" at bounding box center [54, 396] width 54 height 14
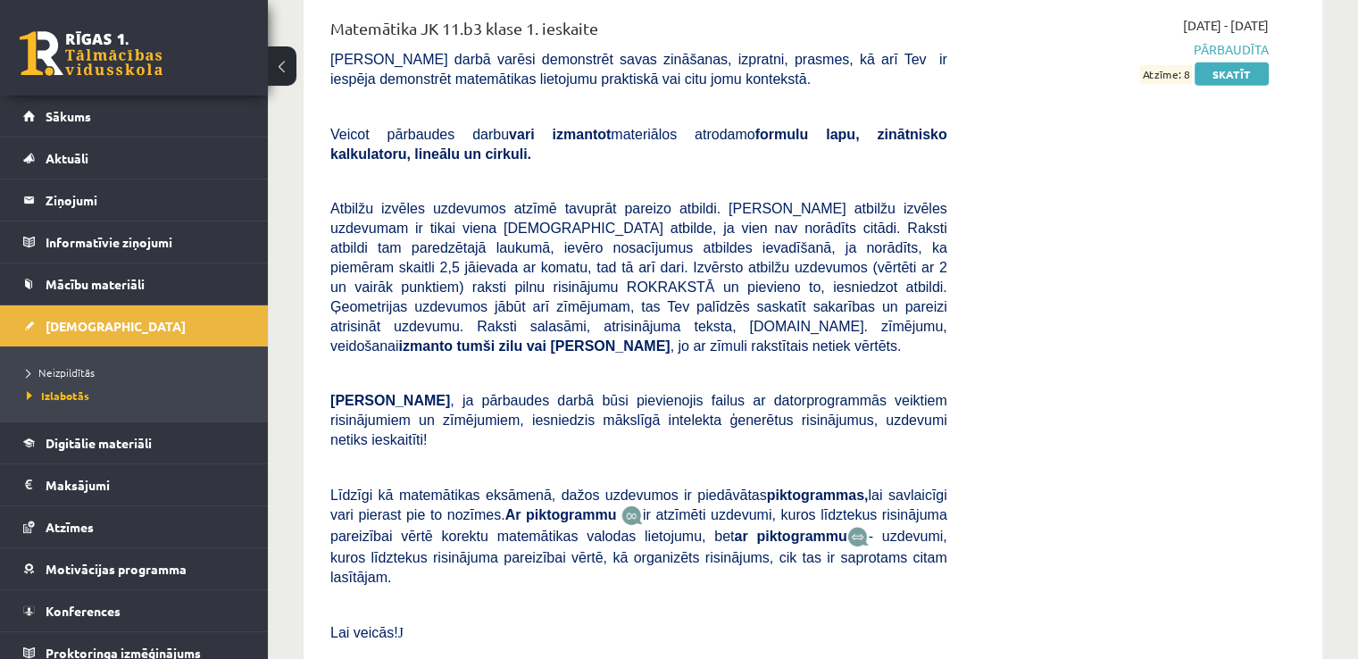
scroll to position [12368, 0]
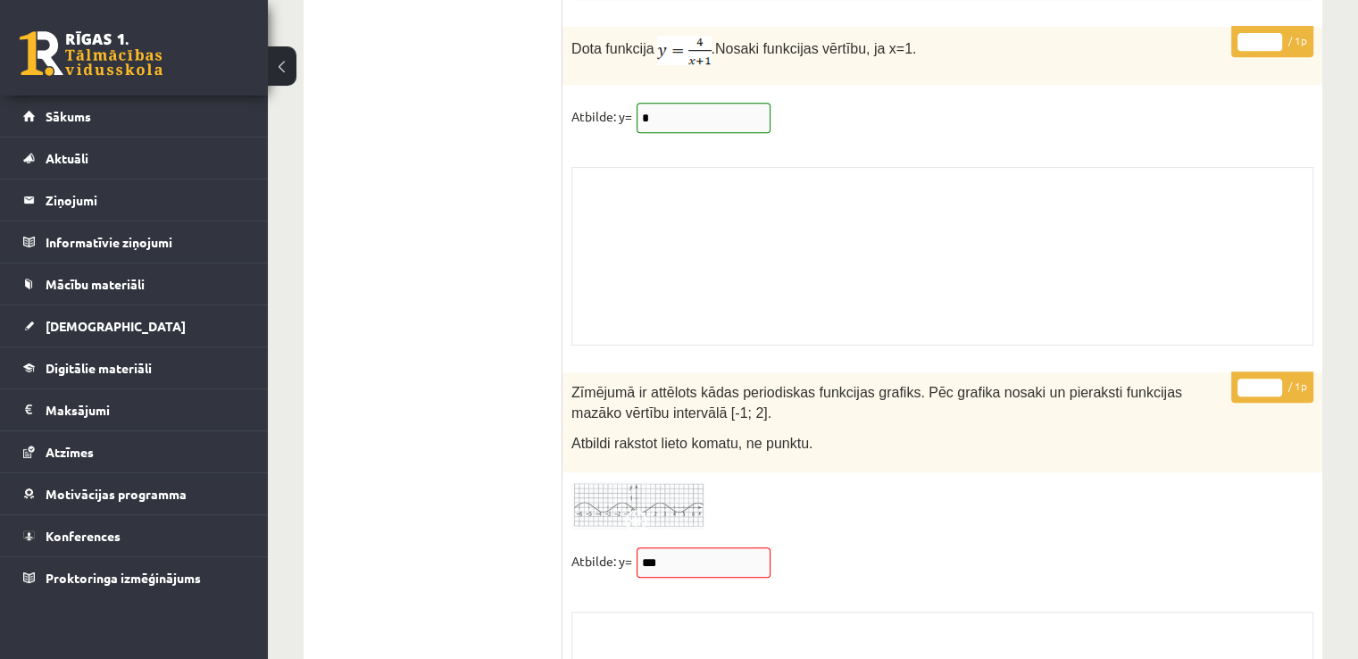
scroll to position [14390, 0]
click at [651, 481] on img at bounding box center [639, 505] width 134 height 49
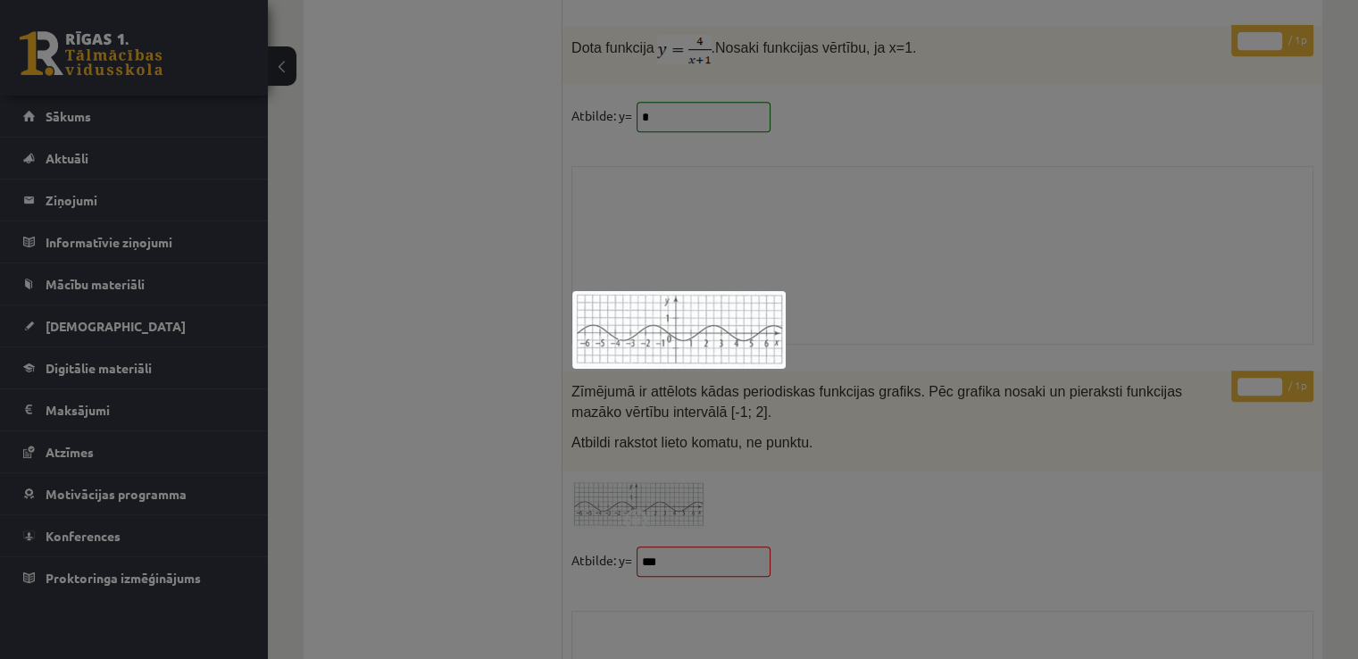
click at [748, 464] on div at bounding box center [679, 329] width 1358 height 659
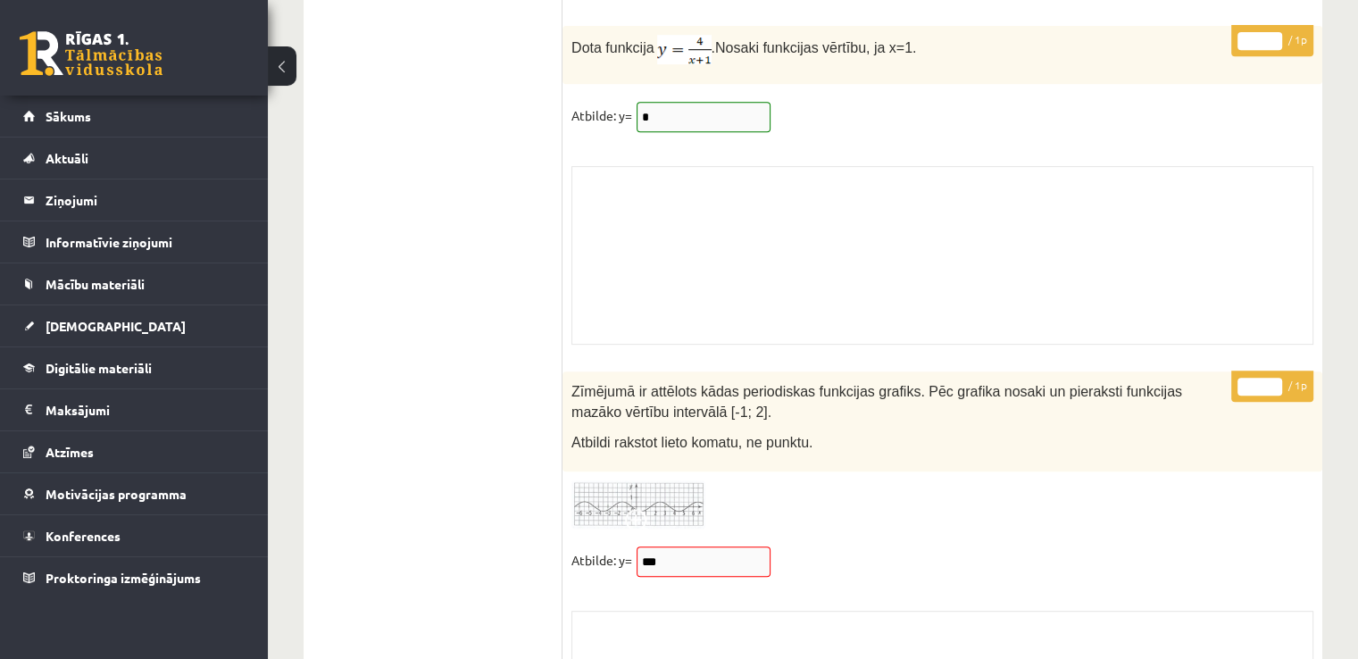
click at [655, 481] on img at bounding box center [639, 505] width 134 height 49
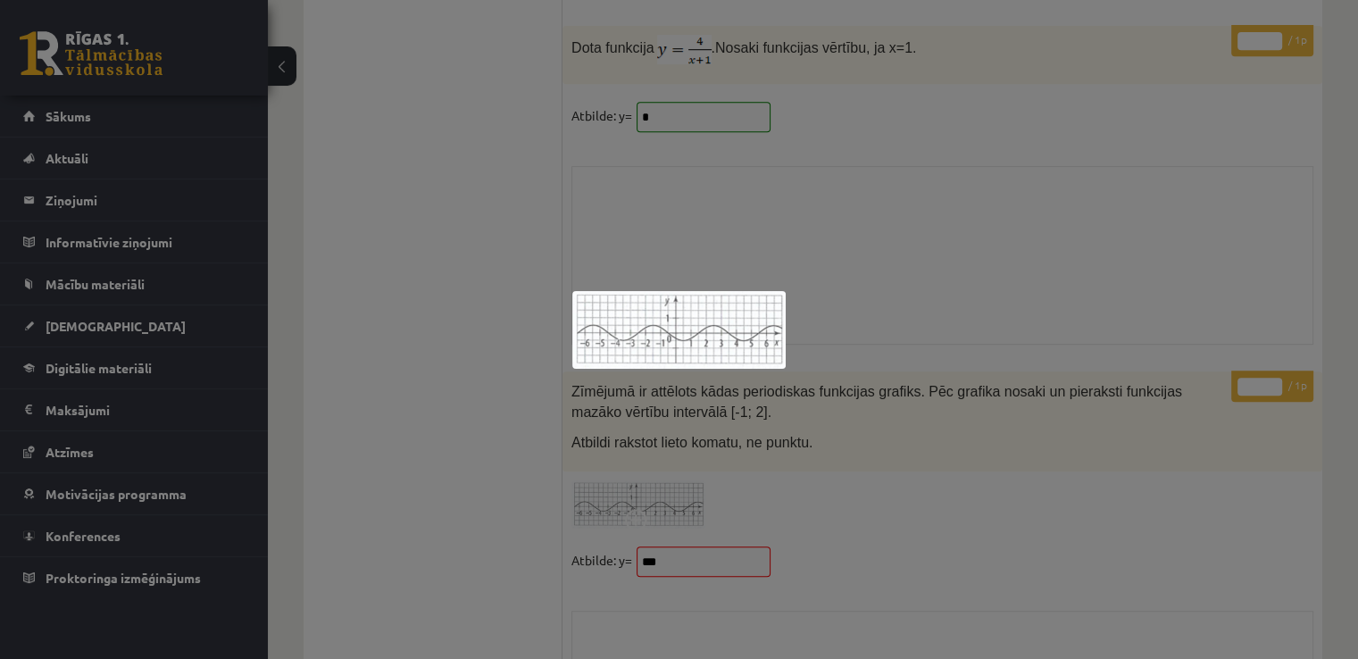
click at [813, 426] on div at bounding box center [679, 329] width 1358 height 659
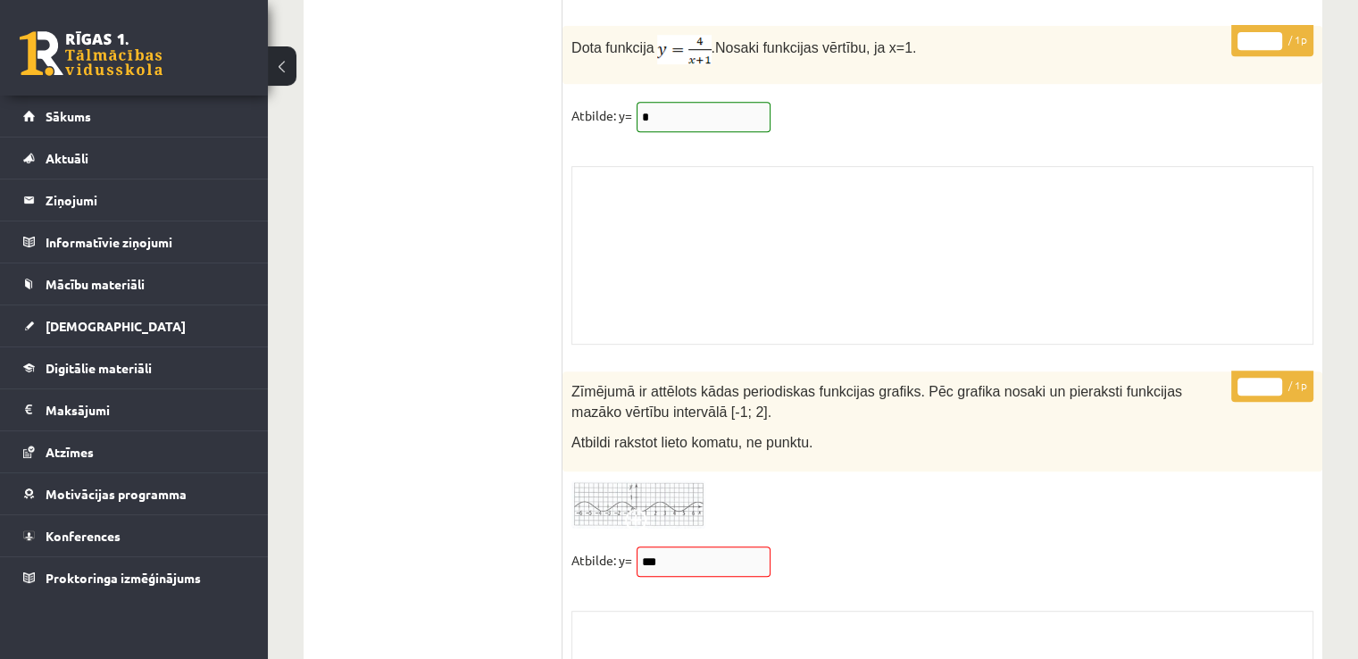
click at [672, 481] on img at bounding box center [639, 505] width 134 height 49
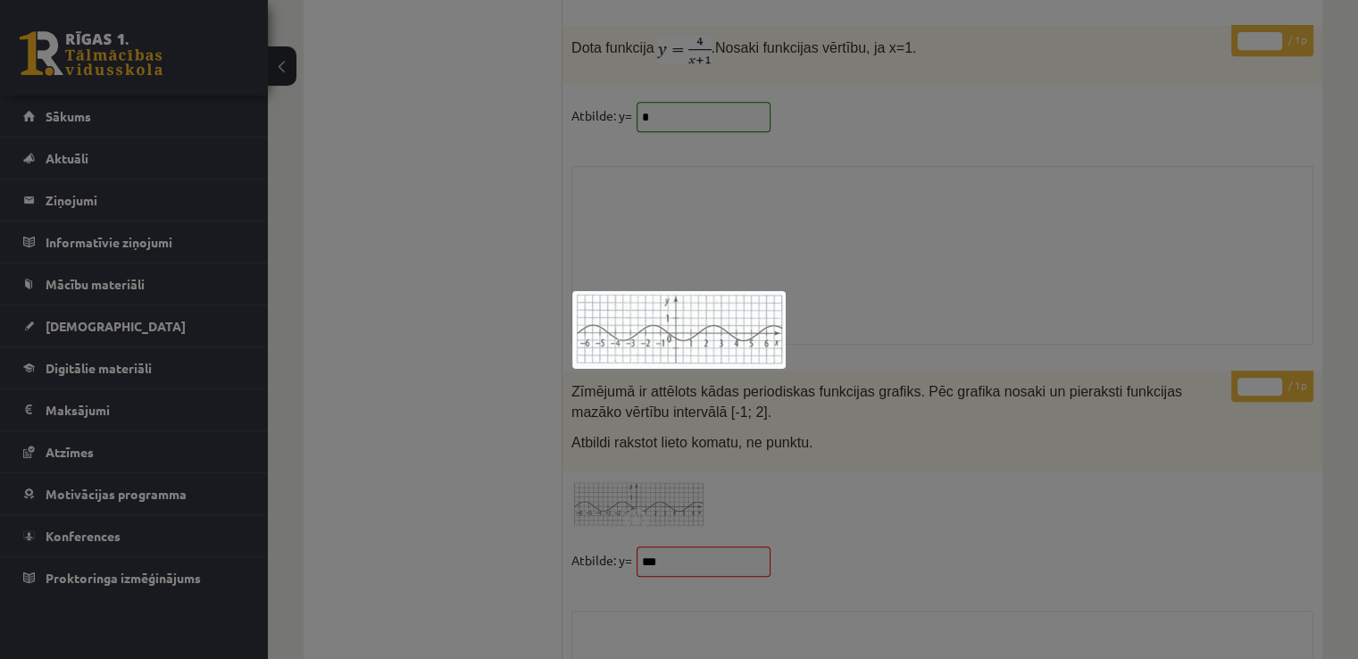
click at [879, 387] on div at bounding box center [679, 329] width 1358 height 659
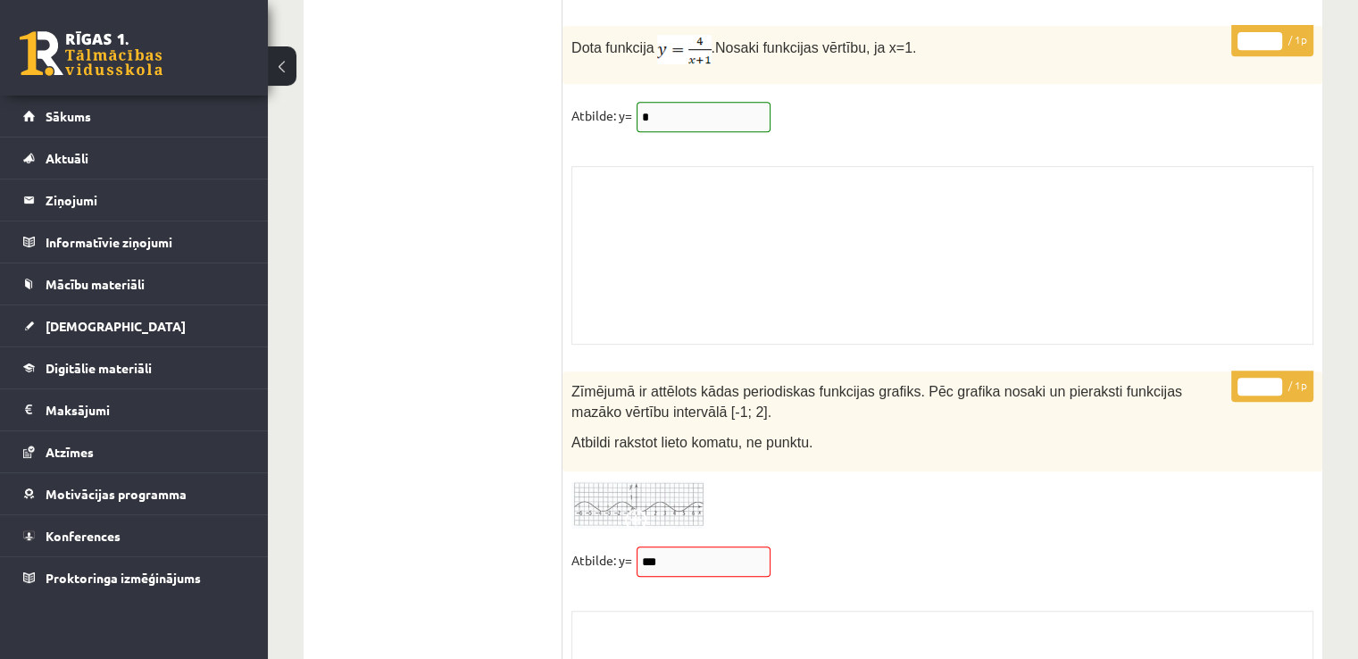
click at [674, 481] on img at bounding box center [639, 505] width 134 height 49
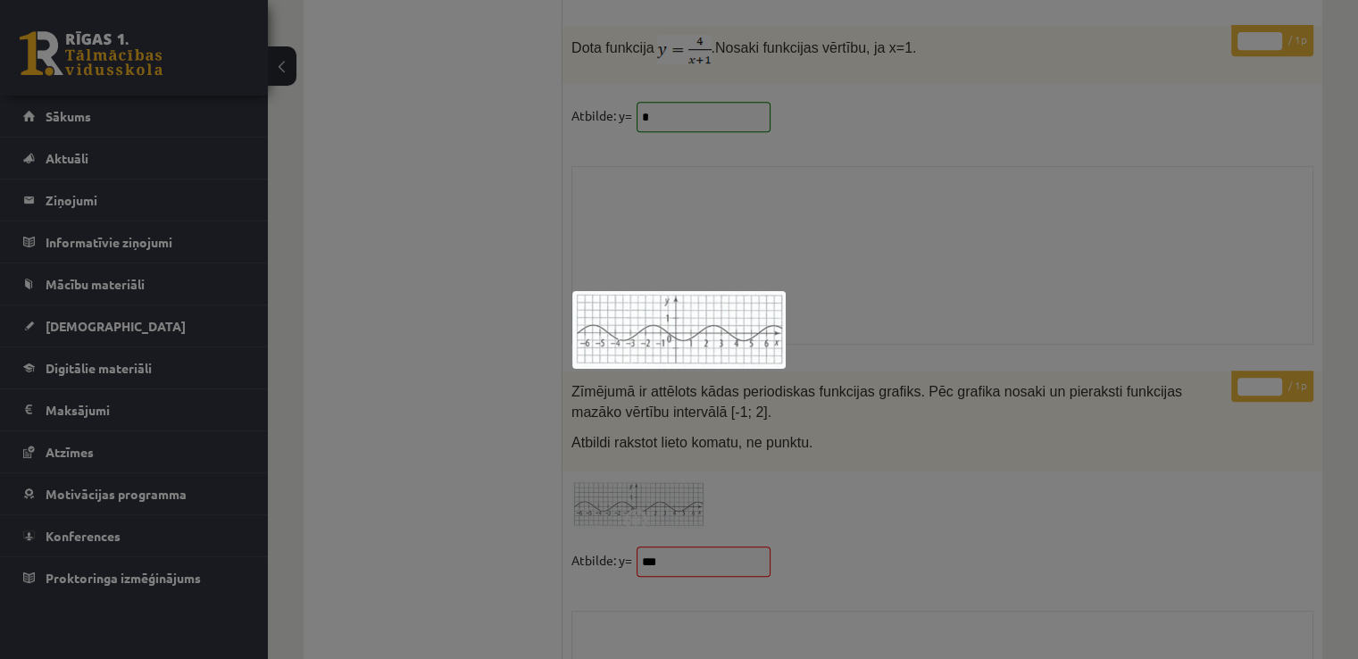
click at [847, 464] on div at bounding box center [679, 329] width 1358 height 659
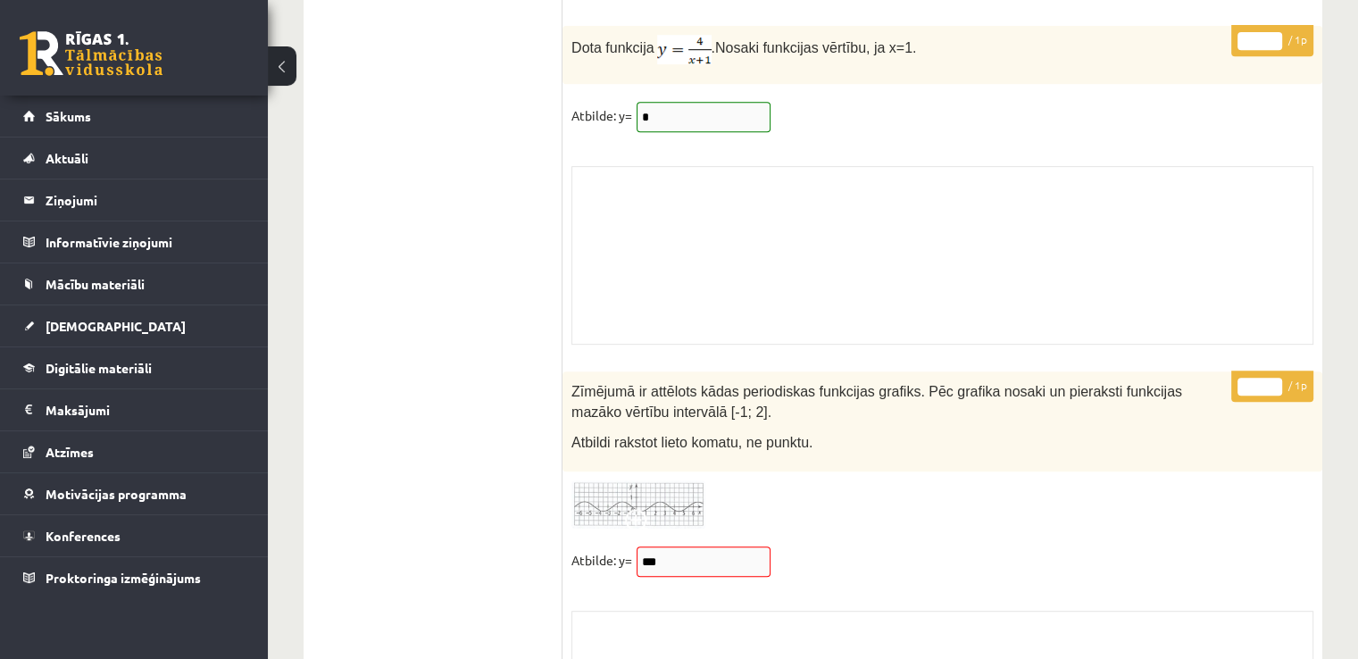
click at [655, 481] on img at bounding box center [639, 505] width 134 height 49
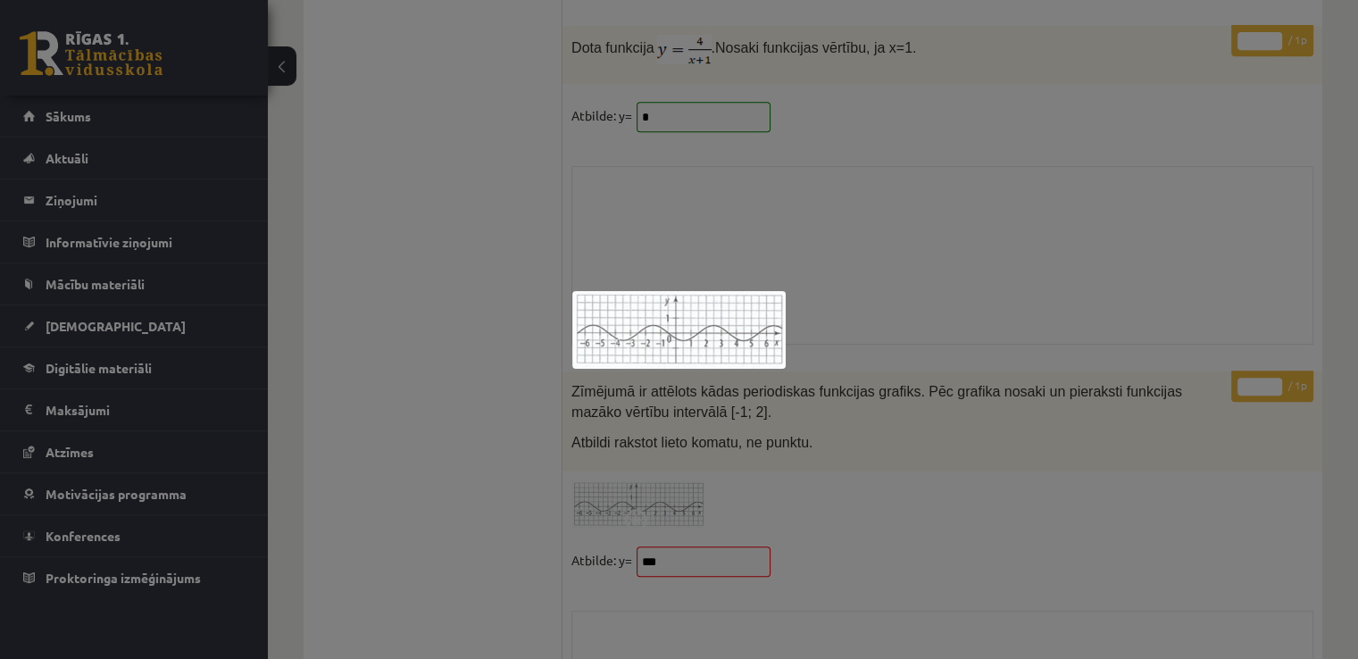
click at [873, 442] on div at bounding box center [679, 329] width 1358 height 659
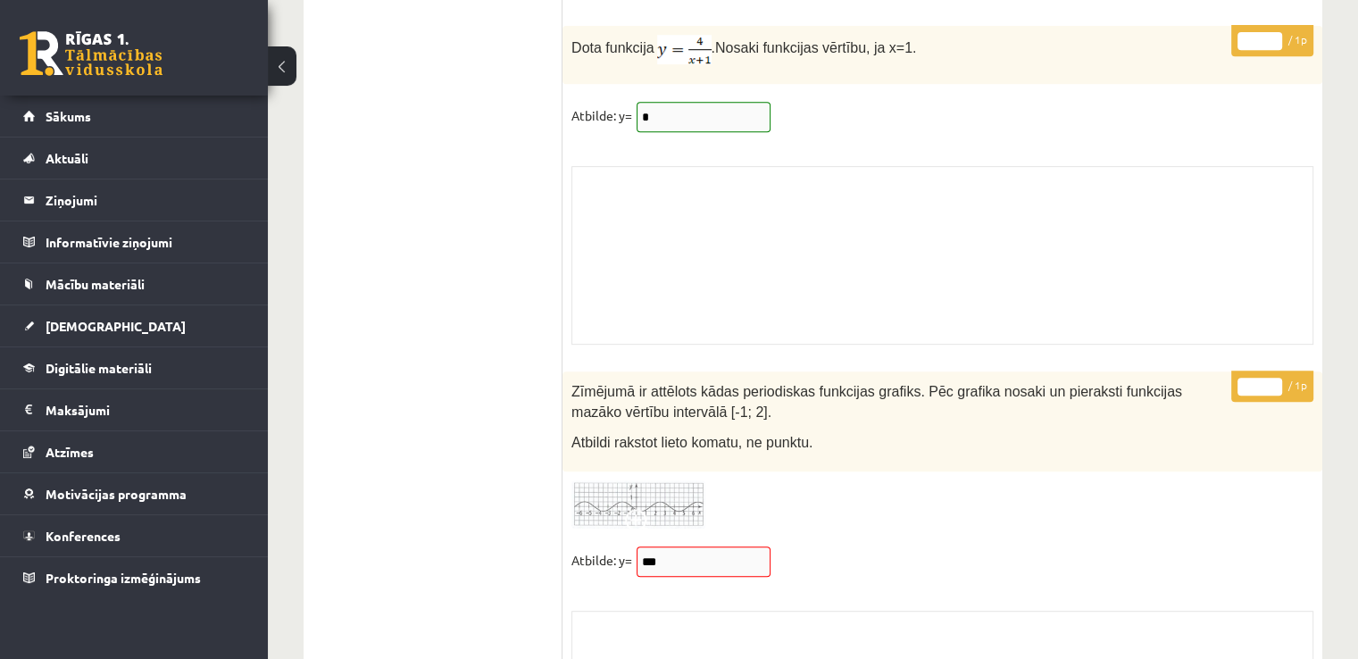
click at [873, 481] on div at bounding box center [943, 505] width 742 height 49
click at [129, 126] on link "Sākums" at bounding box center [134, 116] width 222 height 41
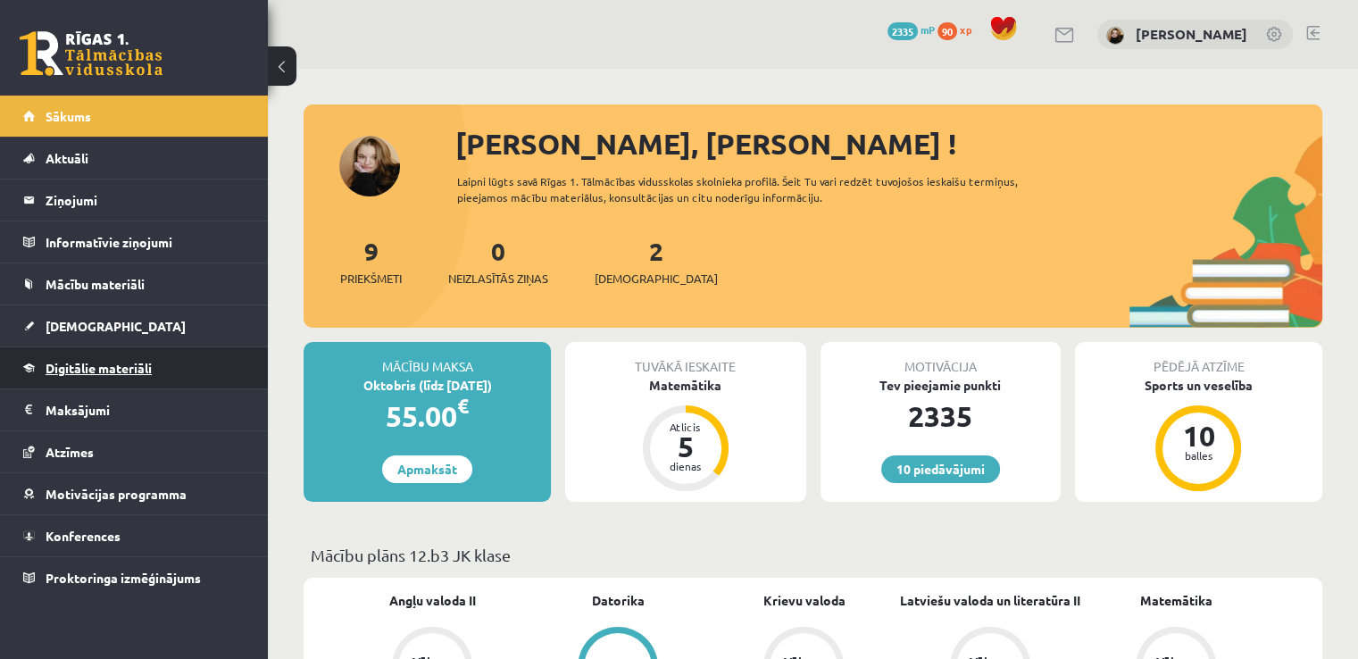
click at [129, 355] on link "Digitālie materiāli" at bounding box center [134, 367] width 222 height 41
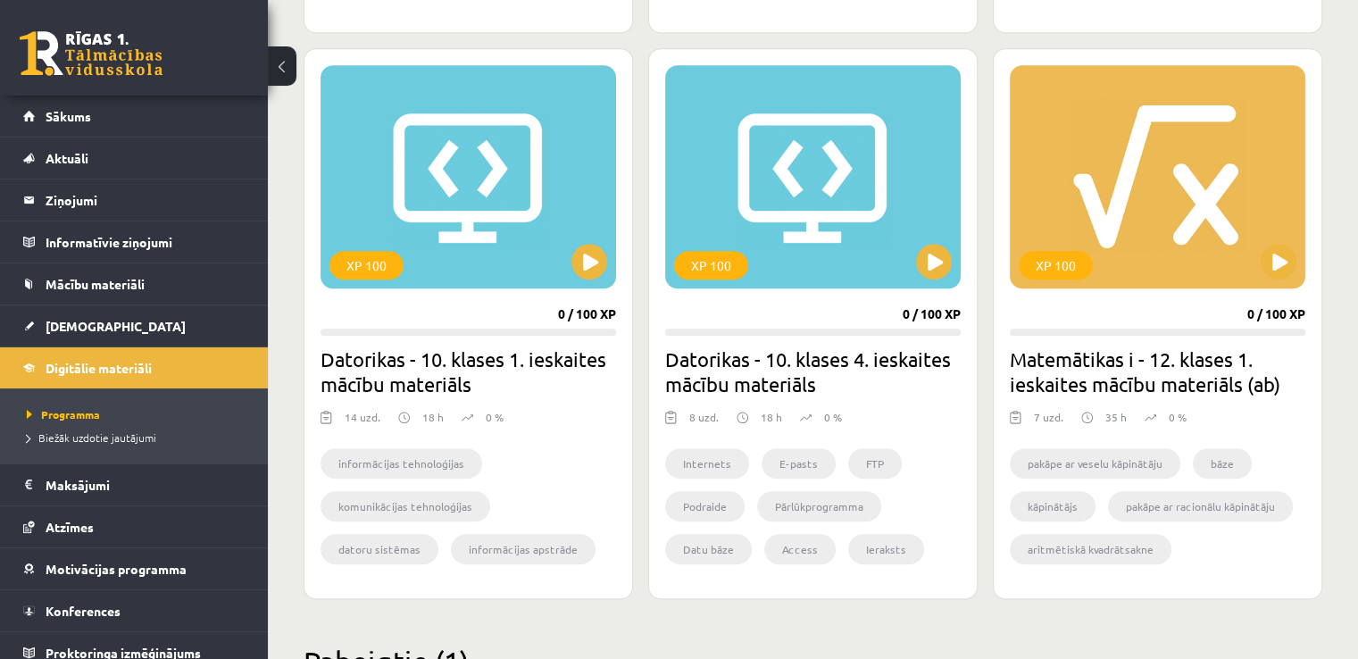
scroll to position [1597, 0]
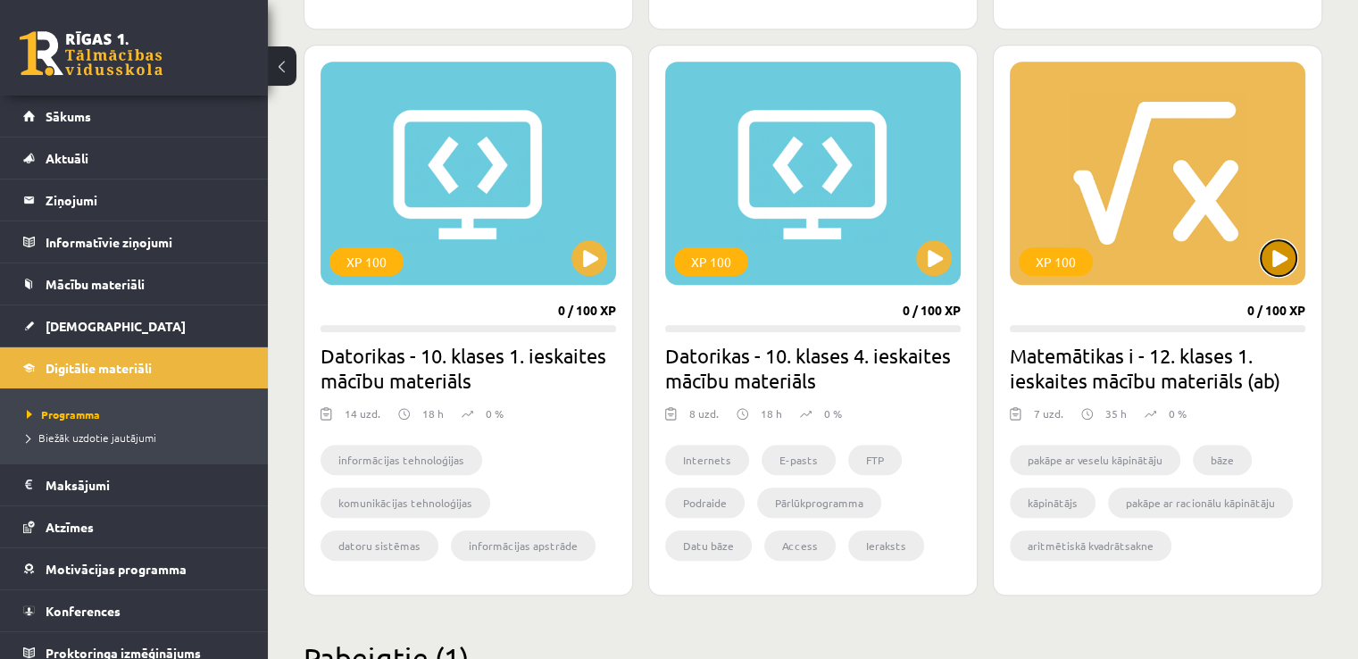
click at [1279, 246] on button at bounding box center [1279, 258] width 36 height 36
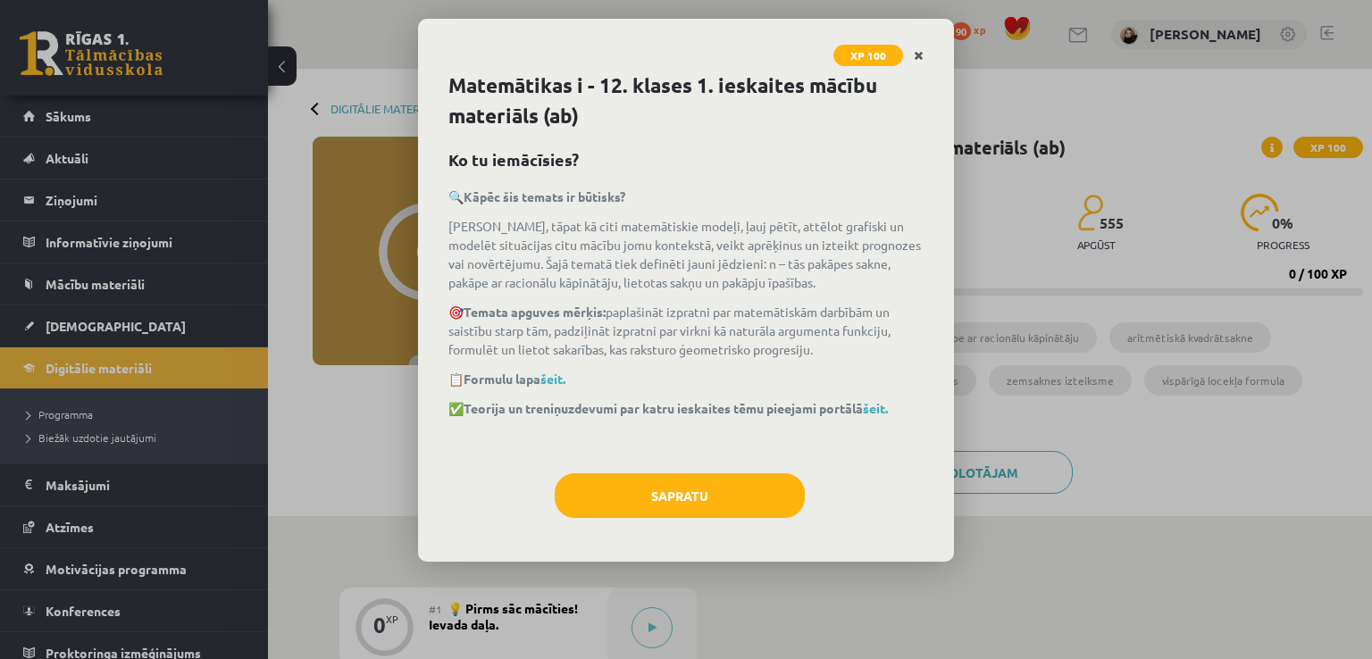
click at [918, 62] on link "Close" at bounding box center [918, 55] width 31 height 35
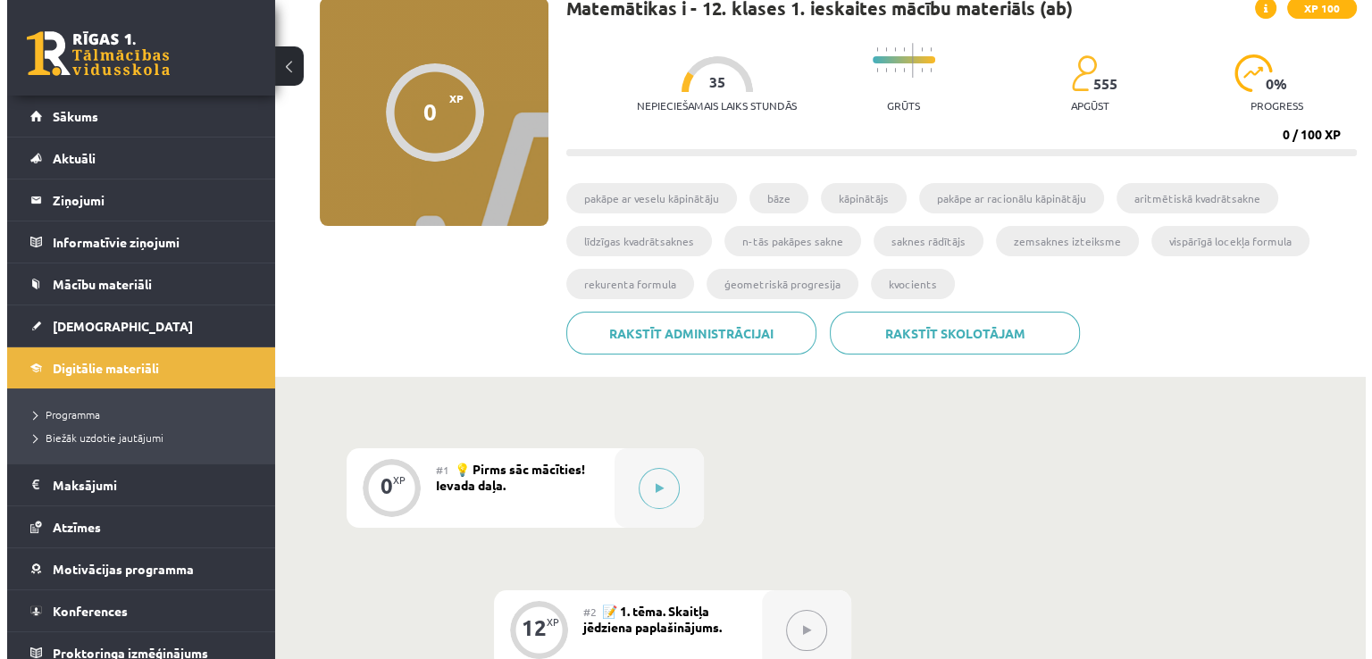
scroll to position [141, 0]
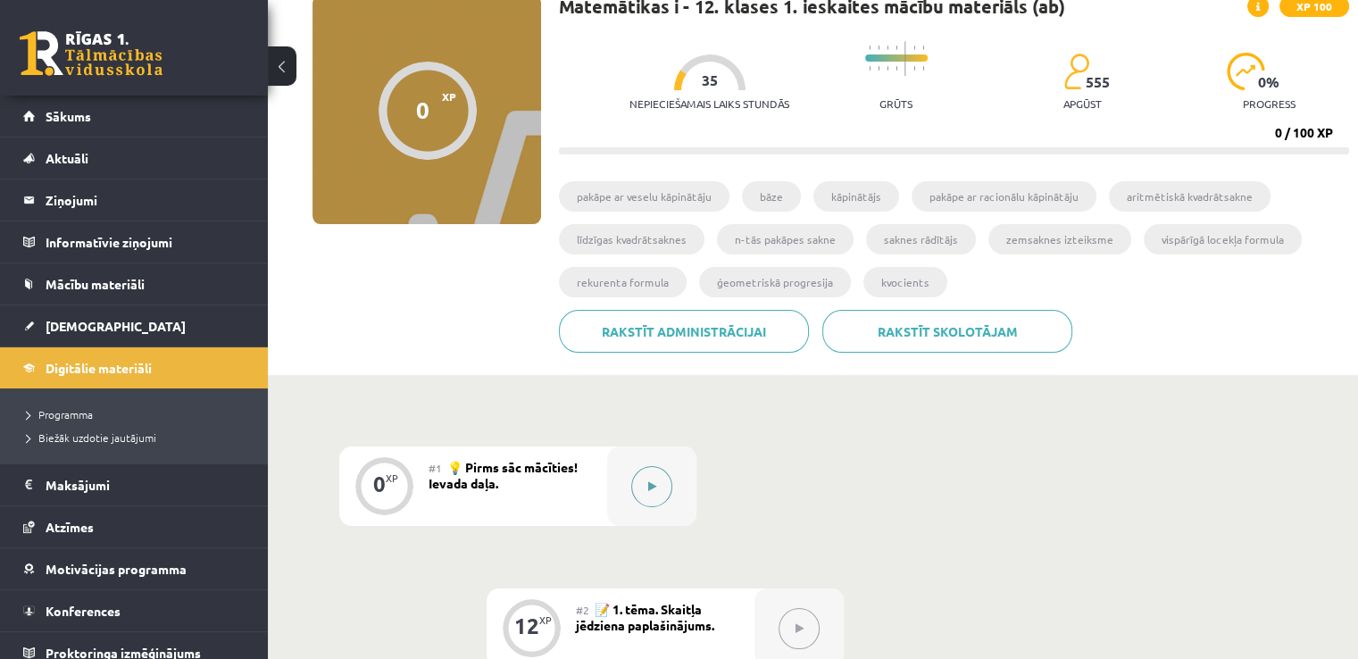
click at [650, 489] on icon at bounding box center [652, 486] width 8 height 11
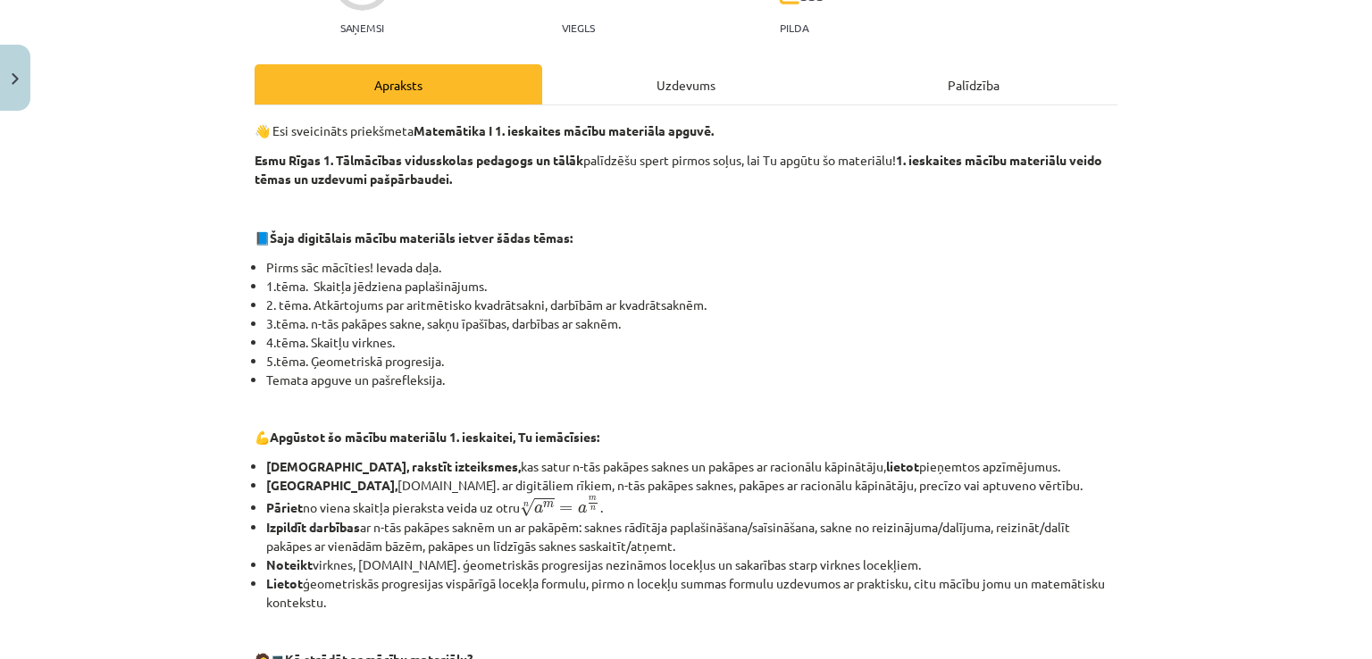
scroll to position [0, 0]
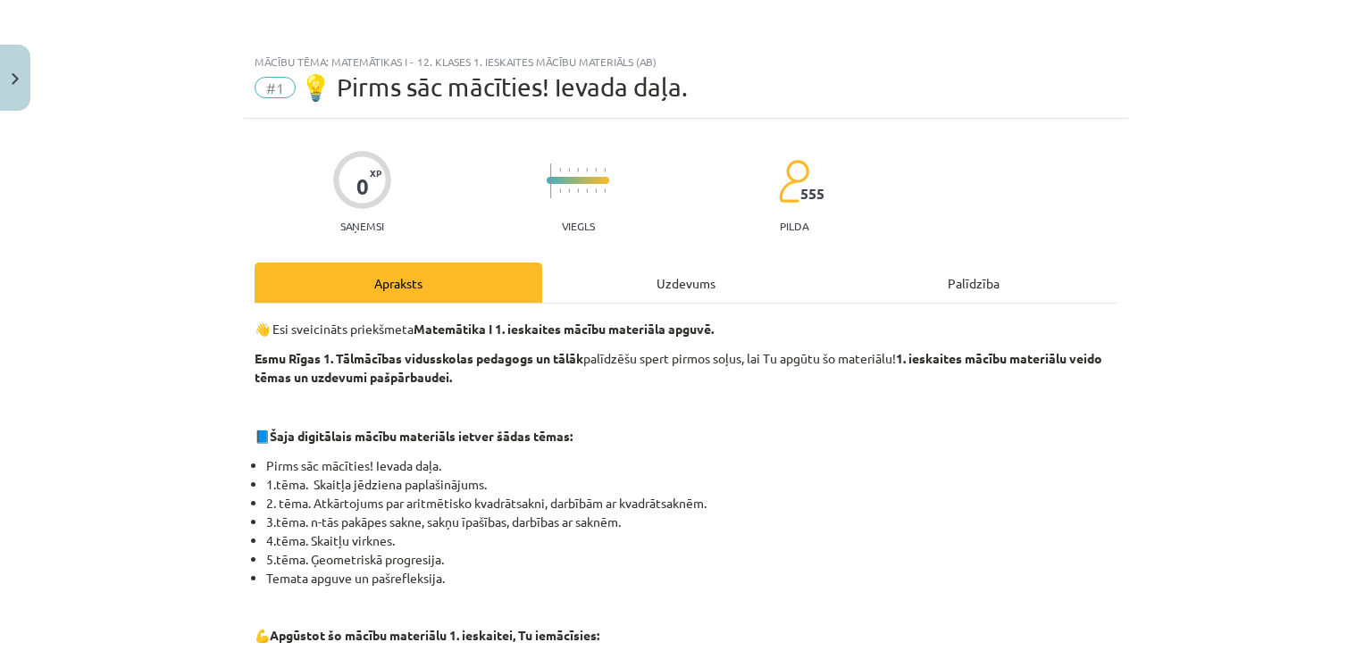
click at [673, 283] on div "Uzdevums" at bounding box center [686, 283] width 288 height 40
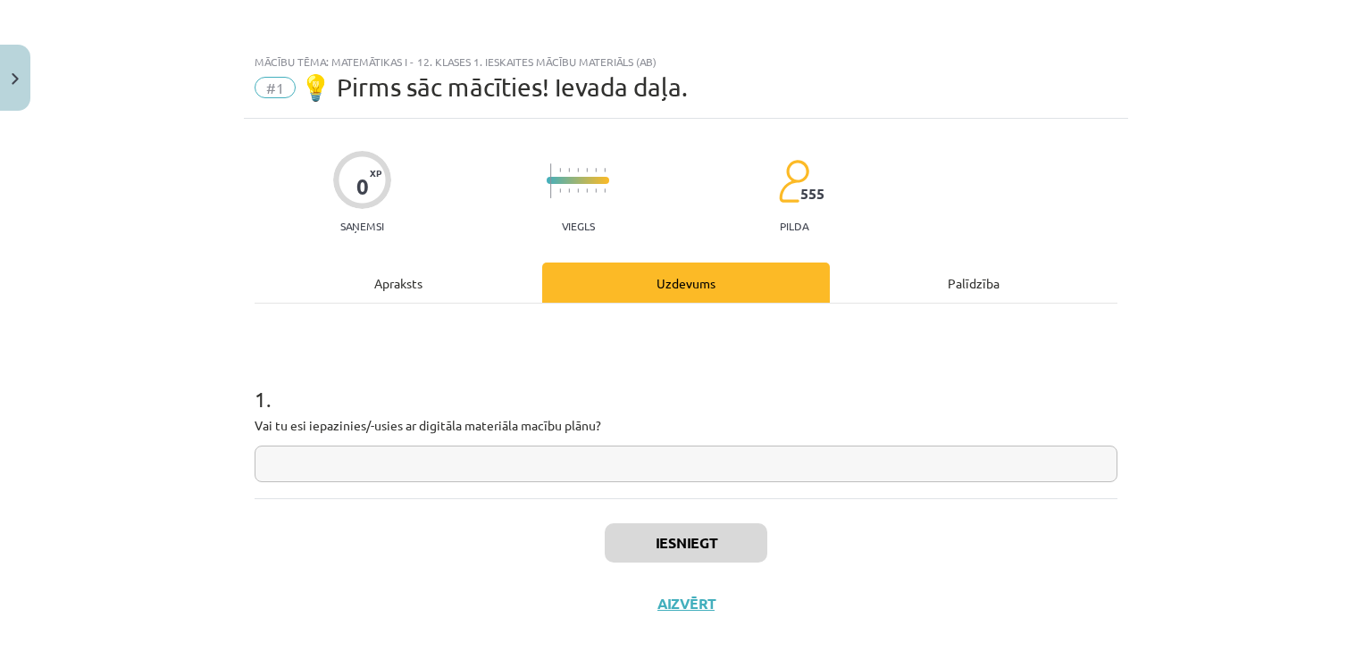
scroll to position [19, 0]
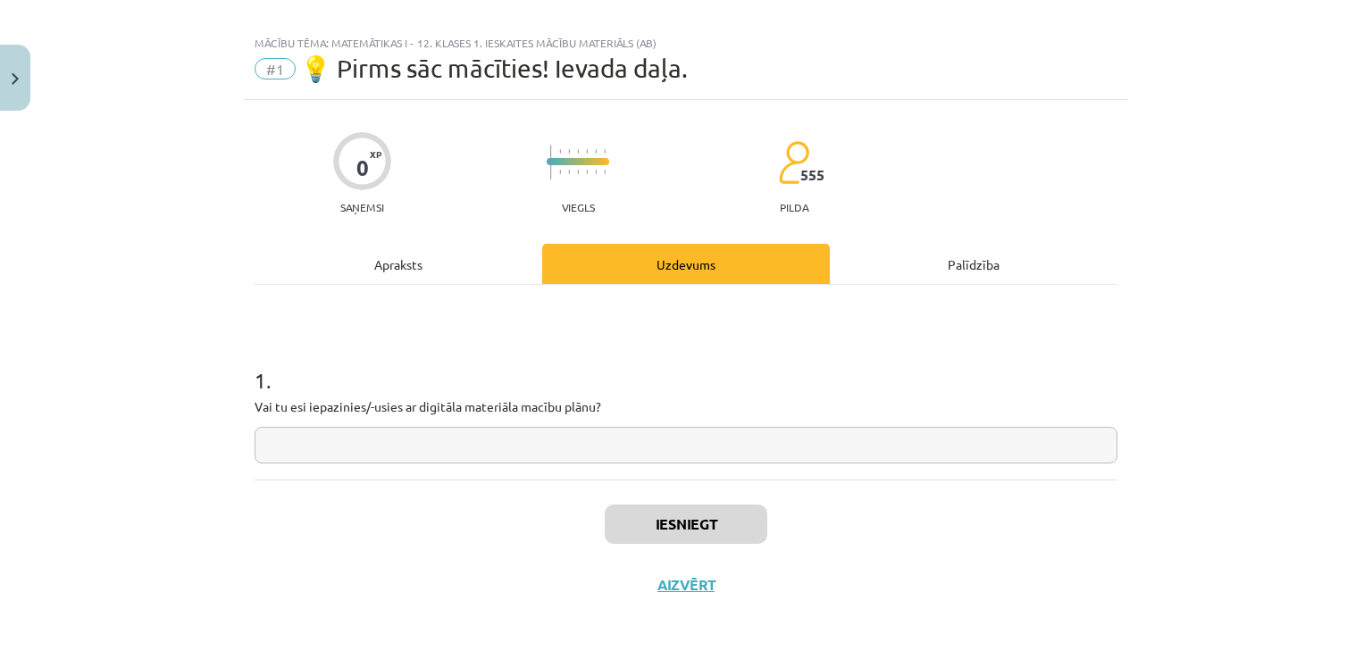
click at [671, 442] on input "text" at bounding box center [686, 445] width 863 height 37
type input "**"
click at [707, 530] on button "Iesniegt" at bounding box center [686, 524] width 163 height 39
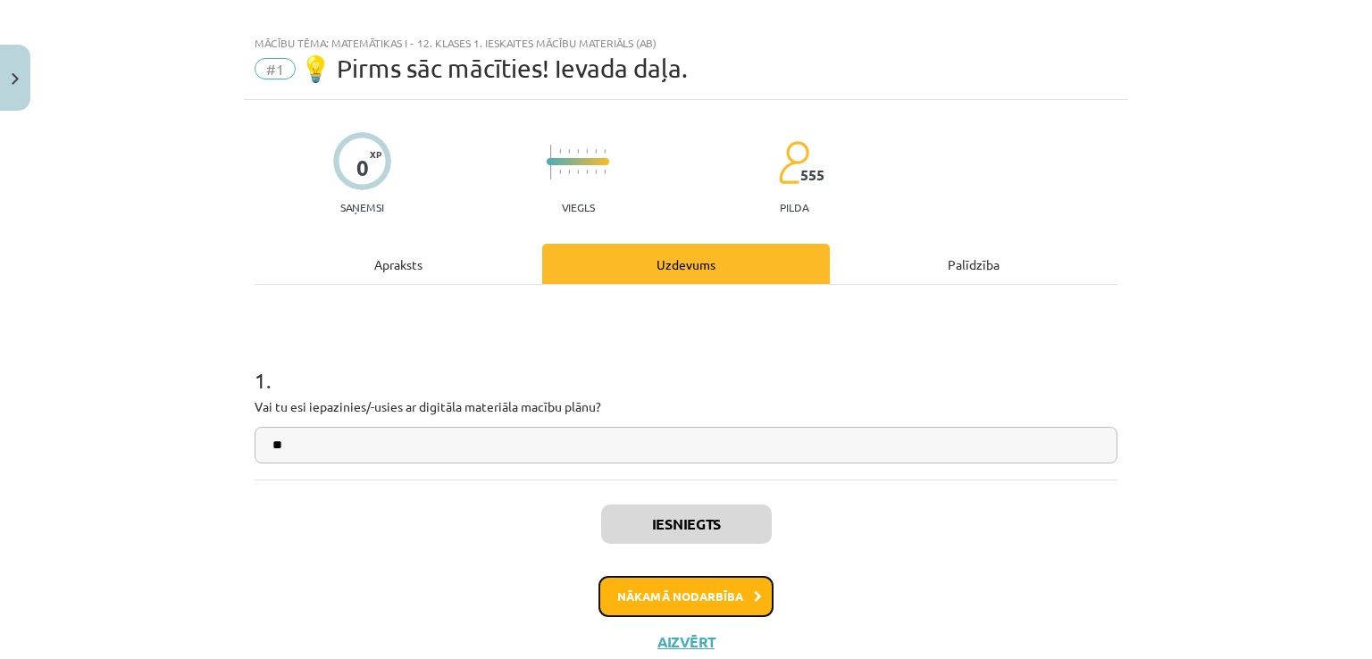
click at [716, 591] on button "Nākamā nodarbība" at bounding box center [685, 596] width 175 height 41
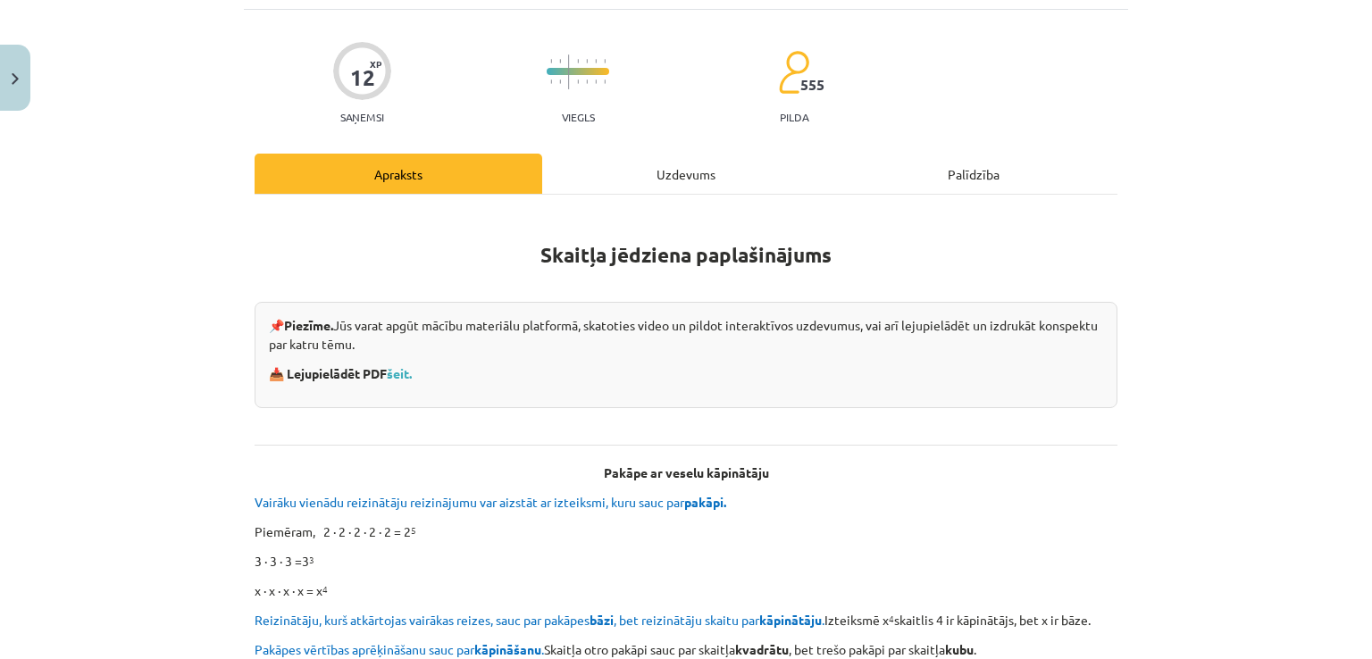
scroll to position [116, 0]
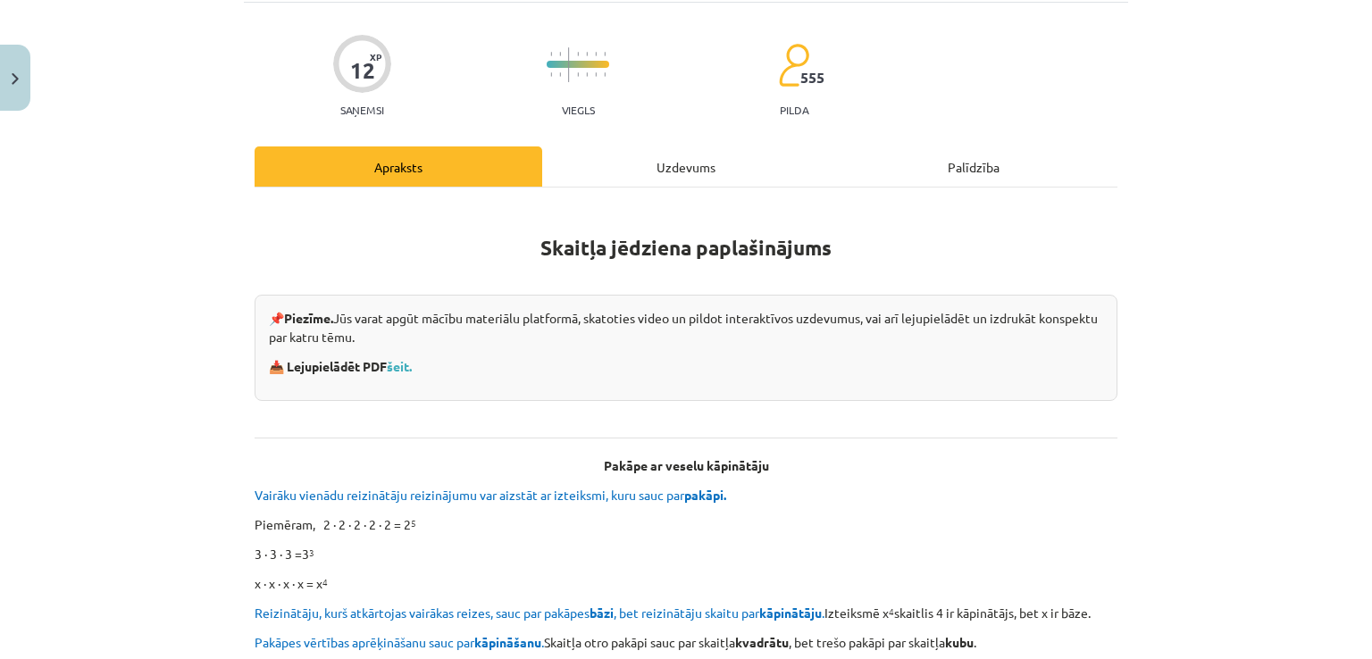
drag, startPoint x: 389, startPoint y: 338, endPoint x: 433, endPoint y: 385, distance: 63.8
click at [433, 385] on div "📌 Piezīme. Jūs varat apgūt mācību materiālu platformā, skatoties video un pildo…" at bounding box center [686, 348] width 863 height 106
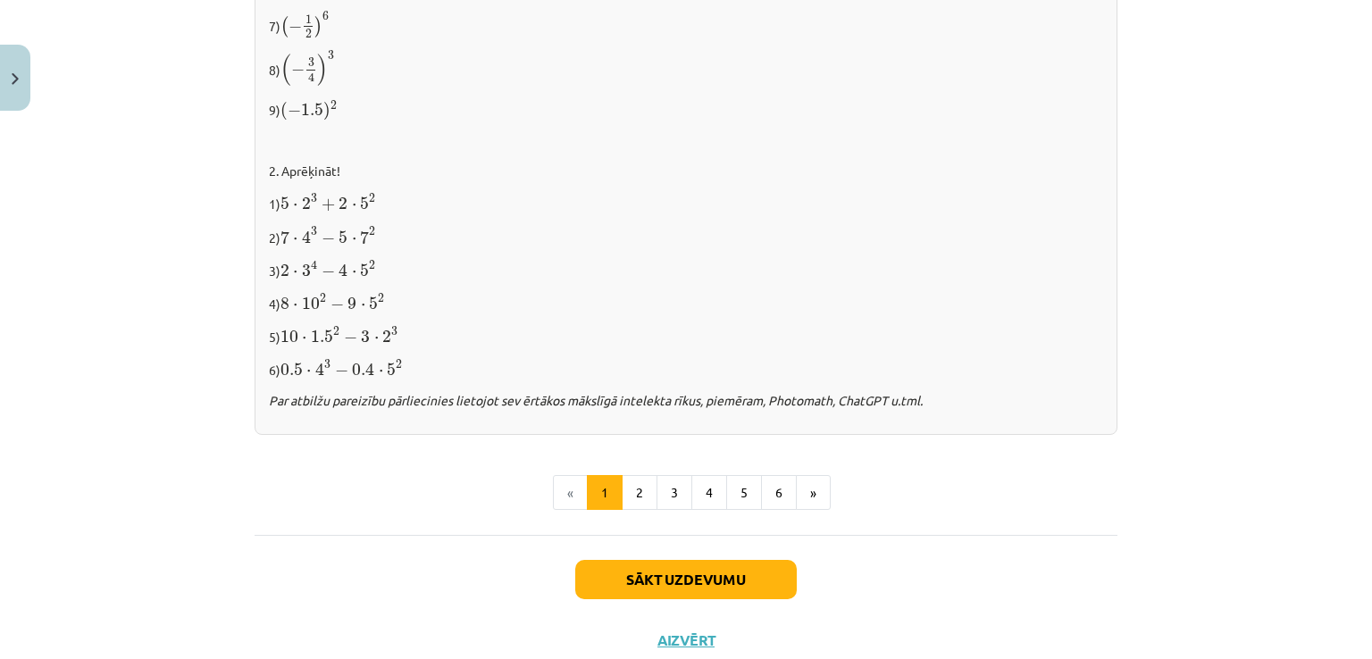
scroll to position [1877, 0]
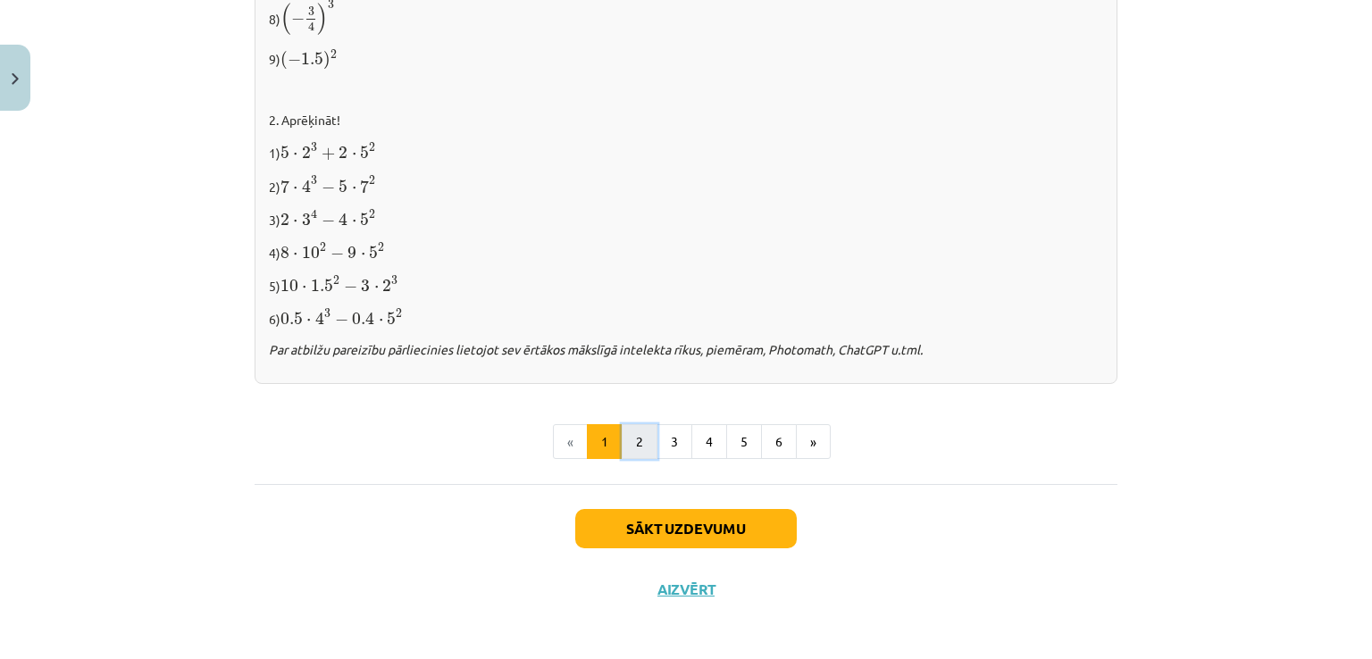
click at [638, 442] on button "2" at bounding box center [640, 442] width 36 height 36
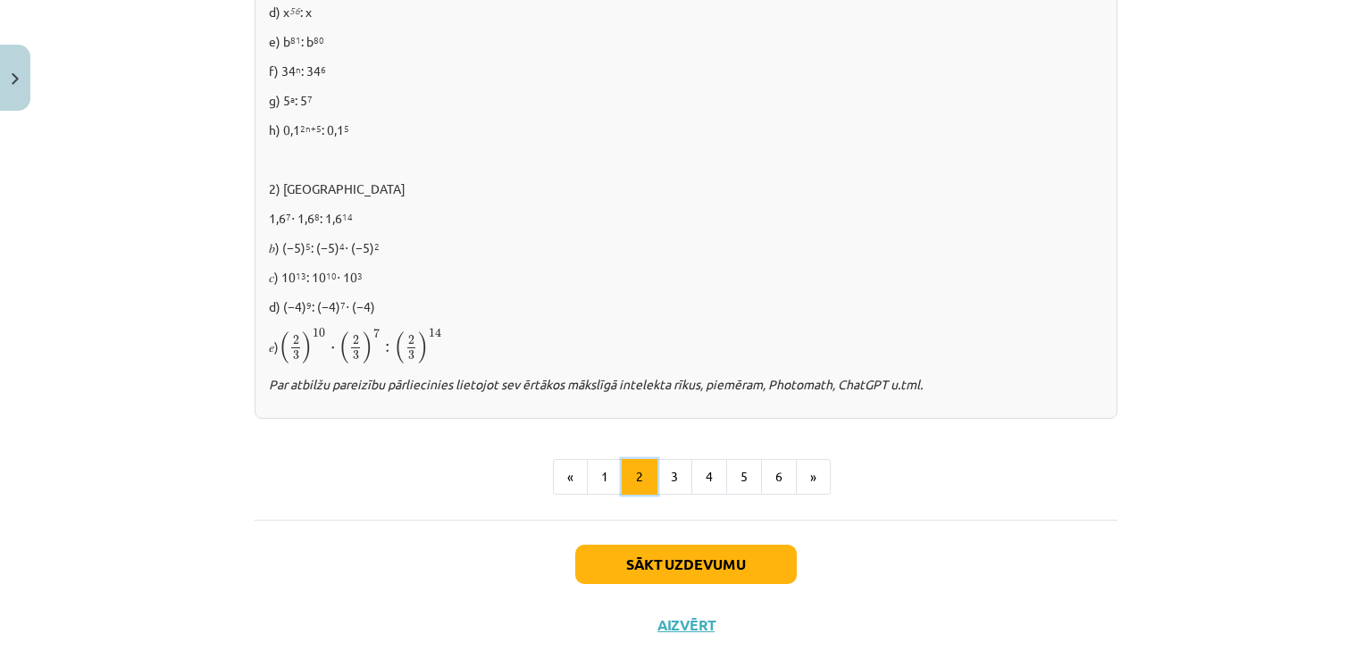
scroll to position [1202, 0]
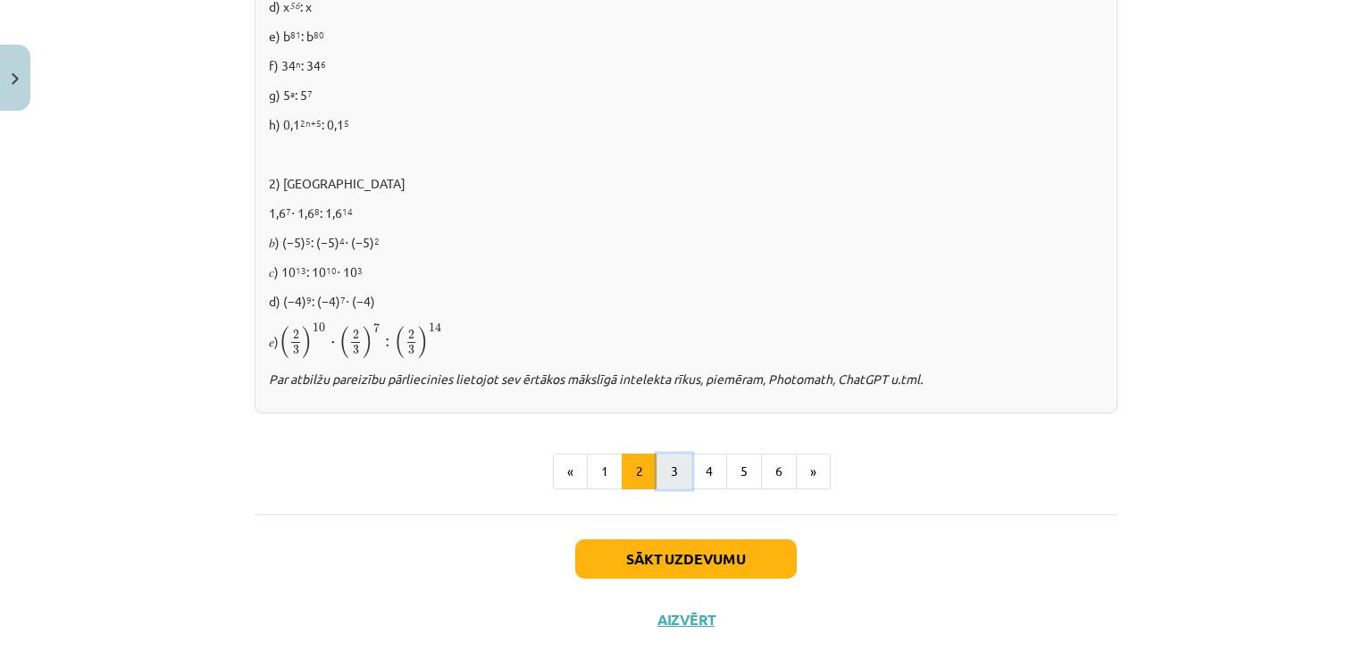
click at [672, 470] on button "3" at bounding box center [674, 472] width 36 height 36
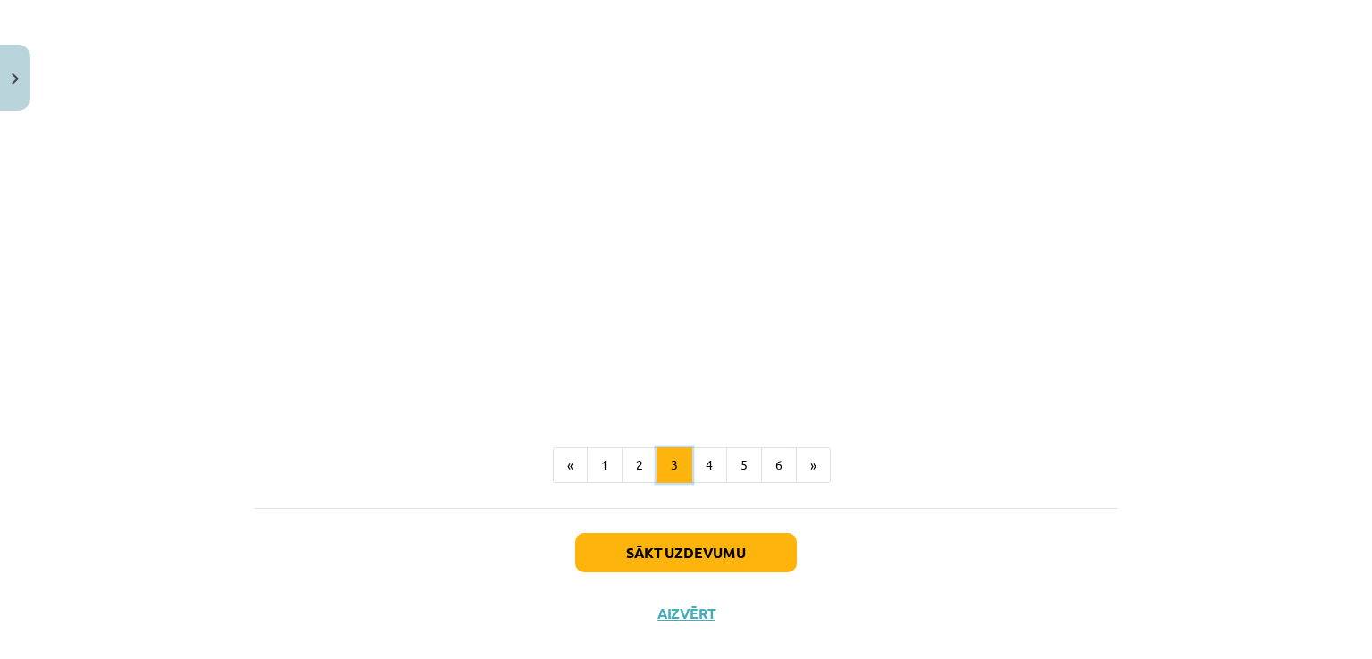
scroll to position [1595, 0]
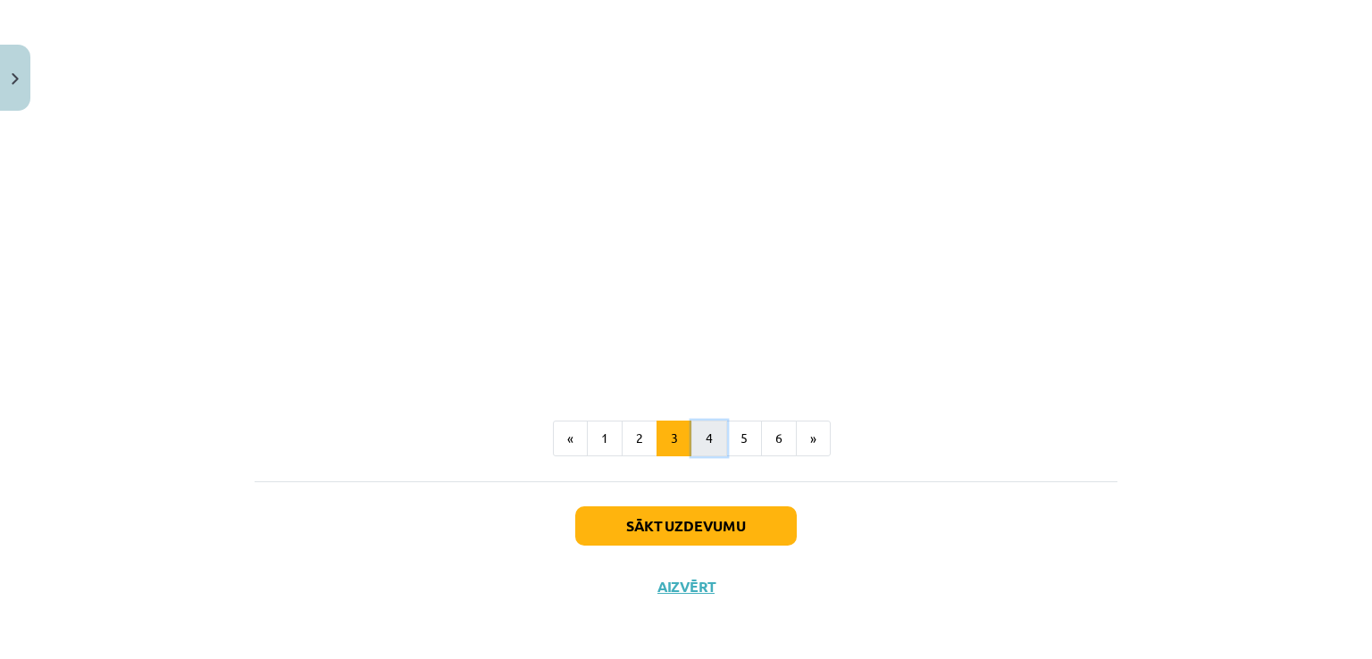
click at [695, 430] on button "4" at bounding box center [709, 439] width 36 height 36
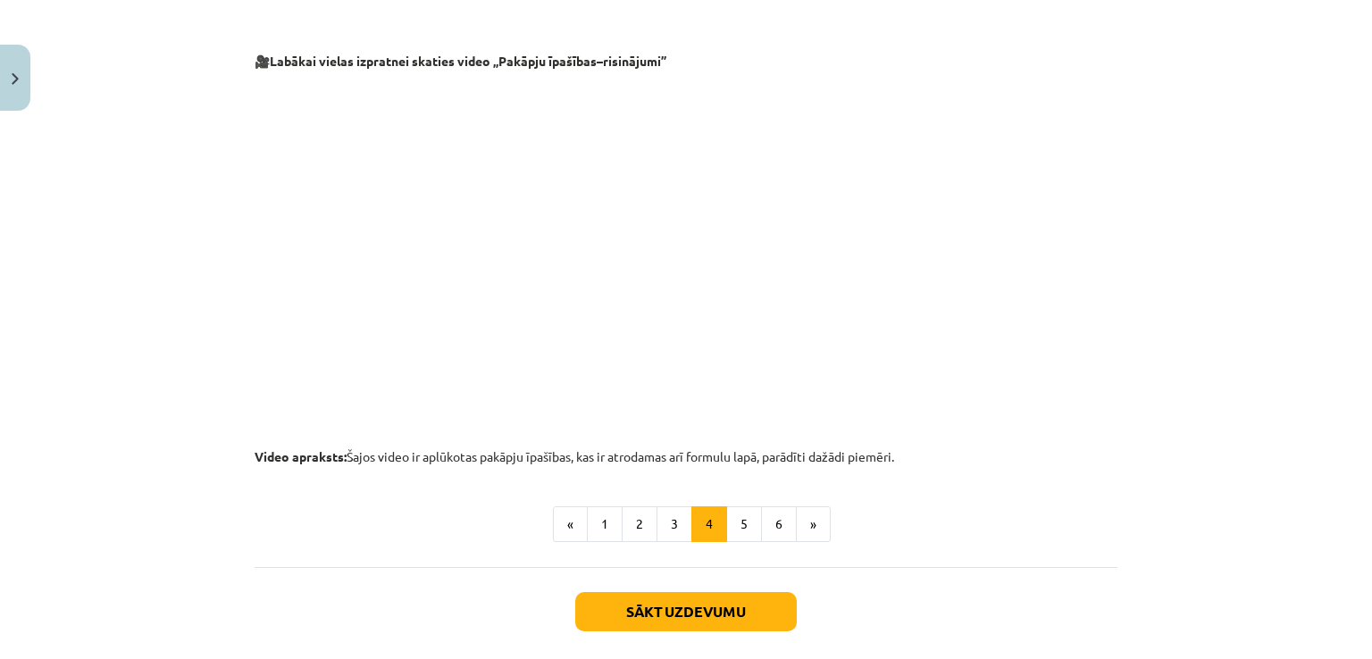
scroll to position [1784, 0]
click at [736, 516] on button "5" at bounding box center [744, 524] width 36 height 36
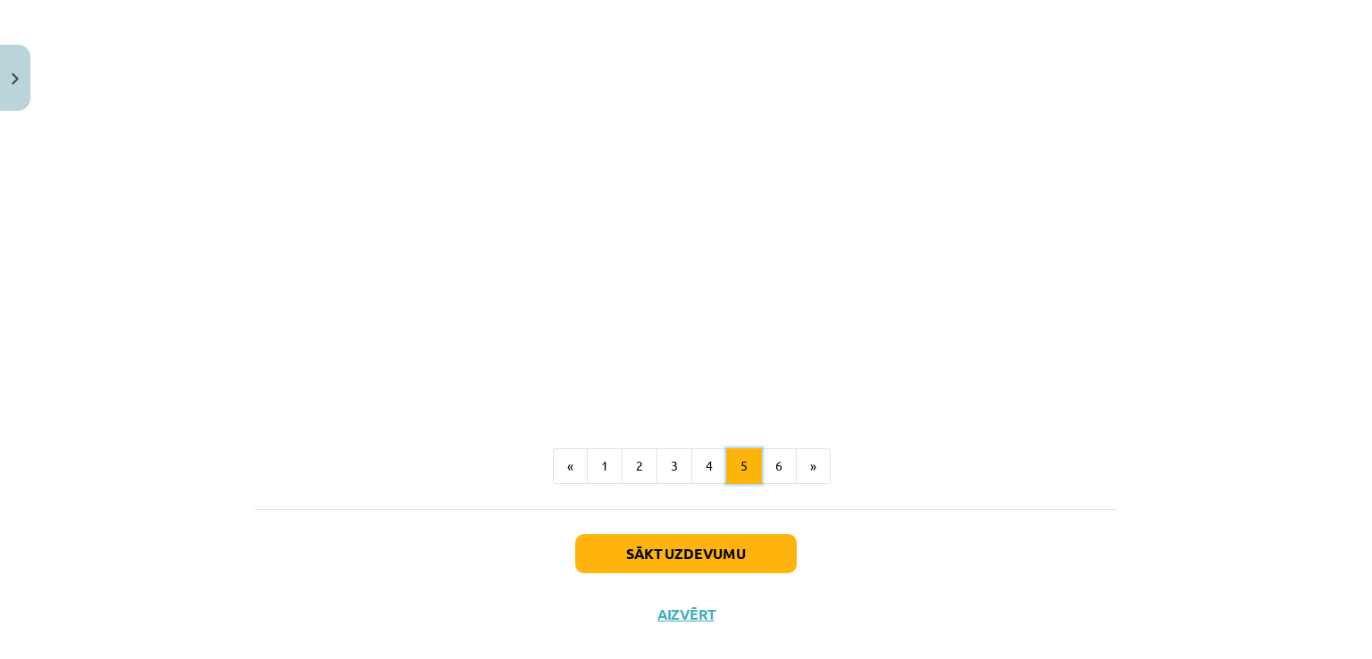
scroll to position [2076, 0]
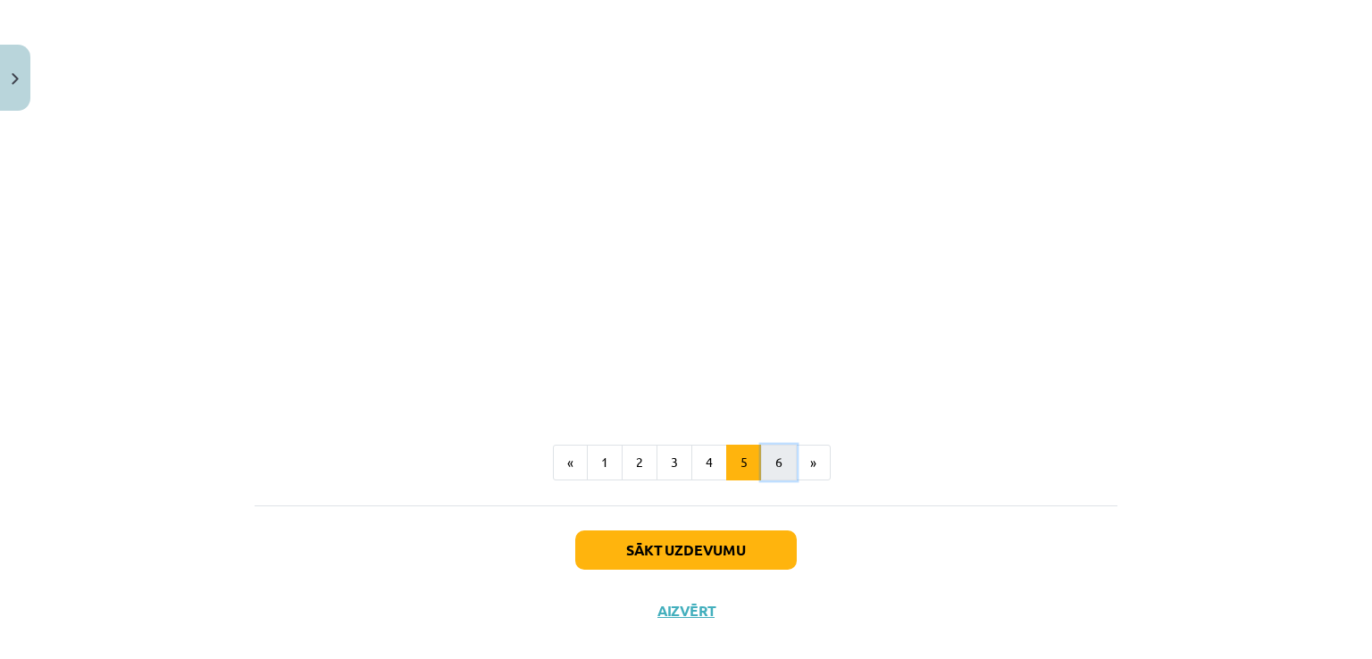
click at [773, 479] on button "6" at bounding box center [779, 463] width 36 height 36
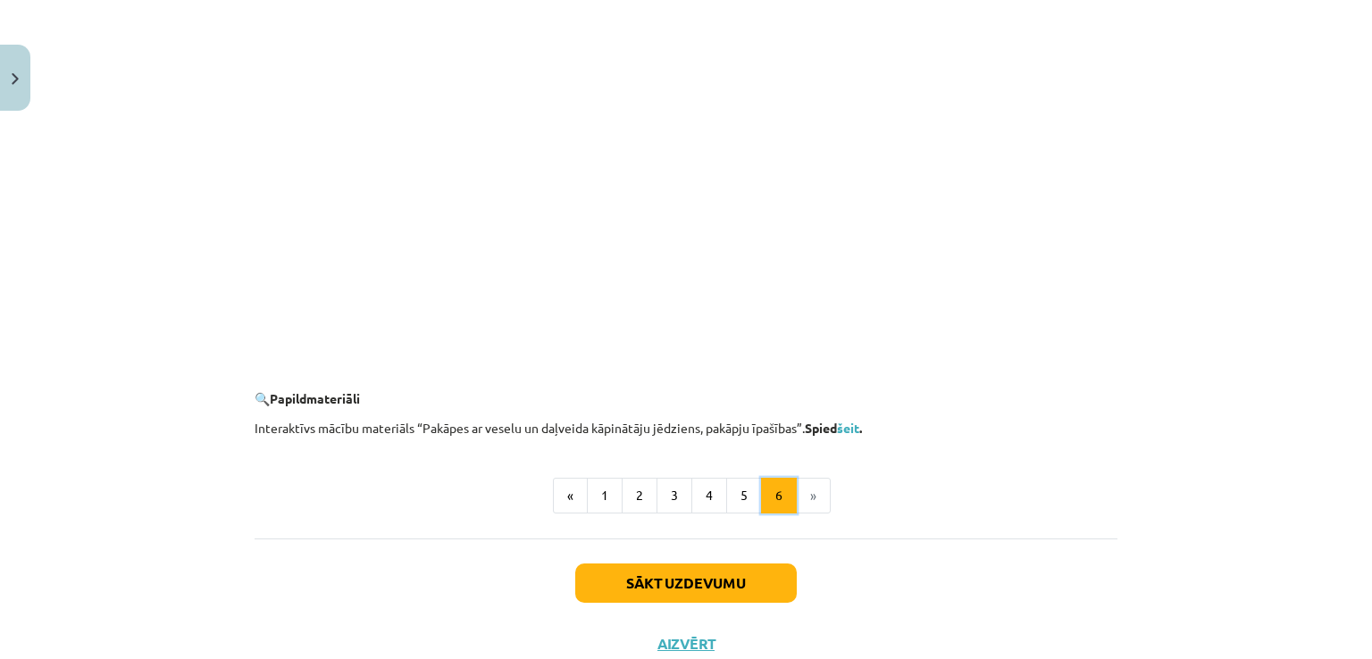
scroll to position [1708, 0]
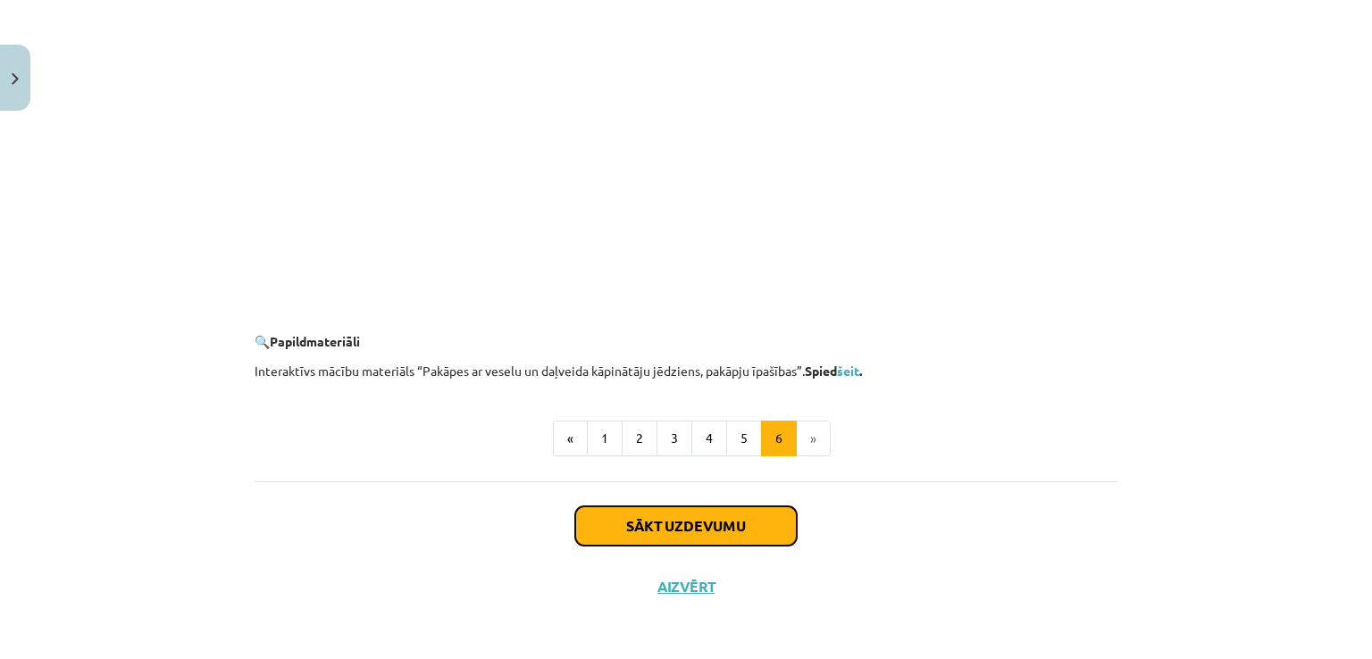
click at [679, 531] on button "Sākt uzdevumu" at bounding box center [685, 525] width 221 height 39
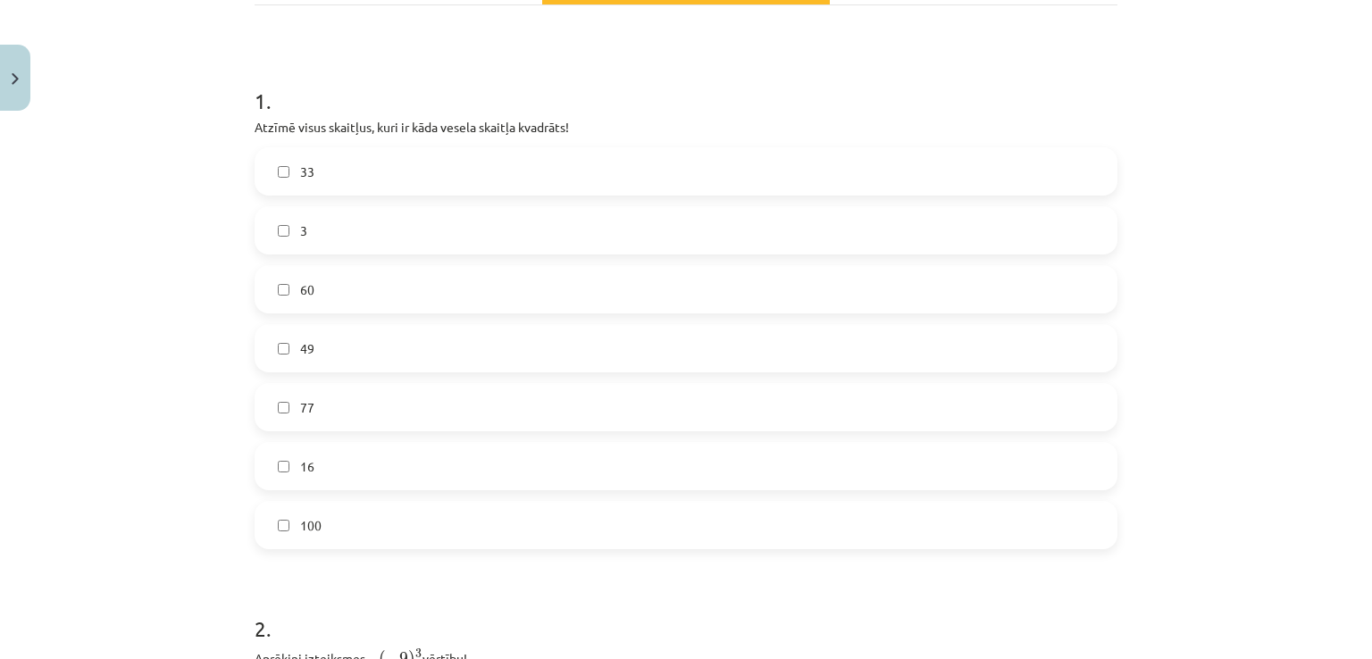
scroll to position [299, 0]
click at [386, 353] on label "49" at bounding box center [685, 347] width 859 height 45
click at [358, 467] on label "16" at bounding box center [685, 465] width 859 height 45
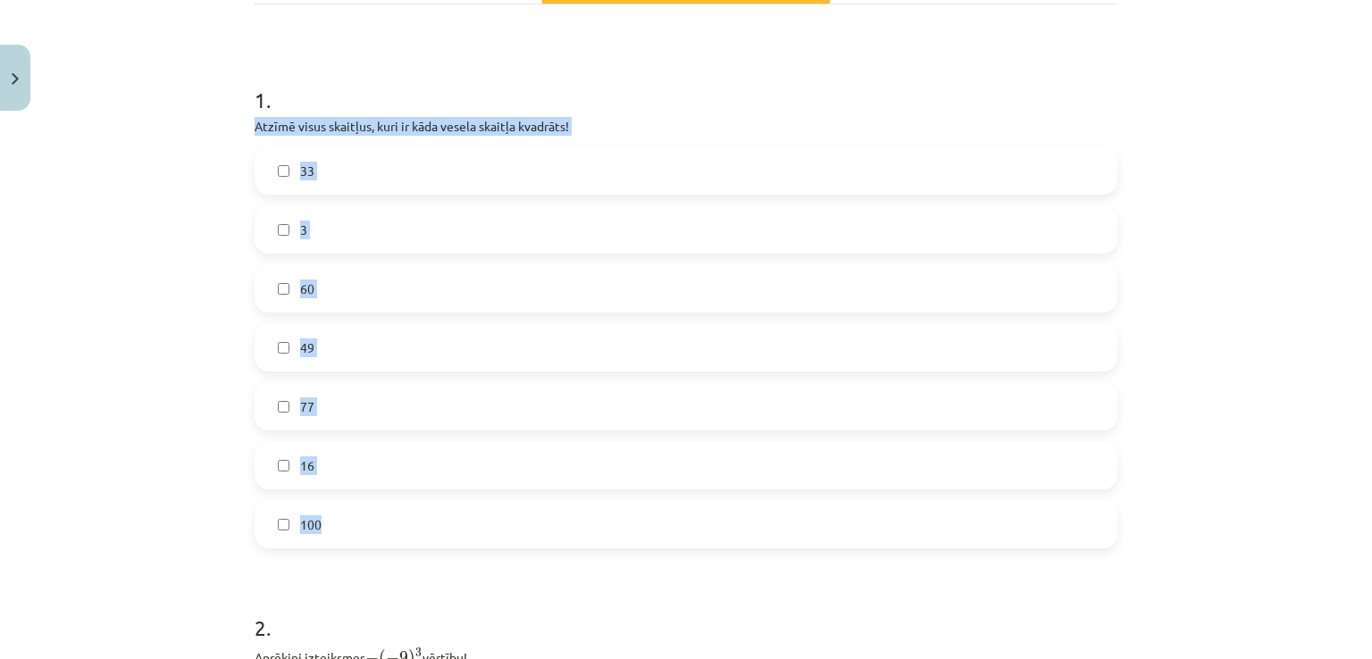
drag, startPoint x: 243, startPoint y: 126, endPoint x: 413, endPoint y: 514, distance: 424.0
click at [413, 514] on div "12 XP Saņemsi Viegls 555 pilda Apraksts Uzdevums Palīdzība 1 . Atzīmē visus ska…" at bounding box center [686, 595] width 884 height 1550
copy div "Atzīmē visus skaitļus, kuri ir kāda vesela skaitļa kvadrāts! 33 3 60 49 77 16 1…"
click at [650, 118] on p "Atzīmē visus skaitļus, kuri ir kāda vesela skaitļa kvadrāts!" at bounding box center [686, 126] width 863 height 19
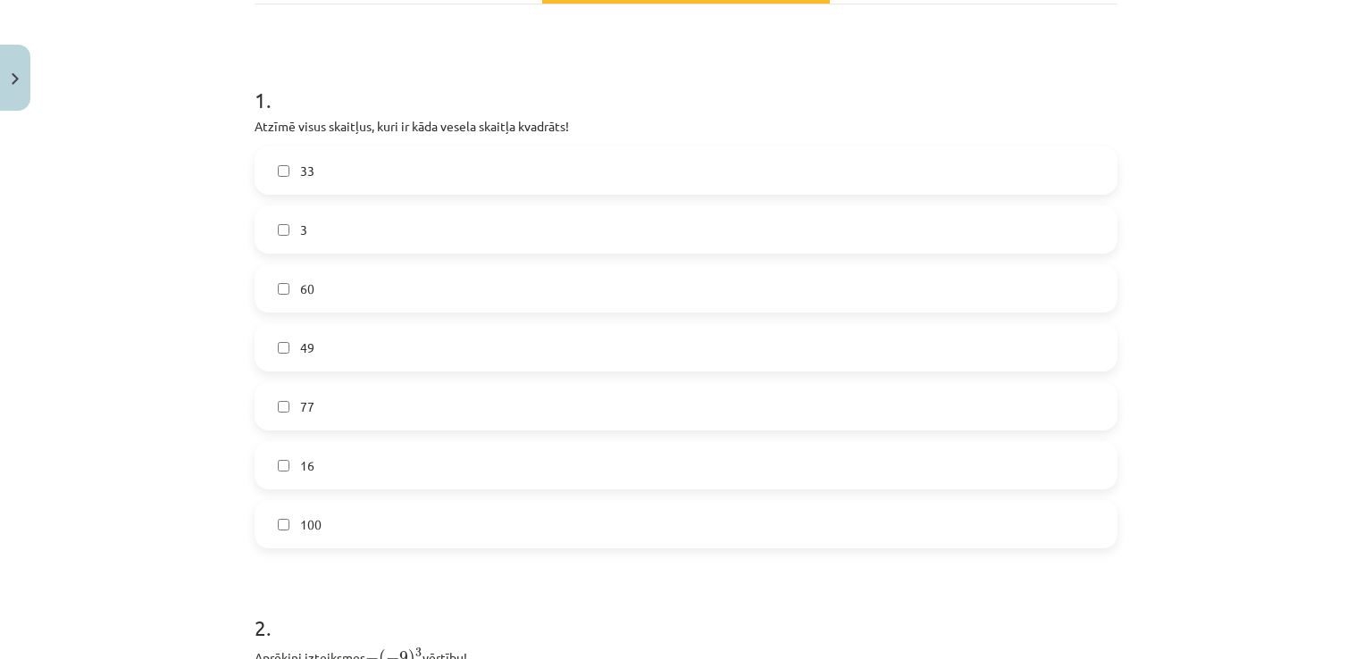
click at [384, 534] on label "100" at bounding box center [685, 524] width 859 height 45
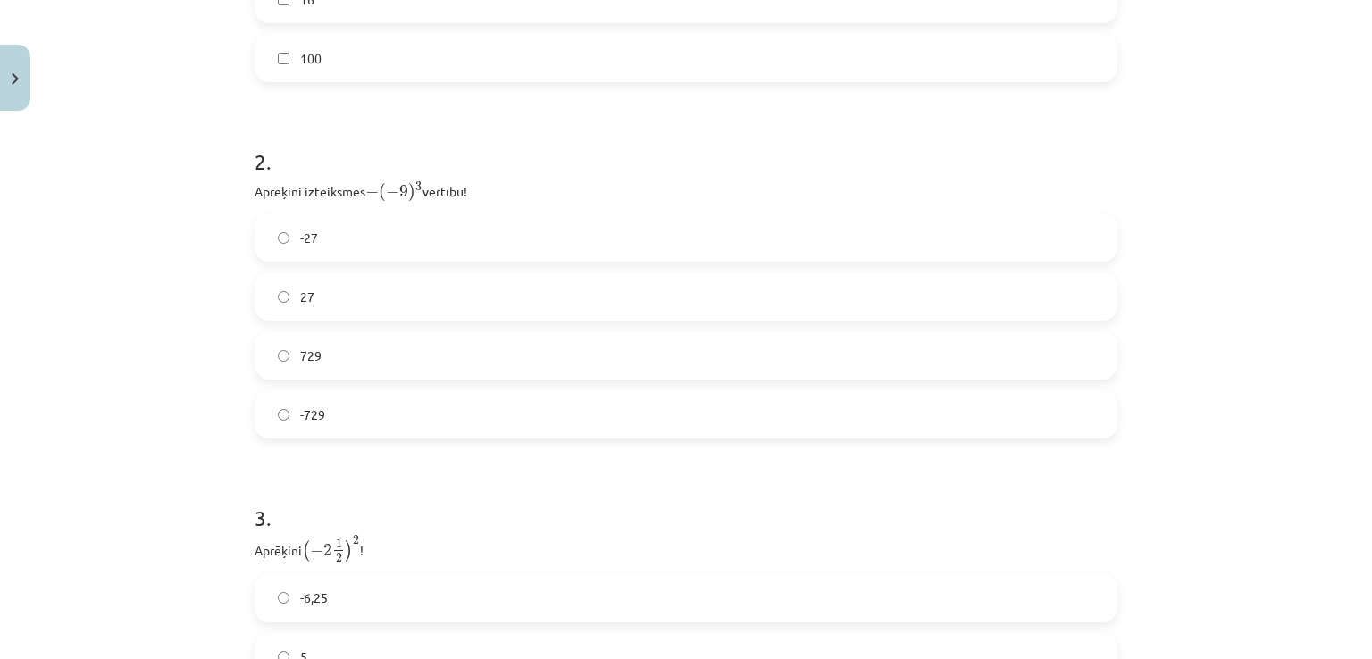
scroll to position [766, 0]
drag, startPoint x: 243, startPoint y: 187, endPoint x: 352, endPoint y: 406, distance: 245.2
click at [352, 406] on div "12 XP Saņemsi Viegls 555 pilda Apraksts Uzdevums Palīdzība 1 . Atzīmē visus ska…" at bounding box center [686, 127] width 884 height 1550
copy div "Aprēķini izteiksmes − ( − 9 ) 3 − ( − 9 ) 3 vērtību! -27 27 729 -729"
click at [436, 361] on label "729" at bounding box center [685, 354] width 859 height 45
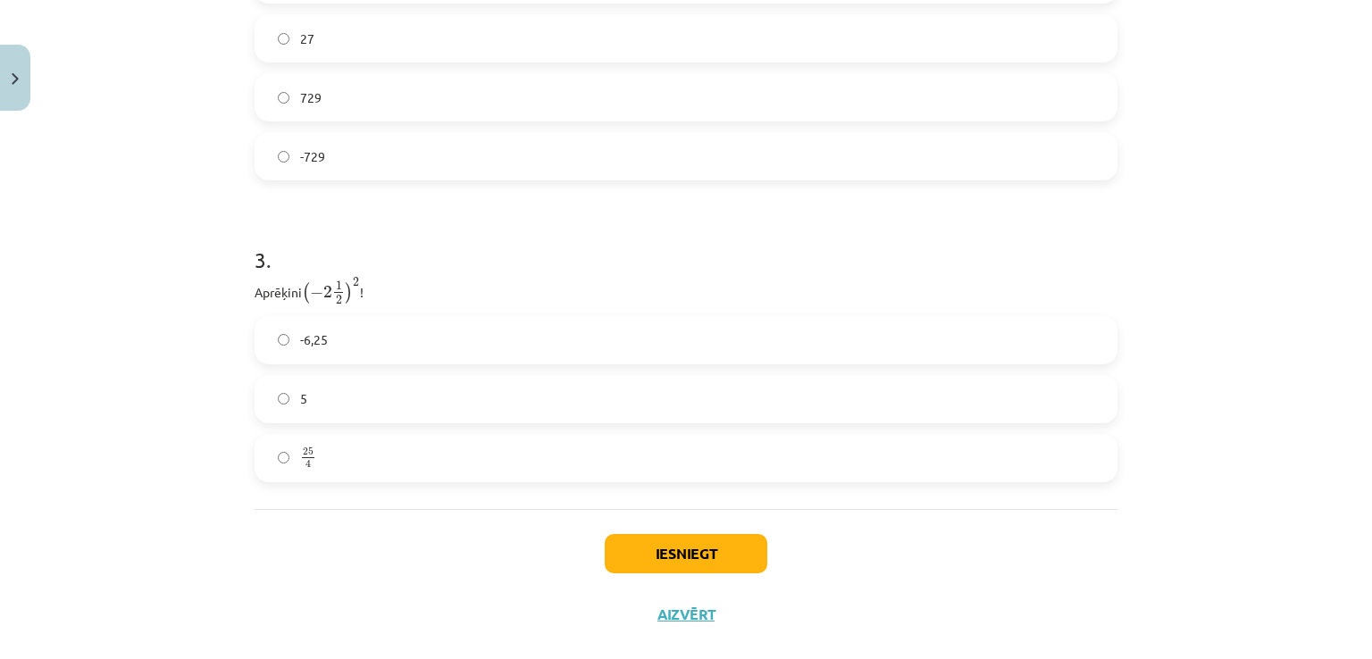
scroll to position [1052, 0]
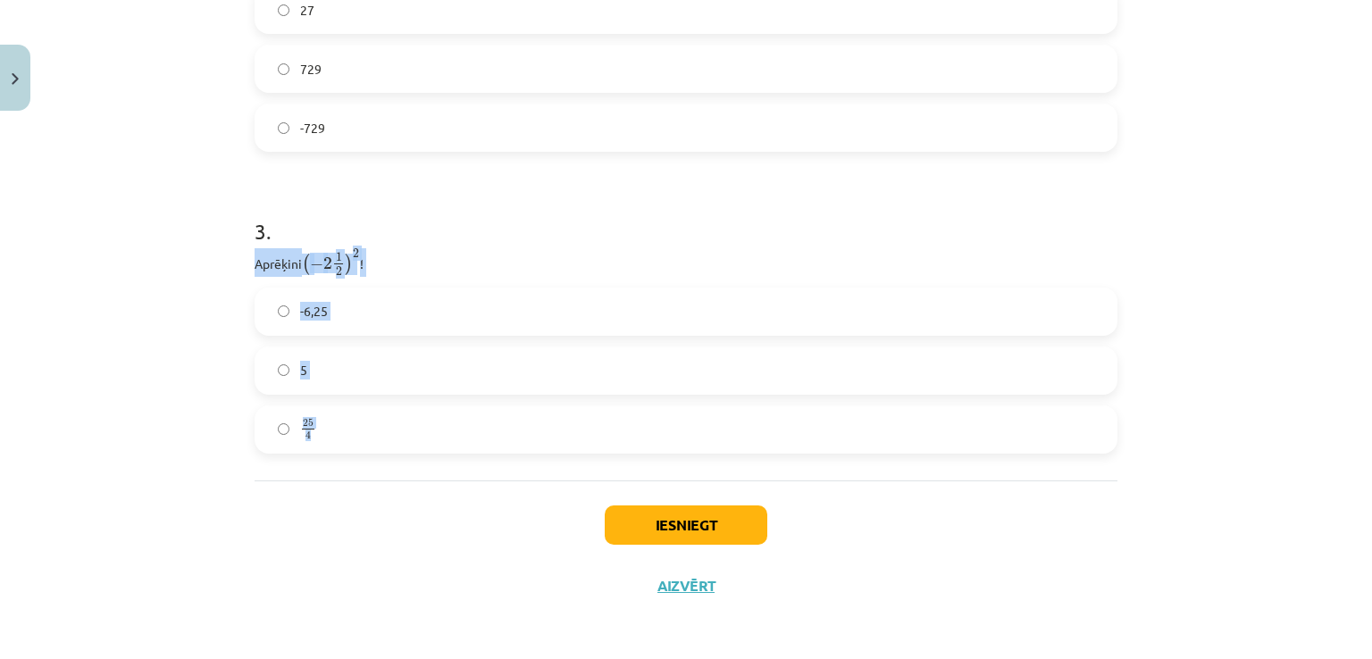
drag, startPoint x: 236, startPoint y: 264, endPoint x: 338, endPoint y: 483, distance: 241.3
click at [338, 483] on div "Mācību tēma: Matemātikas i - 12. klases 1. ieskaites mācību materiāls (ab) #2 📝…" at bounding box center [686, 329] width 1372 height 659
copy div "Aprēķini ( − 2 1 2 ) 2 ( − 2 1 2 ) 2 ! -6,25 5 25 4 25 4"
click at [447, 239] on h1 "3 ." at bounding box center [686, 215] width 863 height 55
click at [389, 483] on div "Iesniegt Aizvērt" at bounding box center [686, 543] width 863 height 125
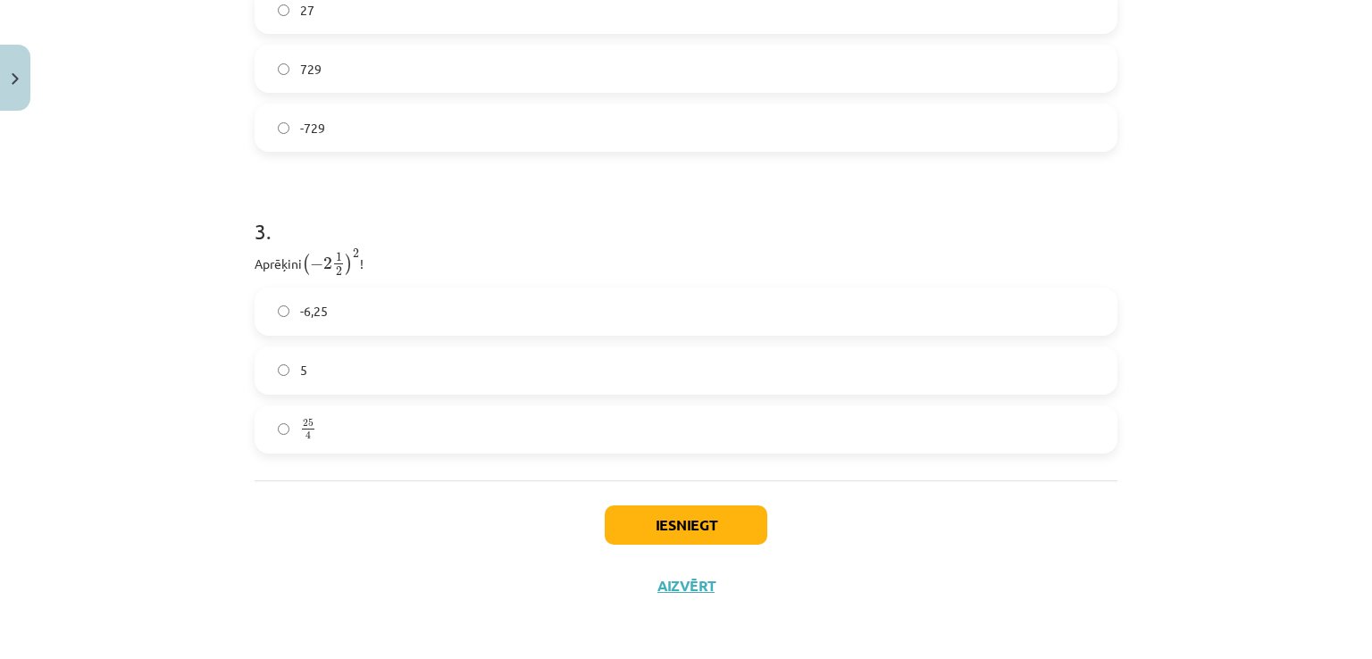
click at [315, 433] on label "25 4 25 4" at bounding box center [685, 429] width 859 height 45
click at [732, 533] on button "Iesniegt" at bounding box center [686, 525] width 163 height 39
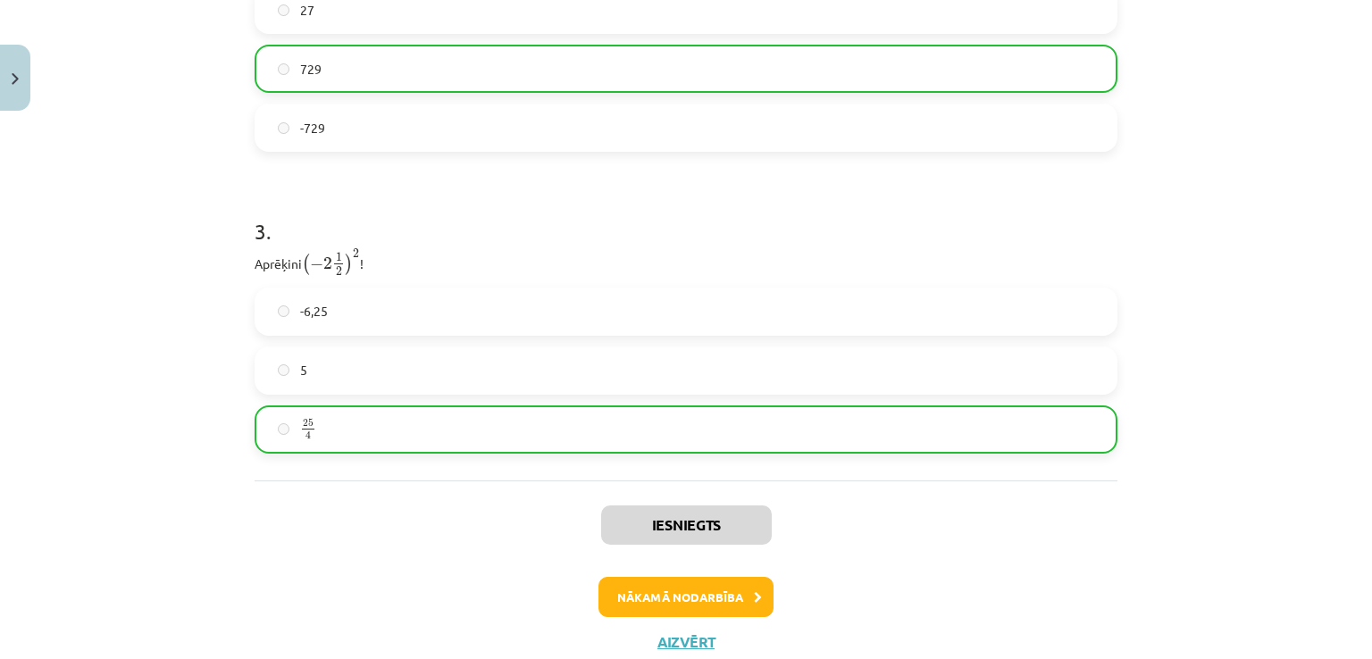
scroll to position [1108, 0]
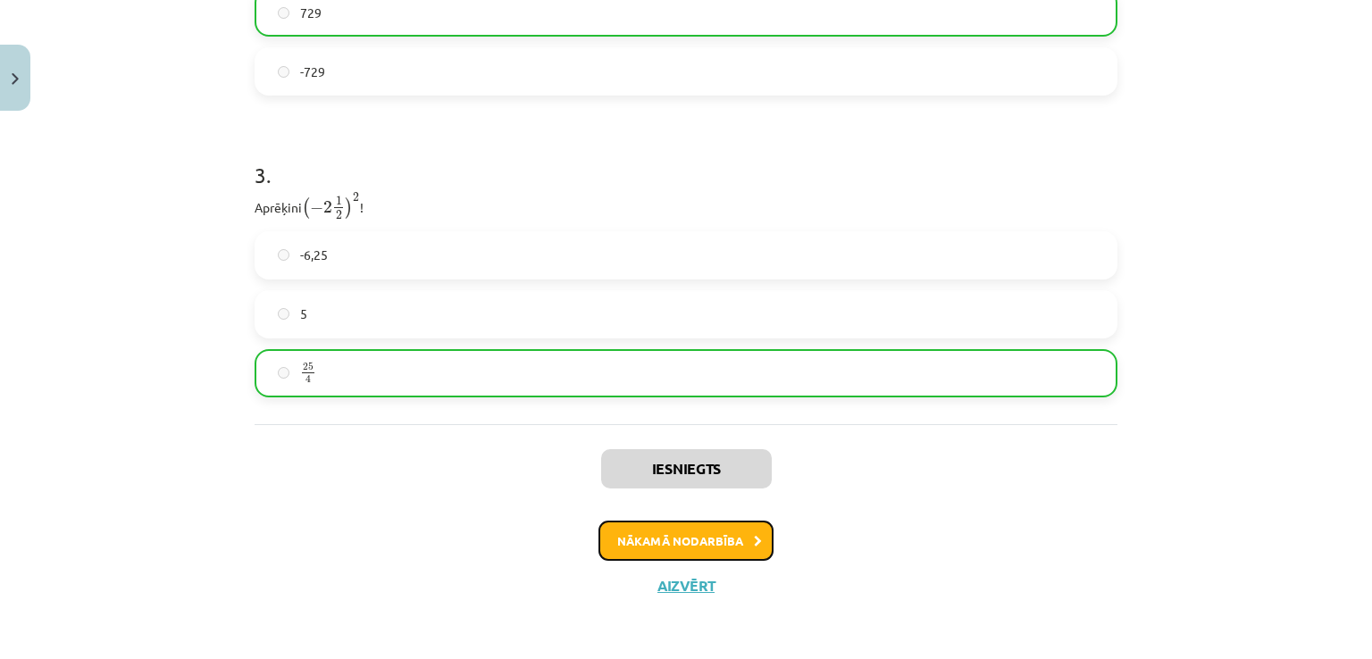
click at [664, 529] on button "Nākamā nodarbība" at bounding box center [685, 541] width 175 height 41
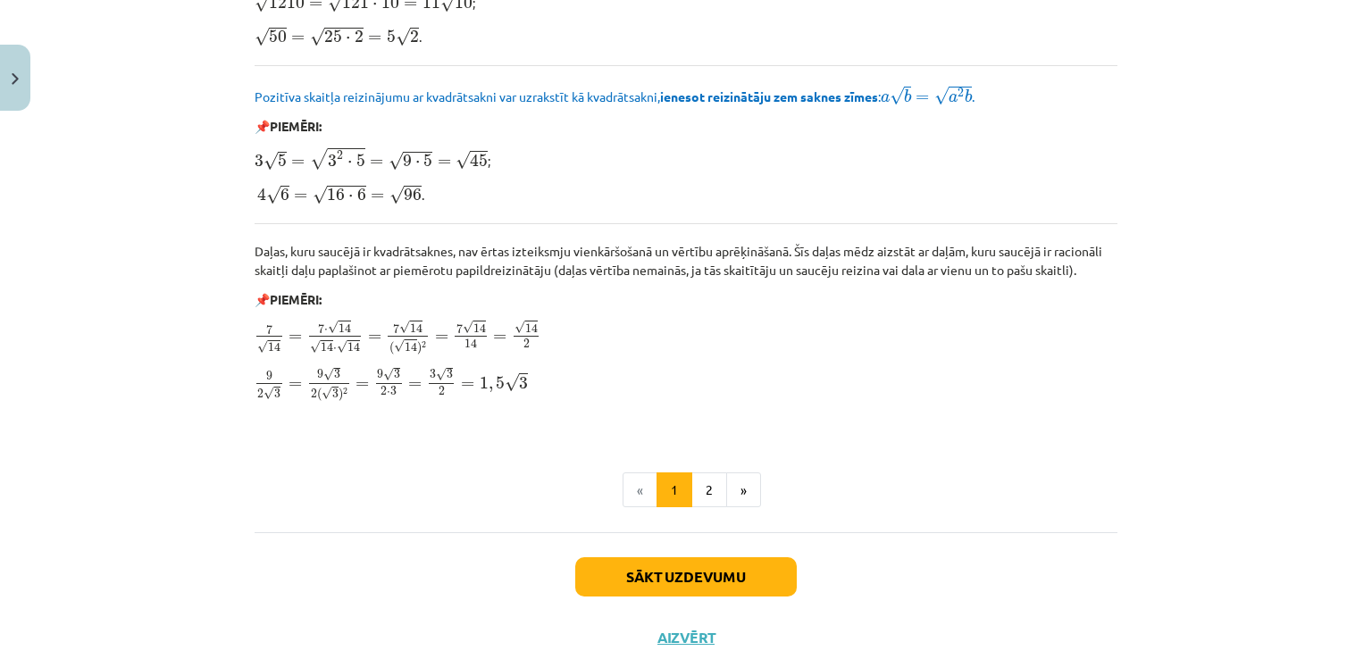
scroll to position [2136, 0]
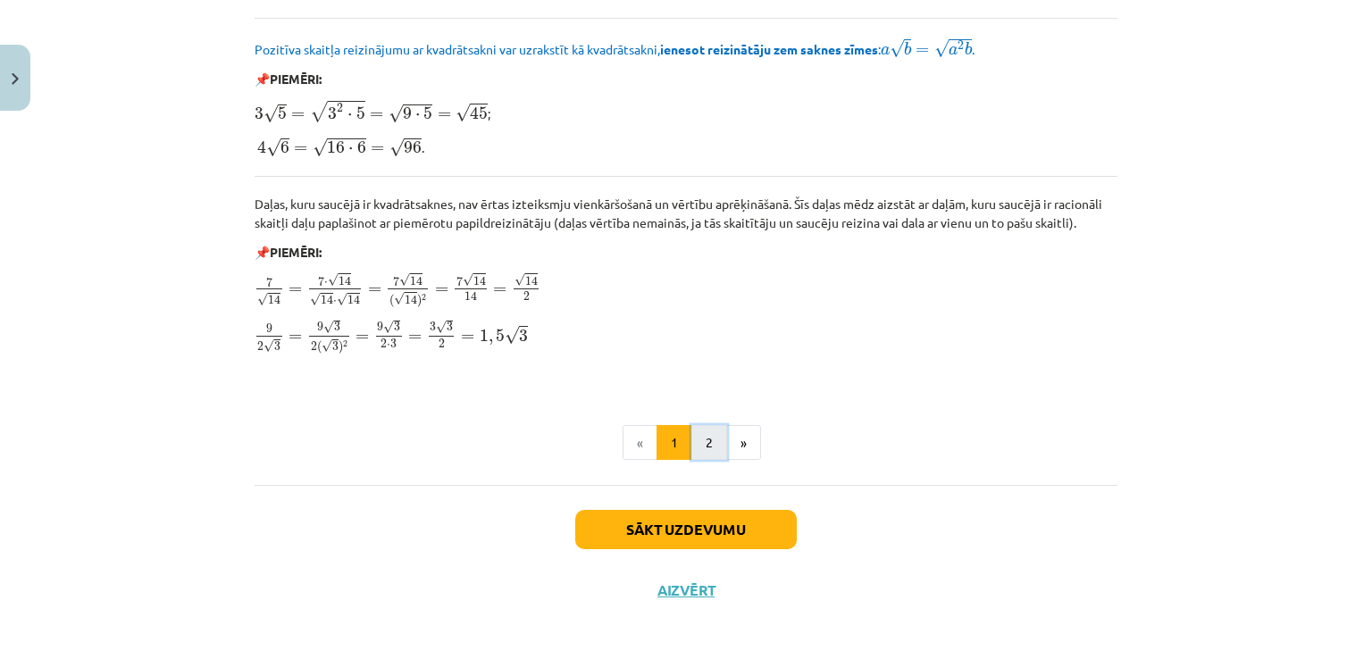
click at [701, 433] on button "2" at bounding box center [709, 443] width 36 height 36
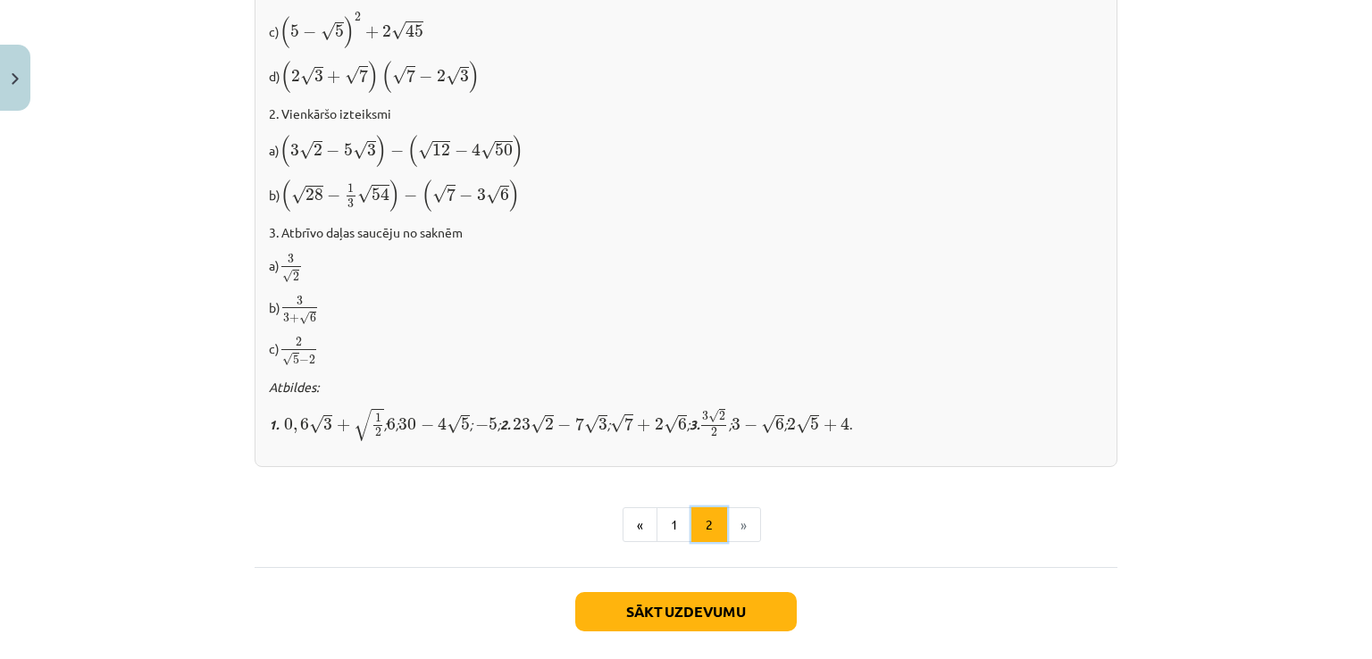
scroll to position [1166, 0]
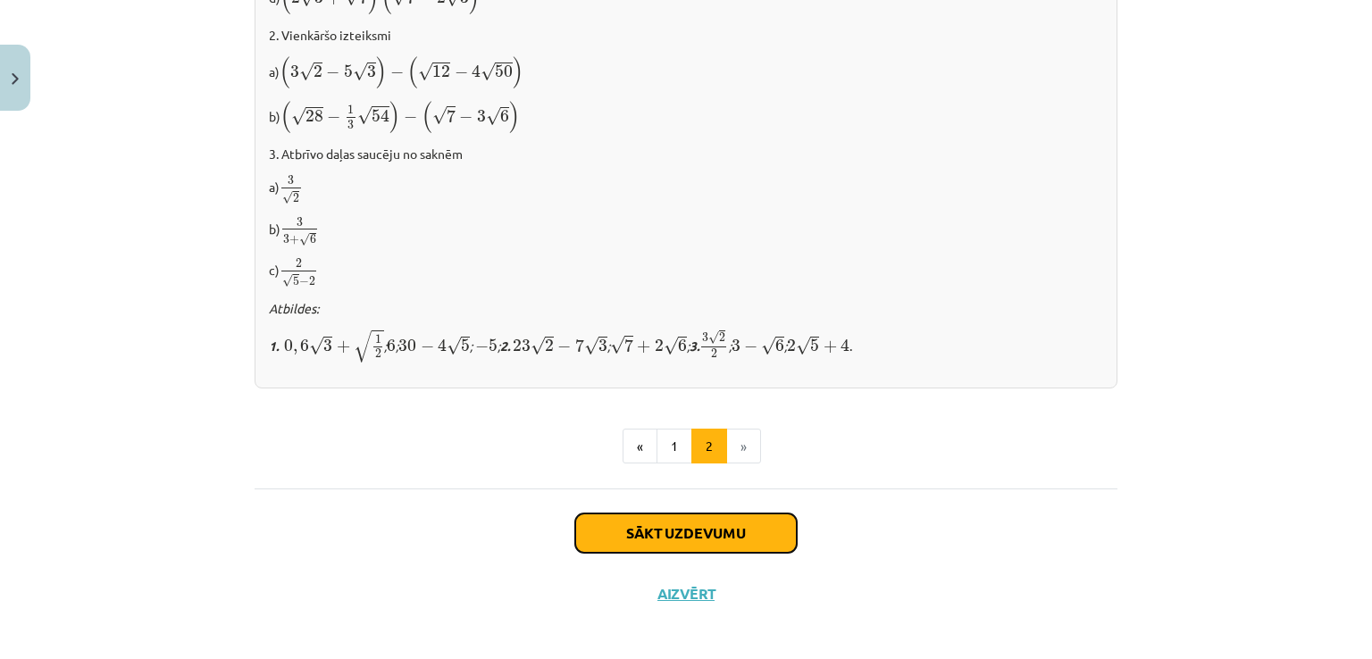
click at [690, 514] on button "Sākt uzdevumu" at bounding box center [685, 533] width 221 height 39
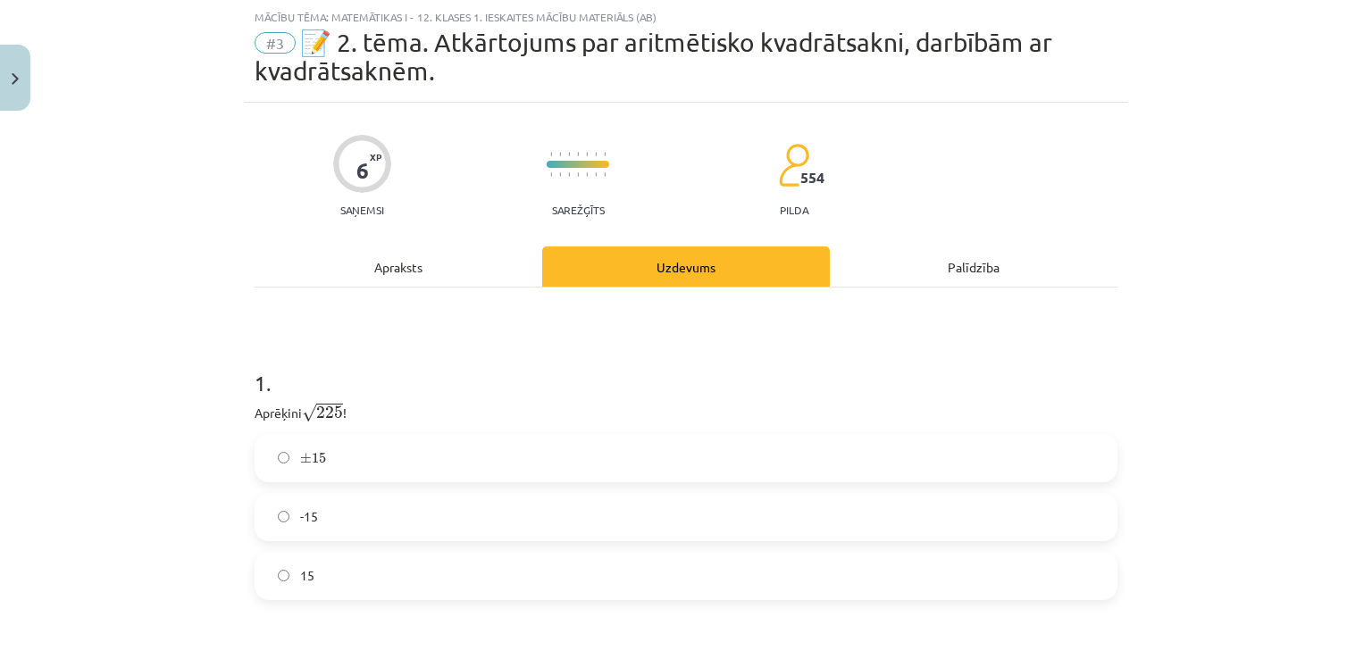
scroll to position [294, 0]
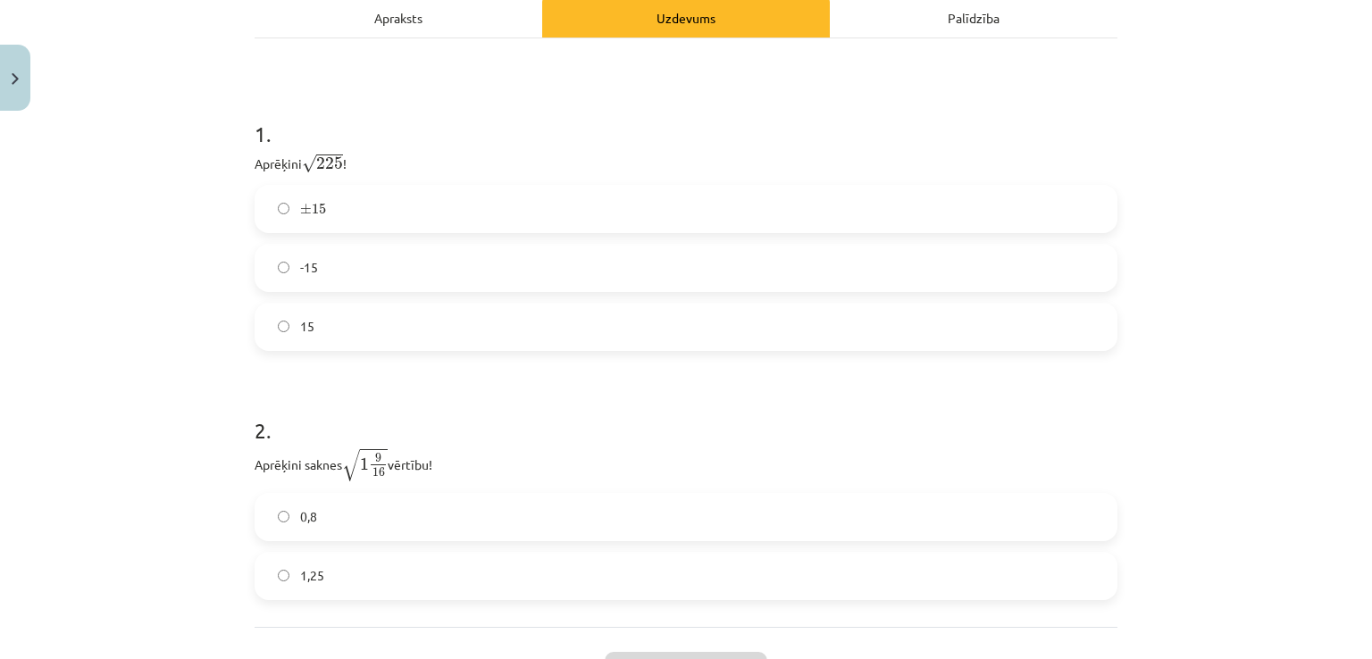
click at [433, 331] on label "15" at bounding box center [685, 327] width 859 height 45
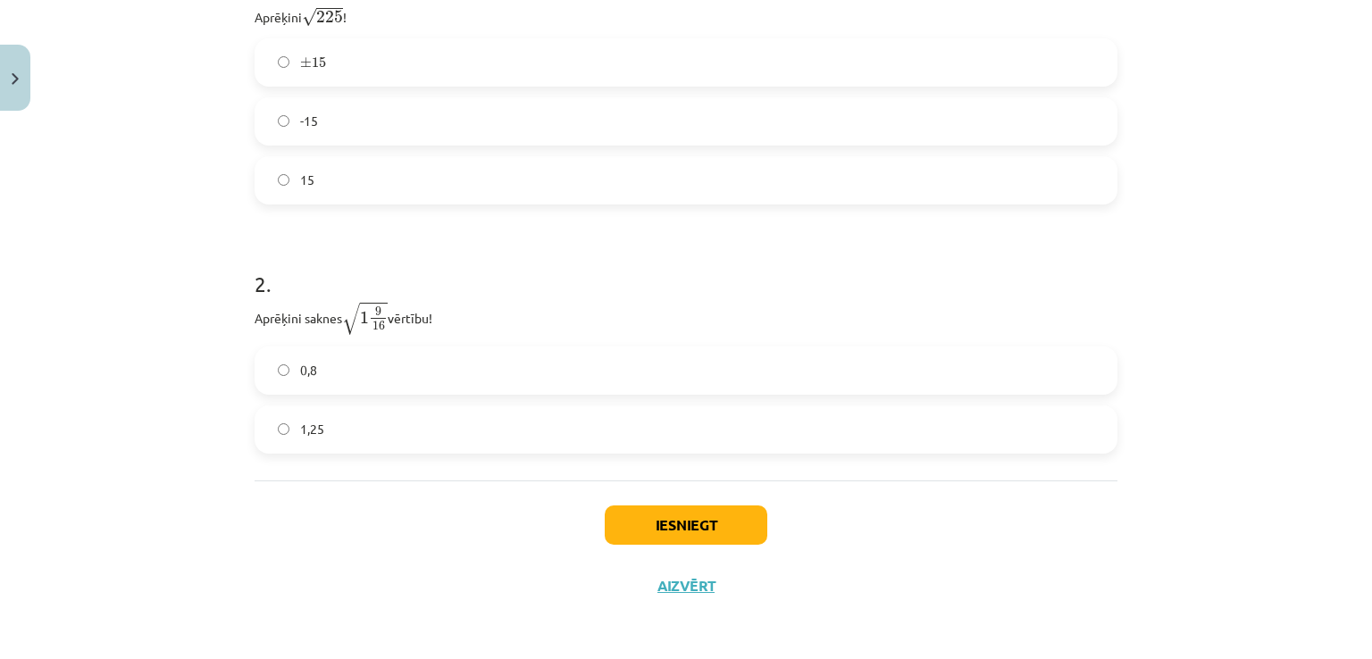
click at [564, 430] on label "1,25" at bounding box center [685, 429] width 859 height 45
click at [676, 527] on button "Iesniegt" at bounding box center [686, 525] width 163 height 39
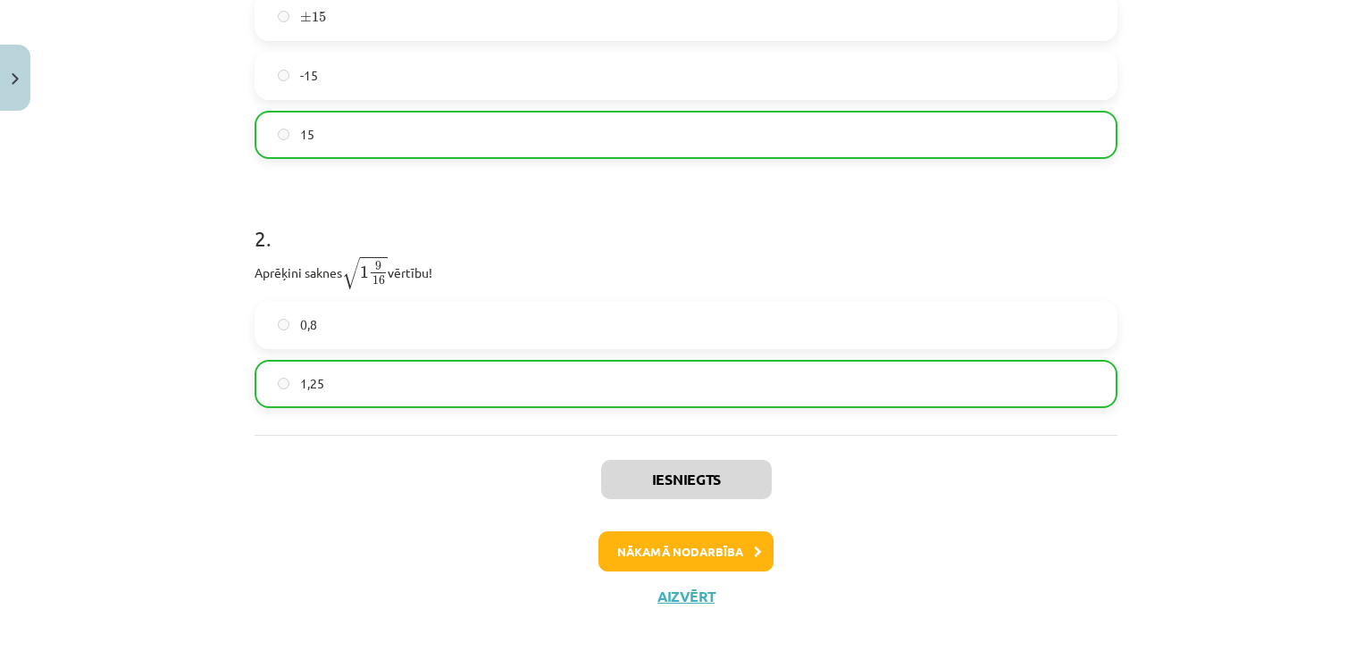
scroll to position [494, 0]
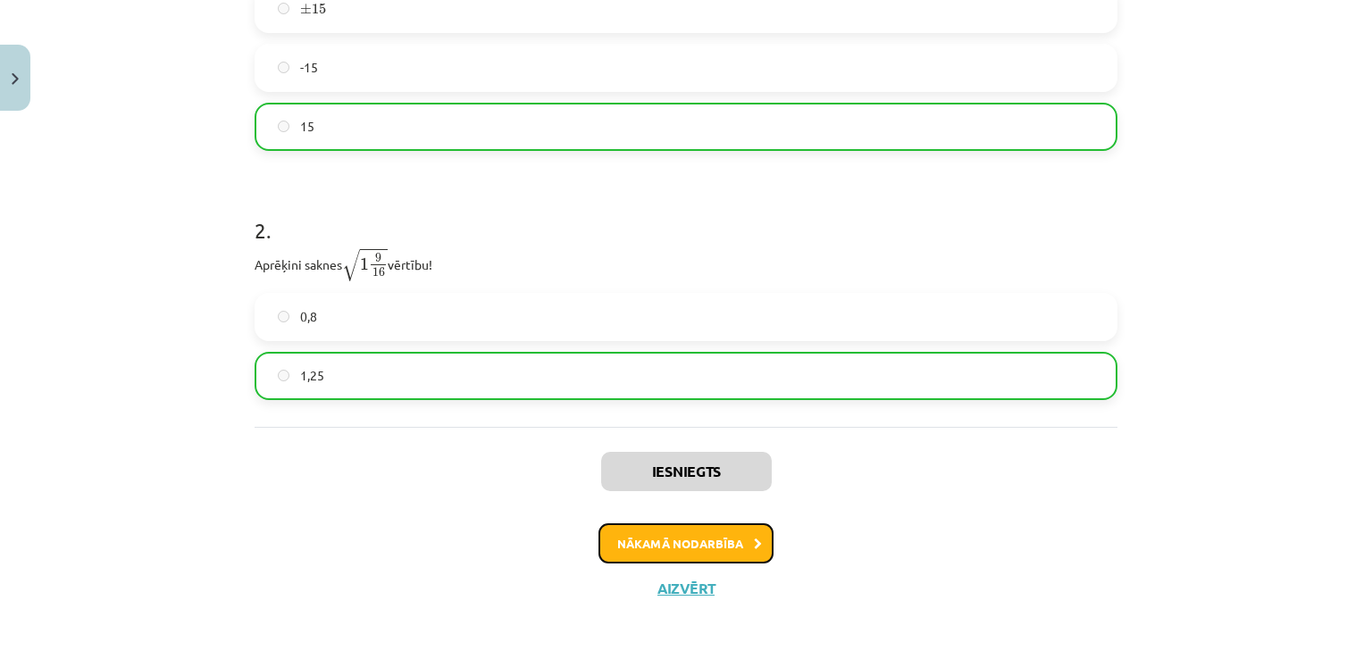
click at [668, 538] on button "Nākamā nodarbība" at bounding box center [685, 543] width 175 height 41
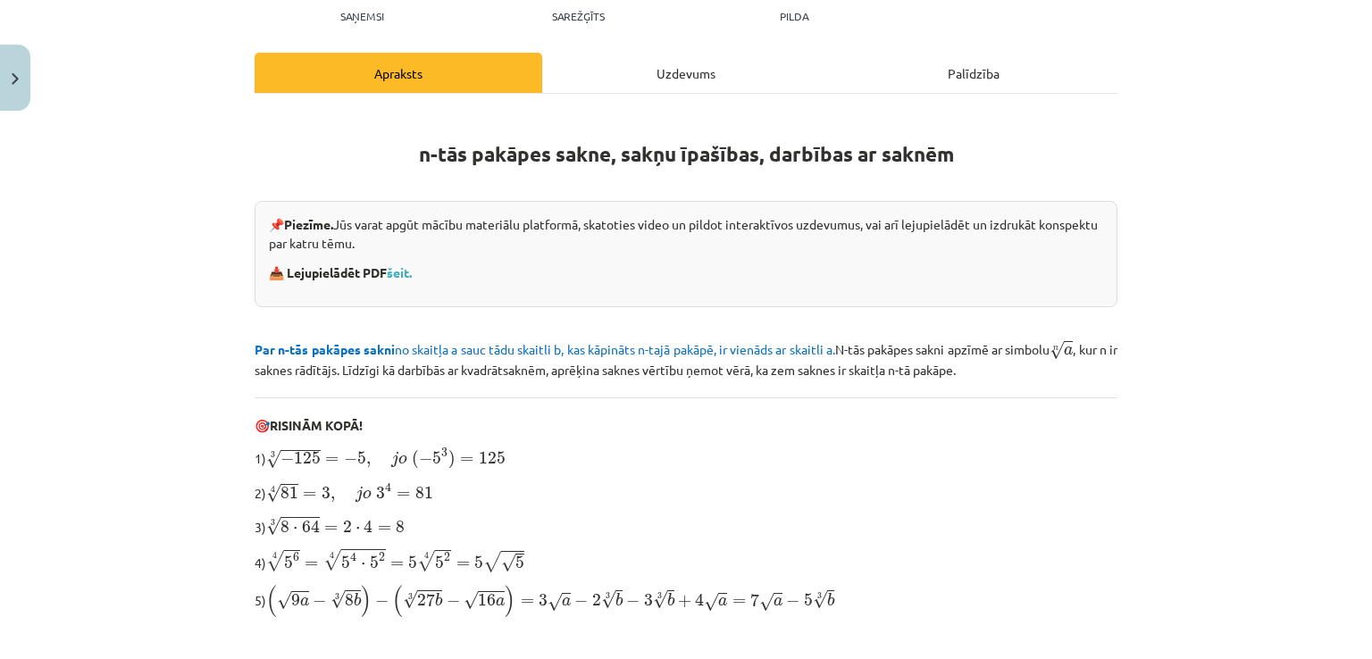
scroll to position [211, 0]
